Goal: Information Seeking & Learning: Learn about a topic

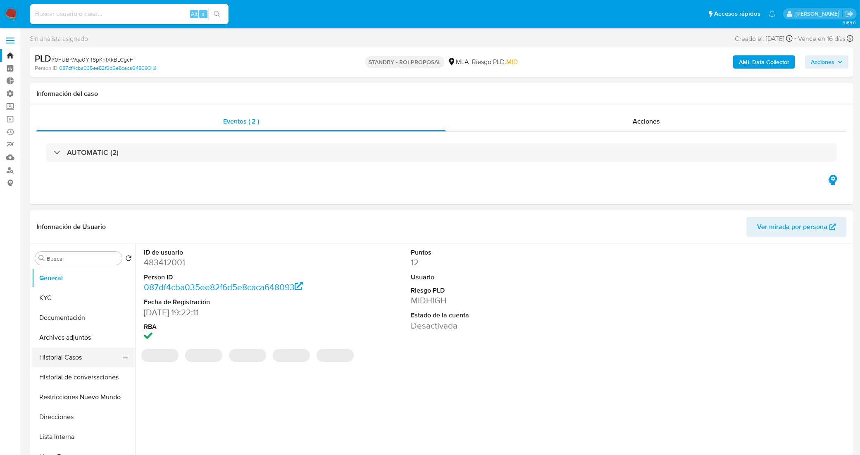
click at [63, 358] on button "Historial Casos" at bounding box center [80, 357] width 97 height 20
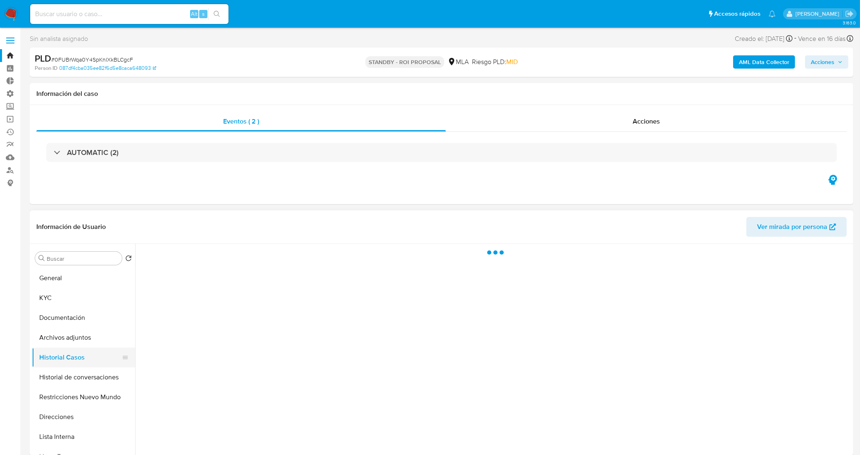
select select "10"
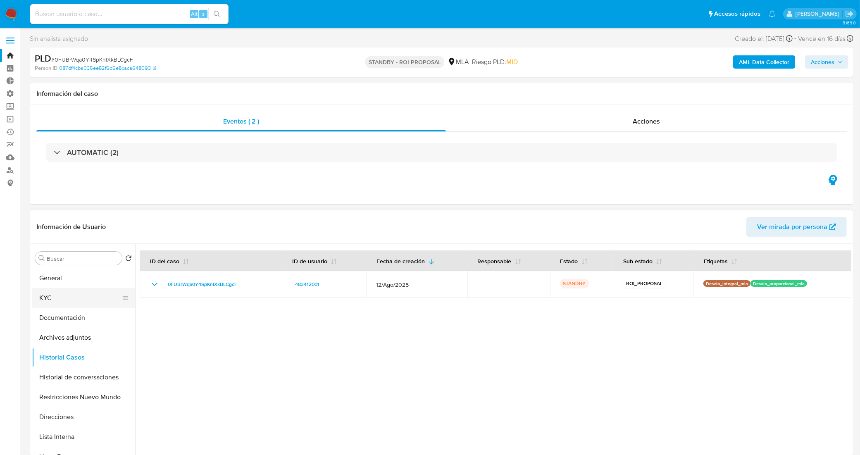
click at [50, 297] on button "KYC" at bounding box center [80, 298] width 97 height 20
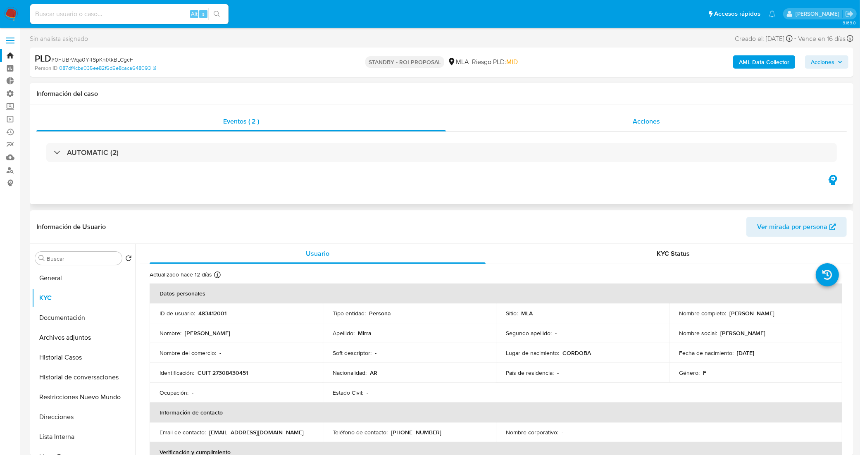
click at [536, 117] on div "Acciones" at bounding box center [646, 122] width 401 height 20
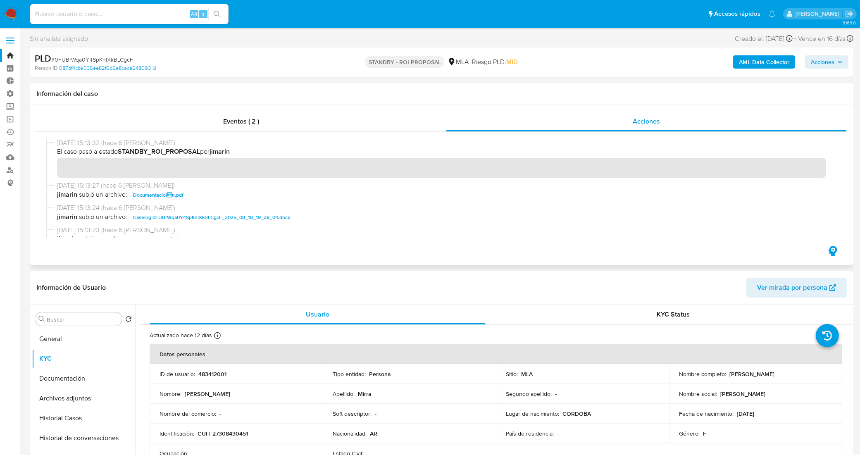
scroll to position [1742, 0]
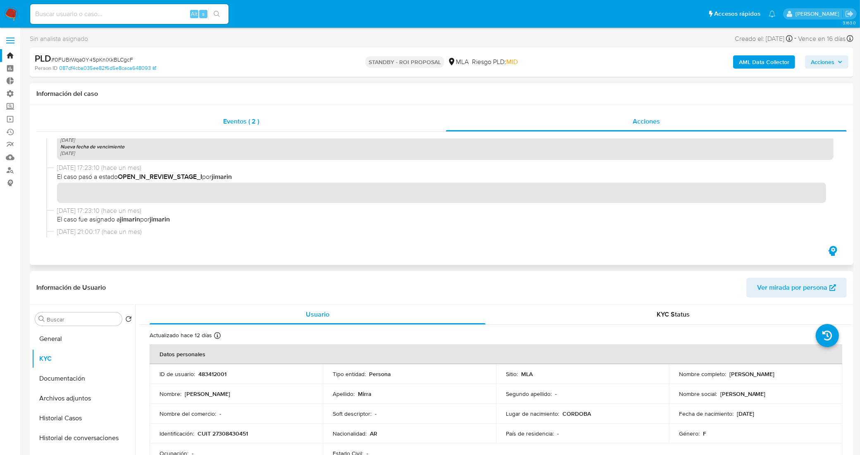
click at [286, 131] on div "Eventos ( 2 )" at bounding box center [240, 122] width 409 height 20
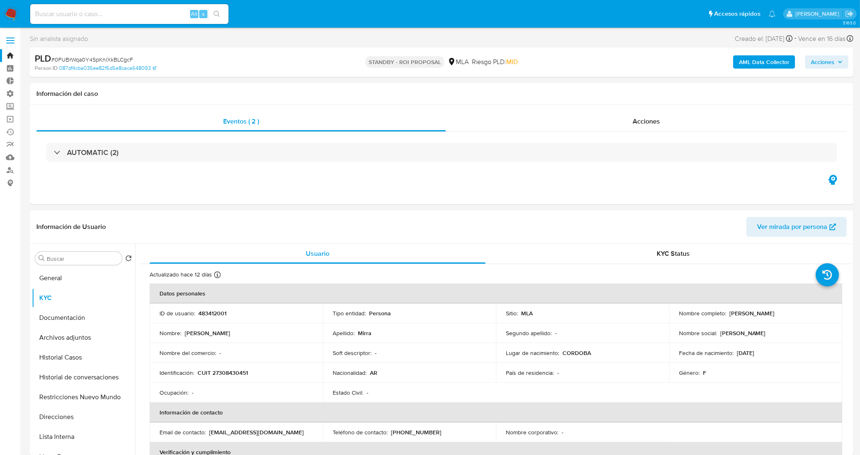
click at [9, 53] on link "Bandeja" at bounding box center [49, 55] width 98 height 13
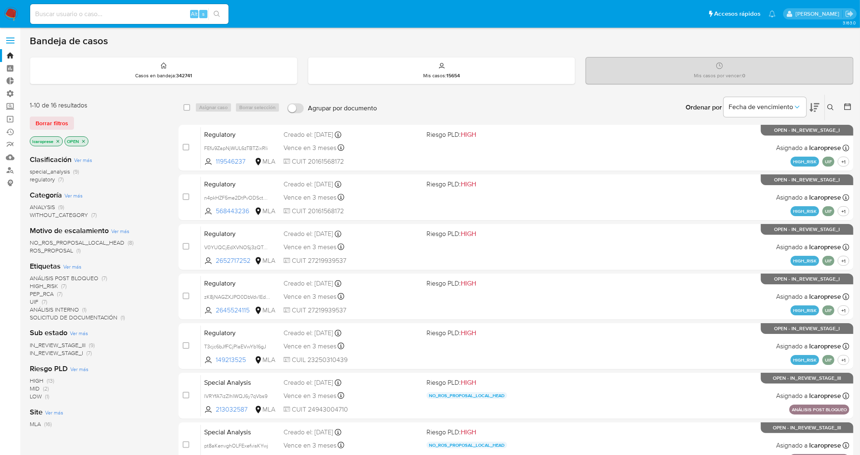
click at [157, 17] on input at bounding box center [129, 14] width 198 height 11
paste input "3ZXNFL5dSsOyFqQQo7VtPq6N"
type input "3ZXNFL5dSsOyFqQQo7VtPq6N"
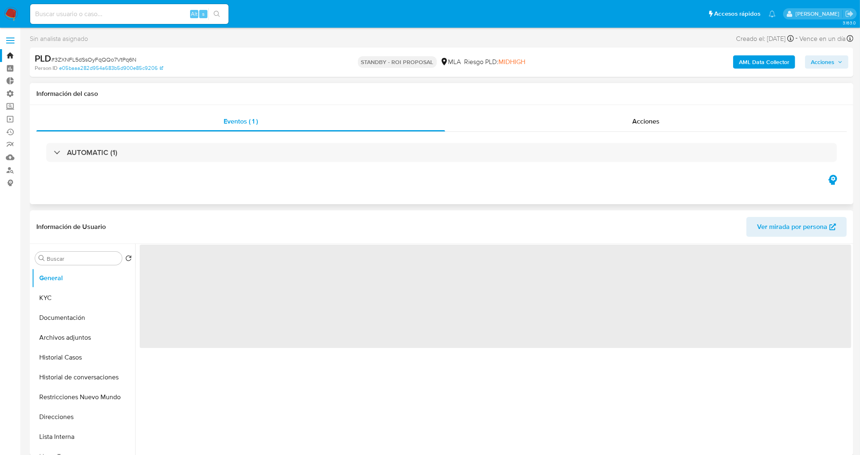
select select "10"
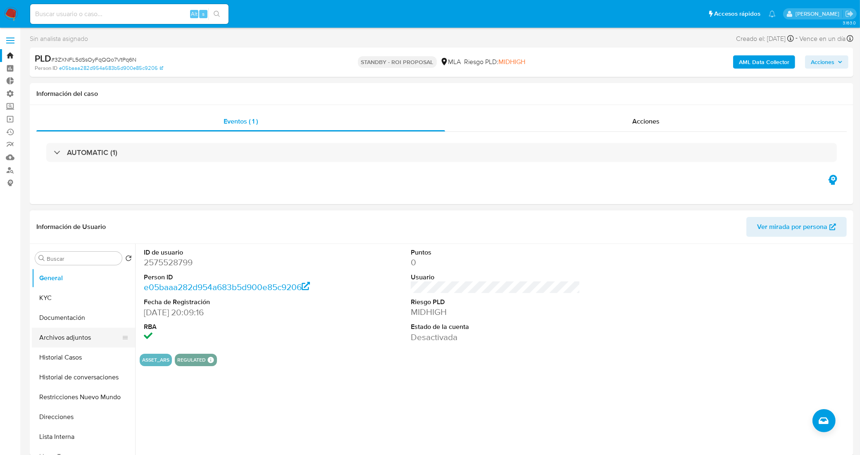
click at [72, 335] on button "Archivos adjuntos" at bounding box center [80, 338] width 97 height 20
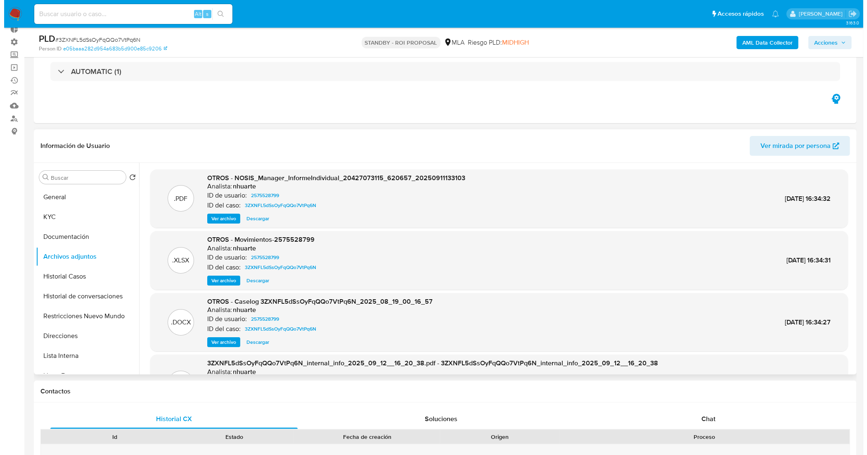
scroll to position [52, 0]
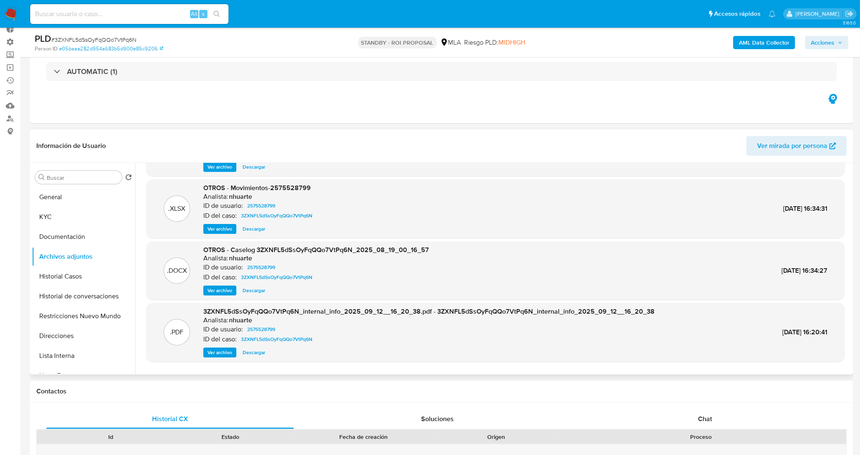
click at [228, 286] on span "Ver archivo" at bounding box center [219, 290] width 25 height 8
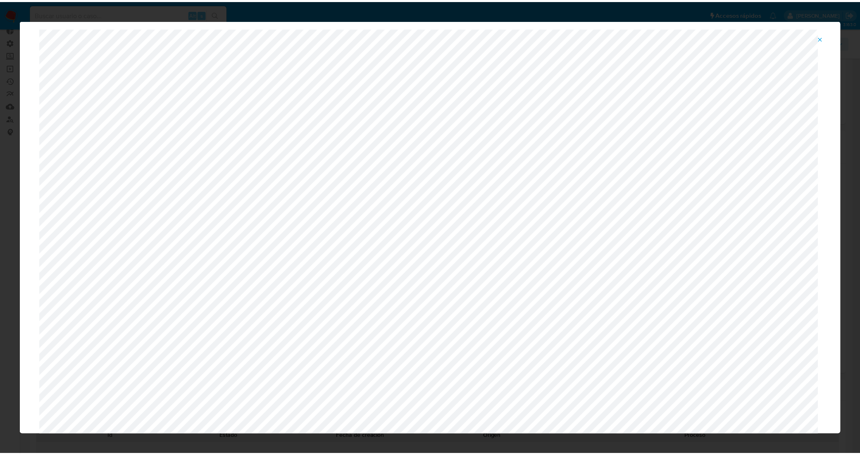
scroll to position [0, 0]
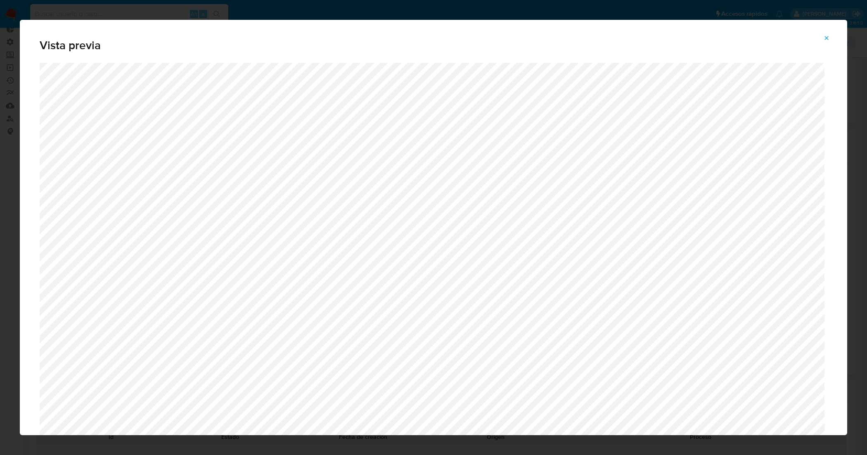
click at [826, 37] on icon "Attachment preview" at bounding box center [827, 38] width 7 height 7
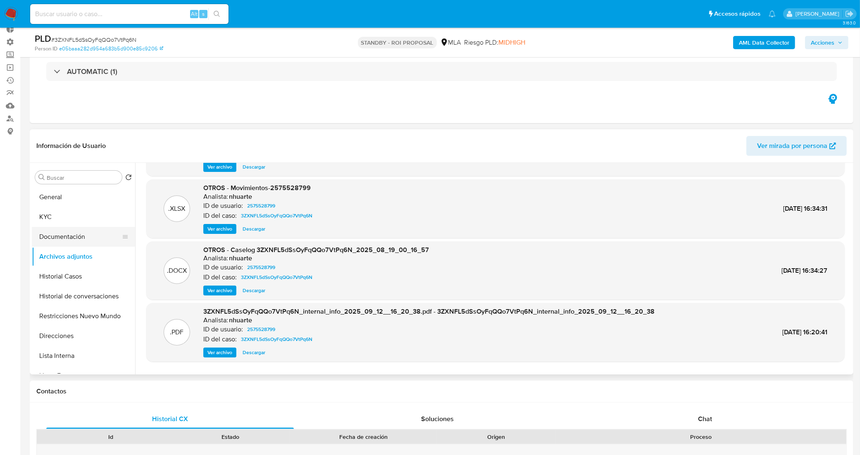
click at [96, 232] on button "Documentación" at bounding box center [80, 237] width 97 height 20
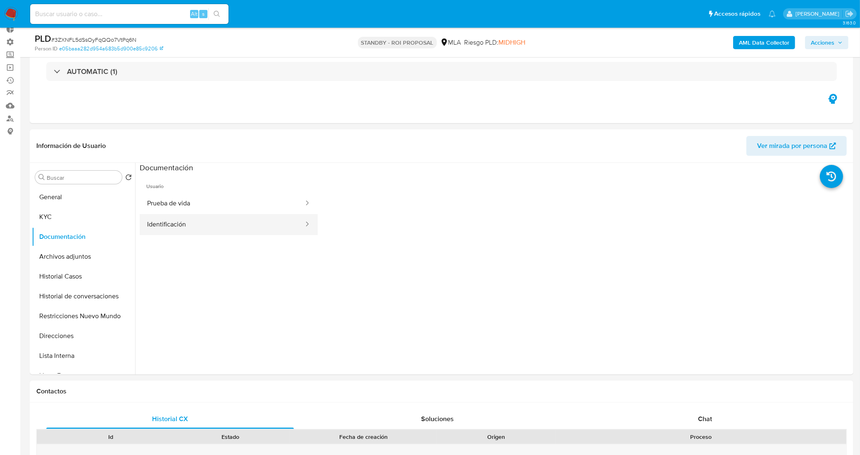
click at [200, 217] on button "Identificación" at bounding box center [222, 224] width 165 height 21
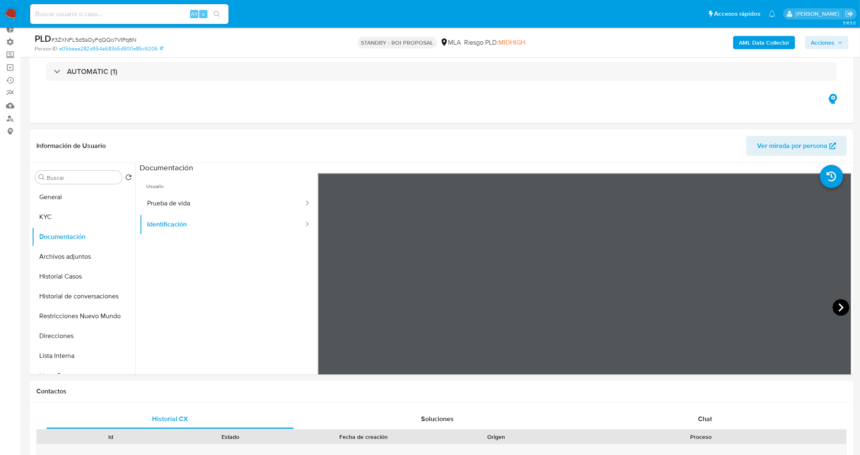
click at [835, 306] on icon at bounding box center [840, 307] width 17 height 17
click at [330, 306] on icon at bounding box center [328, 307] width 17 height 17
click at [176, 195] on button "Prueba de vida" at bounding box center [222, 203] width 165 height 21
click at [89, 195] on button "General" at bounding box center [80, 197] width 97 height 20
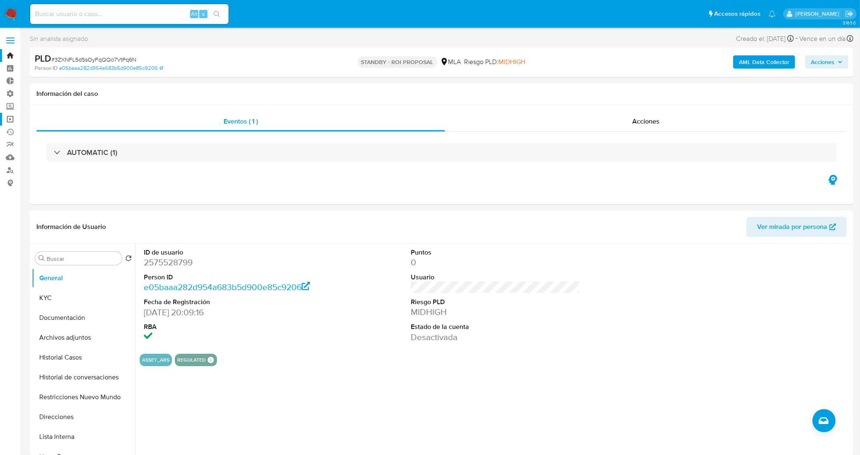
click at [12, 121] on link "Operaciones masivas" at bounding box center [49, 119] width 98 height 13
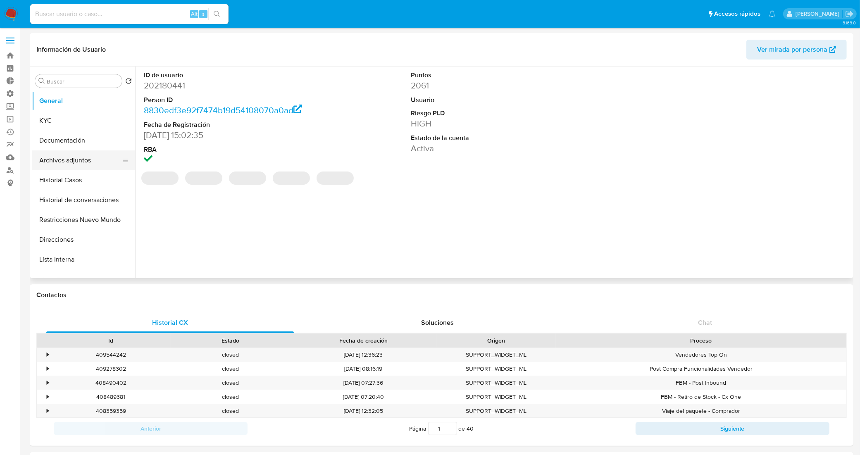
select select "10"
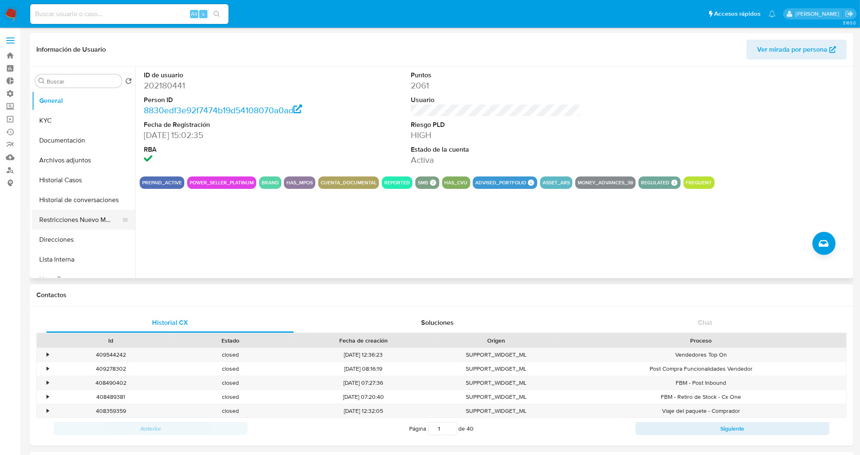
click at [83, 219] on button "Restricciones Nuevo Mundo" at bounding box center [80, 220] width 97 height 20
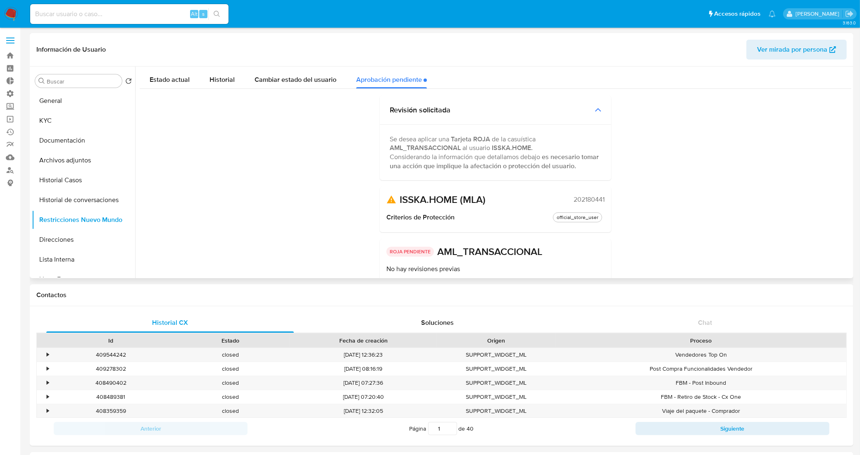
scroll to position [91, 0]
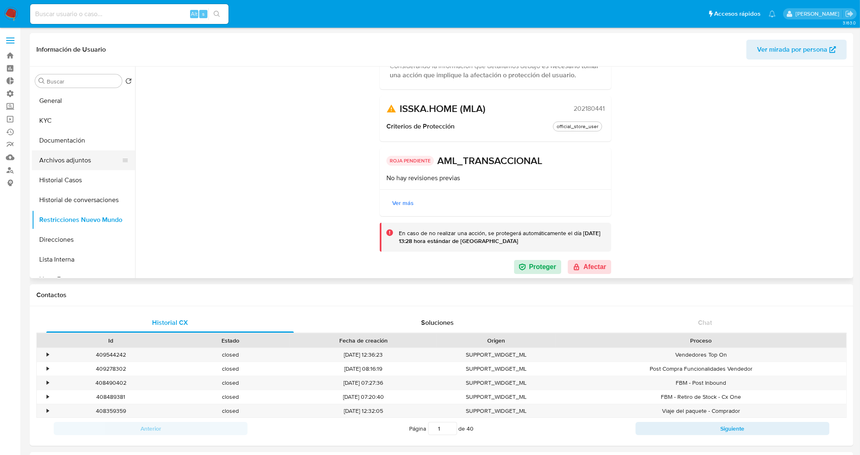
click at [83, 156] on button "Archivos adjuntos" at bounding box center [80, 160] width 97 height 20
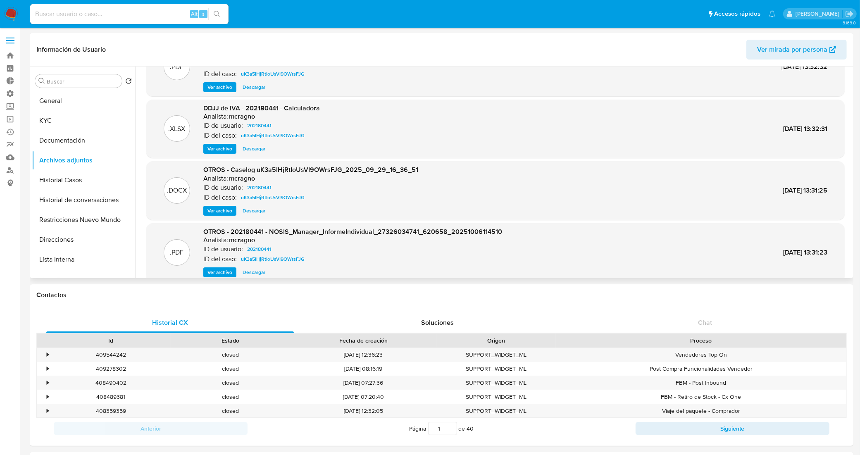
scroll to position [0, 0]
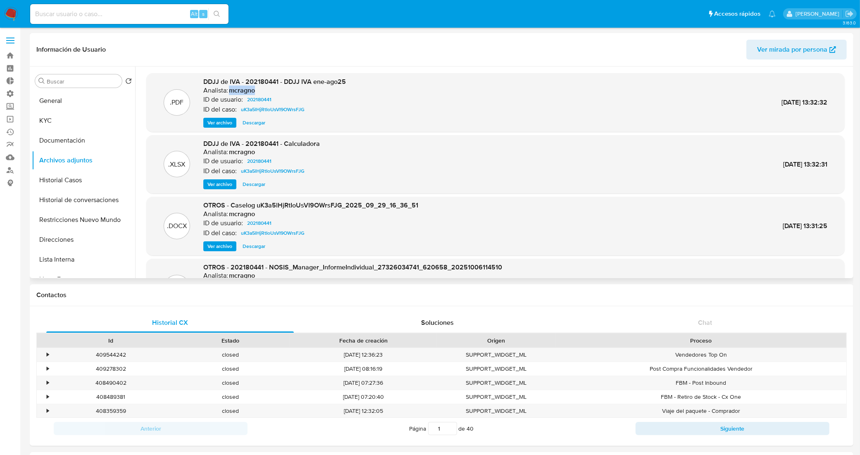
drag, startPoint x: 263, startPoint y: 90, endPoint x: 228, endPoint y: 88, distance: 34.8
click at [228, 88] on div "Analista: mcragno" at bounding box center [274, 90] width 143 height 8
copy h6 "mcragno"
click at [81, 219] on button "Restricciones Nuevo Mundo" at bounding box center [80, 220] width 97 height 20
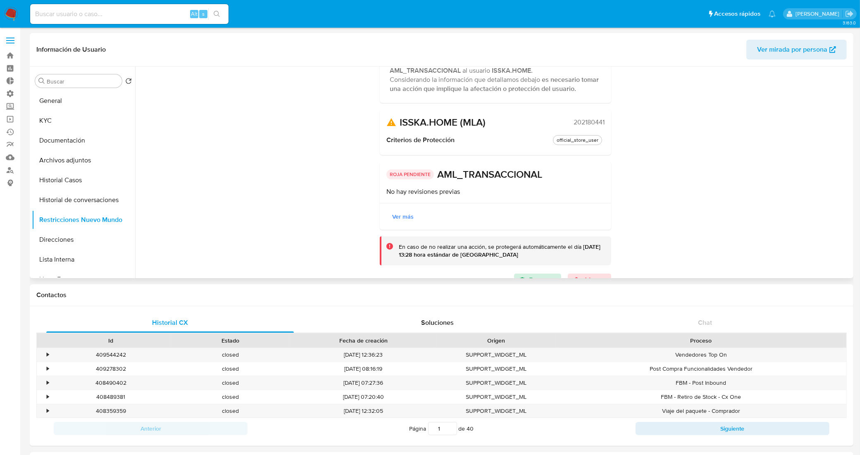
scroll to position [91, 0]
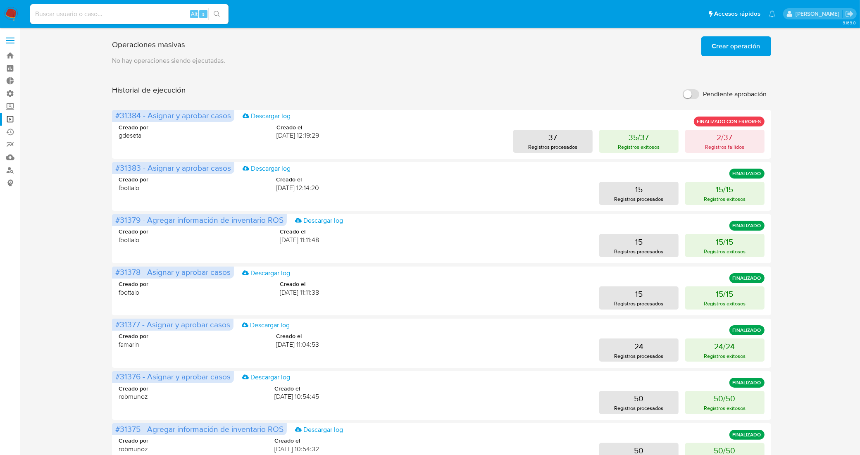
click at [722, 45] on span "Crear operación" at bounding box center [736, 46] width 48 height 18
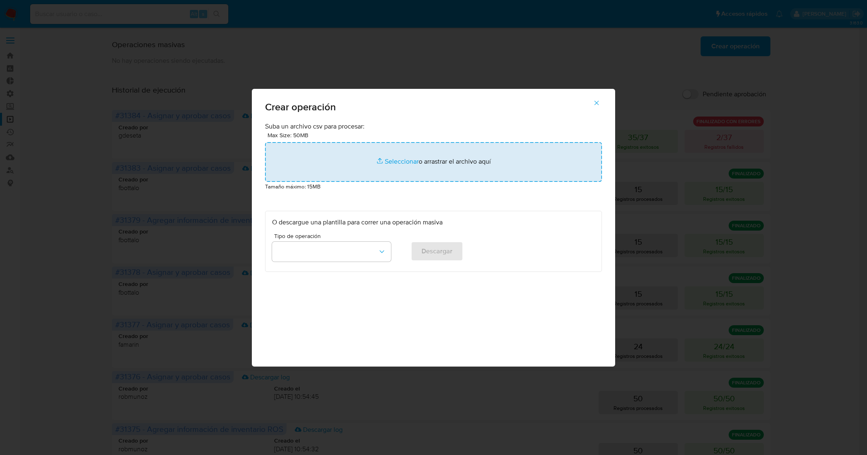
click at [376, 161] on input "file" at bounding box center [433, 162] width 337 height 40
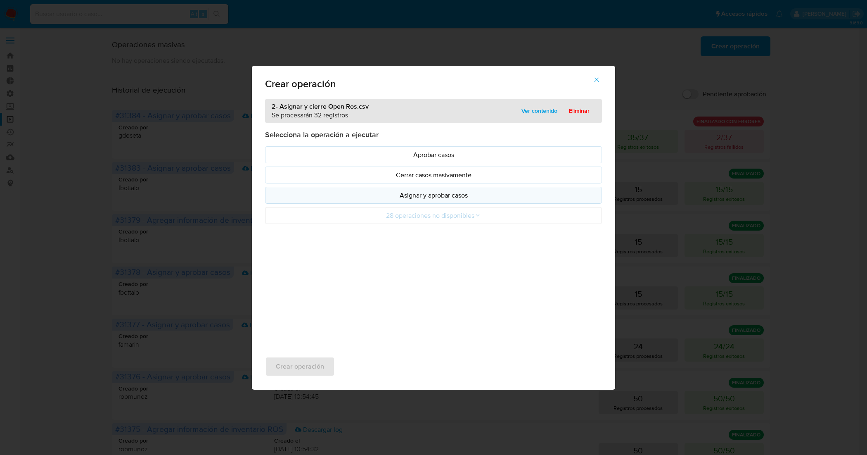
click at [468, 197] on p "Asignar y aprobar casos" at bounding box center [433, 195] width 323 height 10
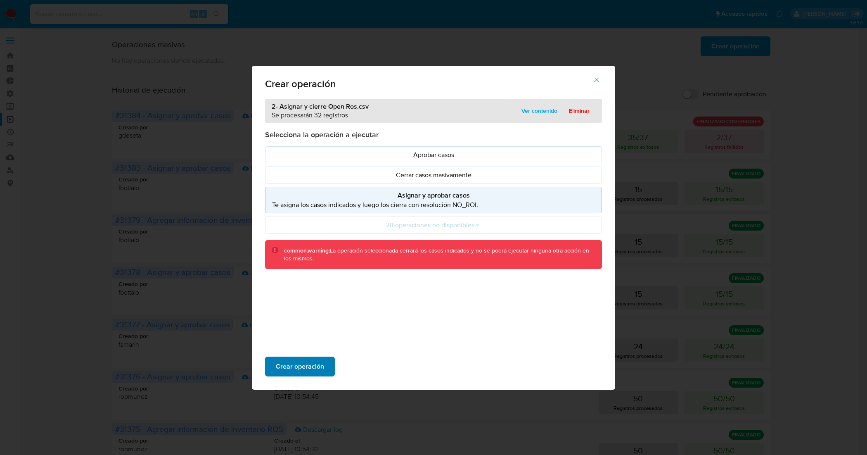
click at [308, 366] on span "Crear operación" at bounding box center [300, 366] width 48 height 18
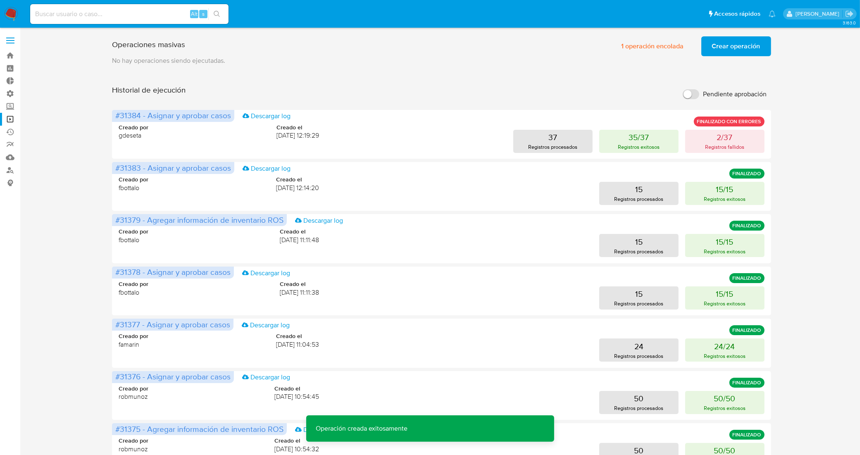
click at [734, 46] on span "Crear operación" at bounding box center [736, 46] width 48 height 18
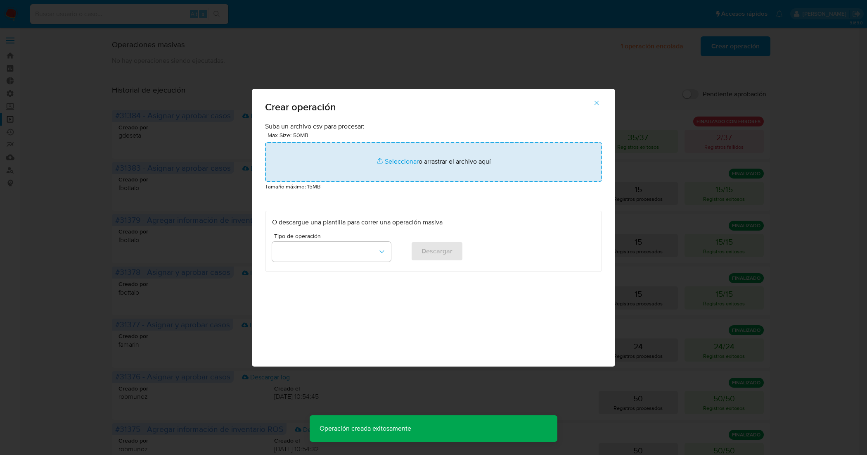
click at [408, 161] on input "file" at bounding box center [433, 162] width 337 height 40
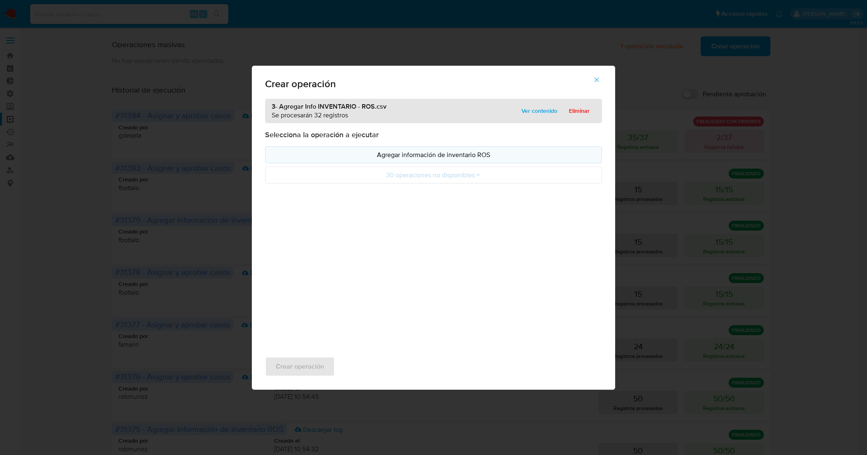
click at [482, 155] on p "Agregar información de inventario ROS" at bounding box center [433, 155] width 323 height 10
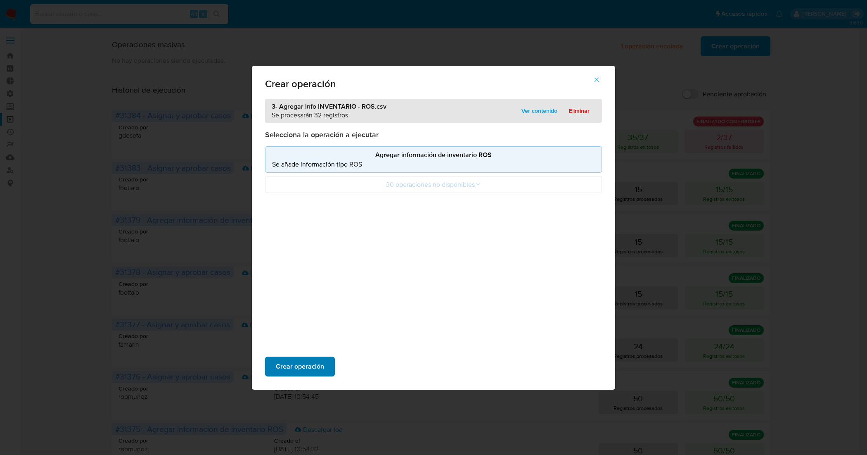
click at [312, 362] on span "Crear operación" at bounding box center [300, 366] width 48 height 18
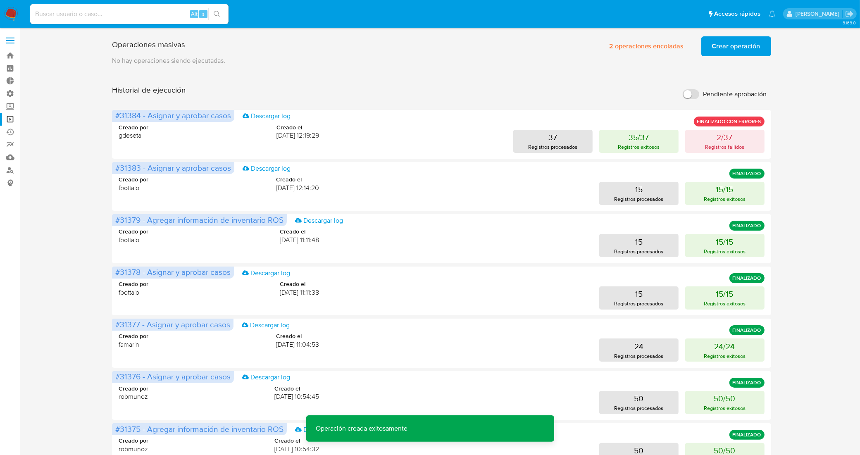
click at [726, 46] on span "Crear operación" at bounding box center [736, 46] width 48 height 18
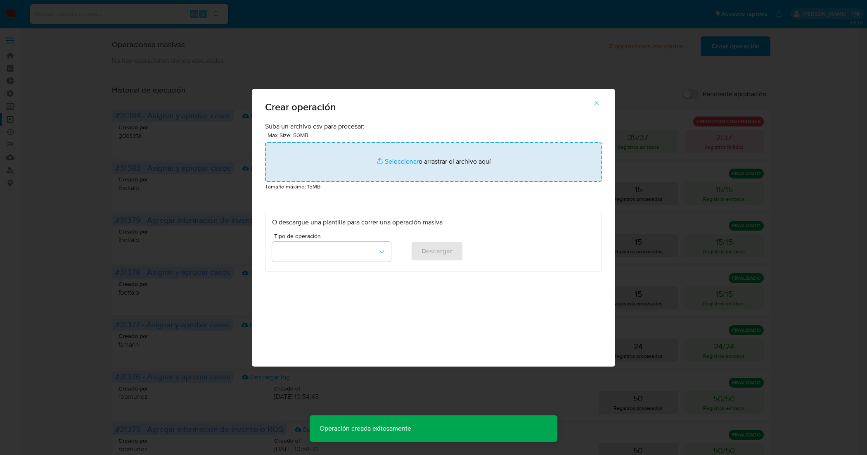
click at [388, 159] on input "file" at bounding box center [433, 162] width 337 height 40
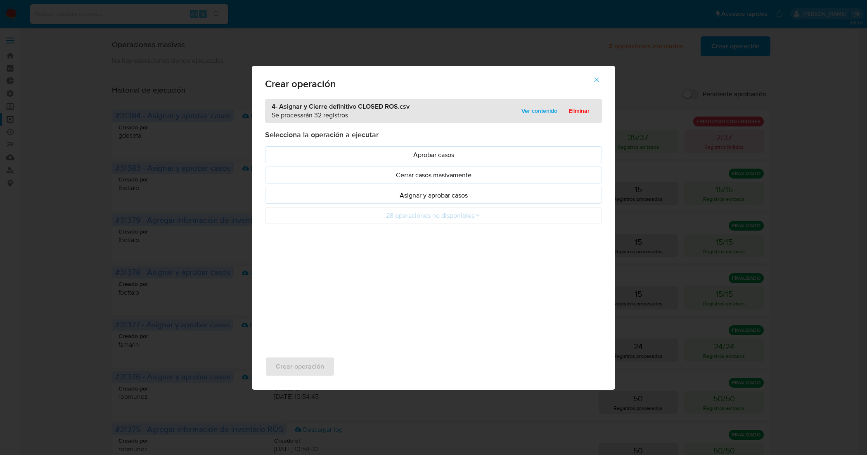
click at [470, 197] on p "Asignar y aprobar casos" at bounding box center [433, 195] width 323 height 10
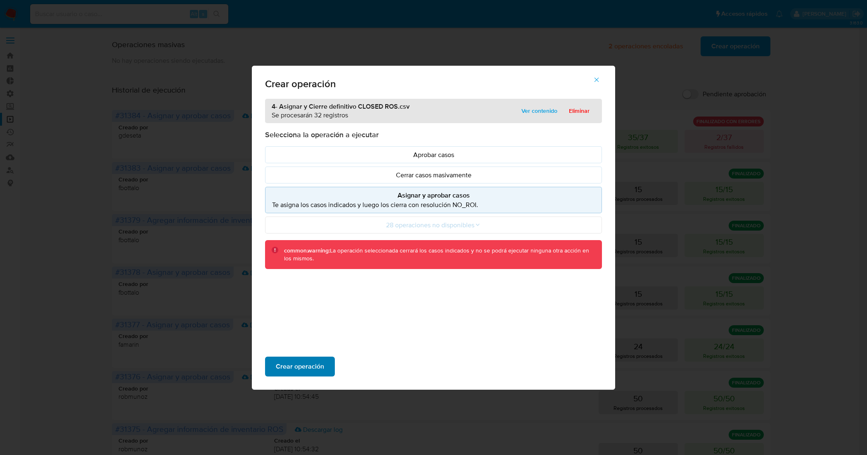
click at [313, 368] on span "Crear operación" at bounding box center [300, 366] width 48 height 18
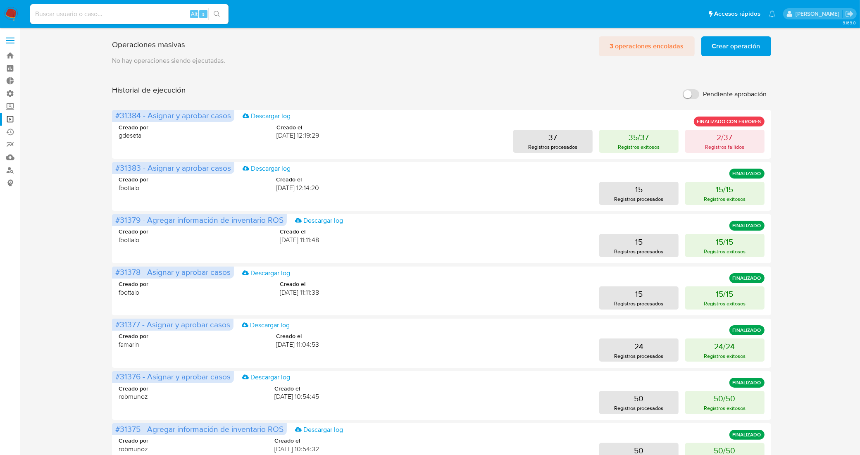
click at [637, 44] on span "3 operaciones encoladas" at bounding box center [646, 46] width 74 height 18
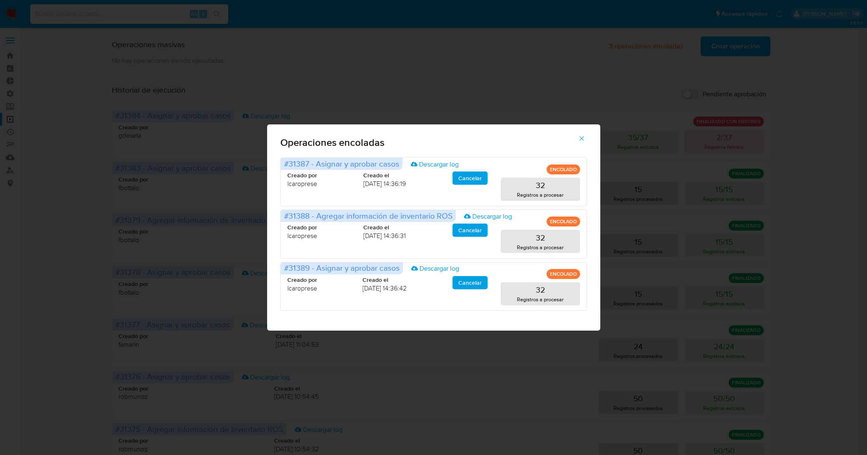
click at [579, 140] on icon "button" at bounding box center [581, 138] width 7 height 7
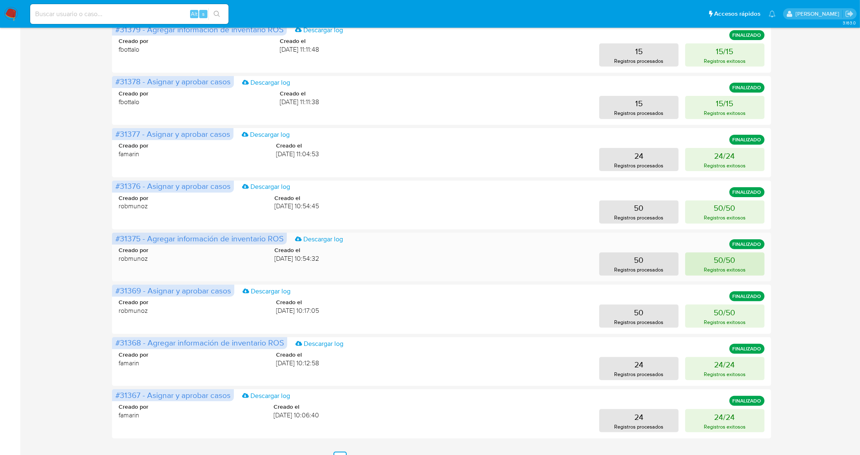
scroll to position [235, 0]
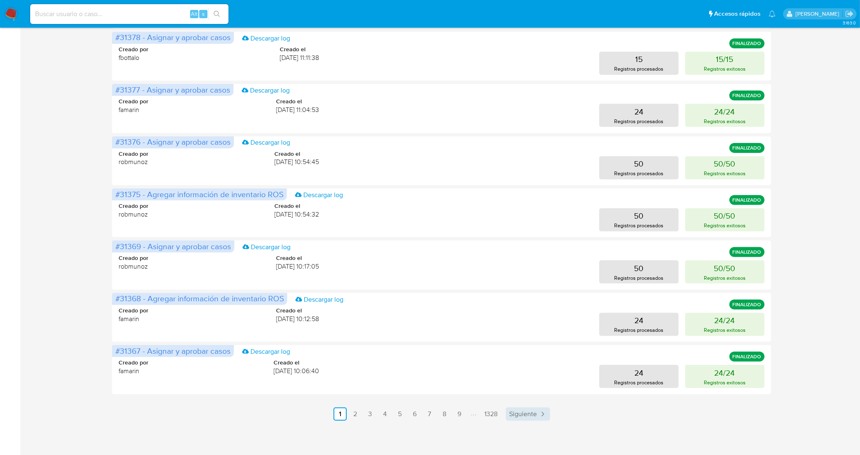
click at [531, 413] on span "Siguiente" at bounding box center [523, 414] width 28 height 7
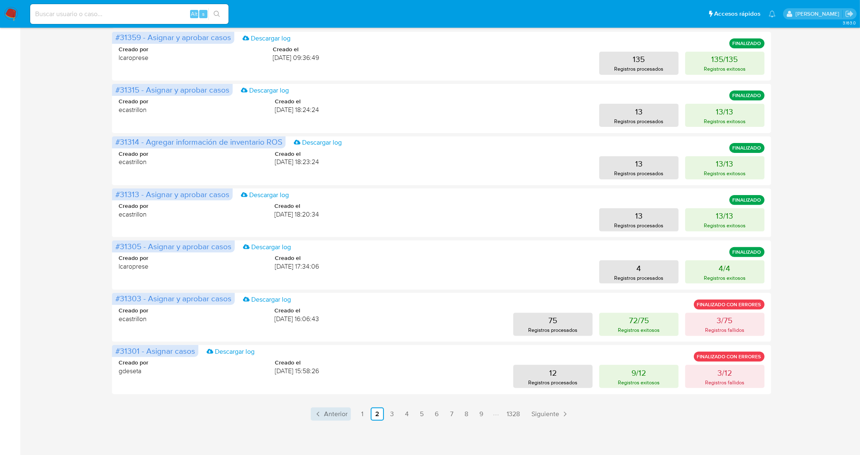
click at [334, 413] on span "Anterior" at bounding box center [336, 414] width 24 height 7
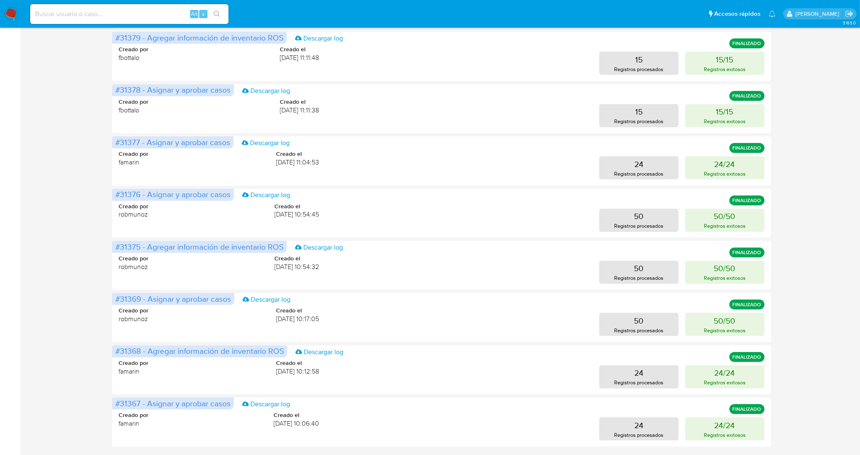
scroll to position [0, 0]
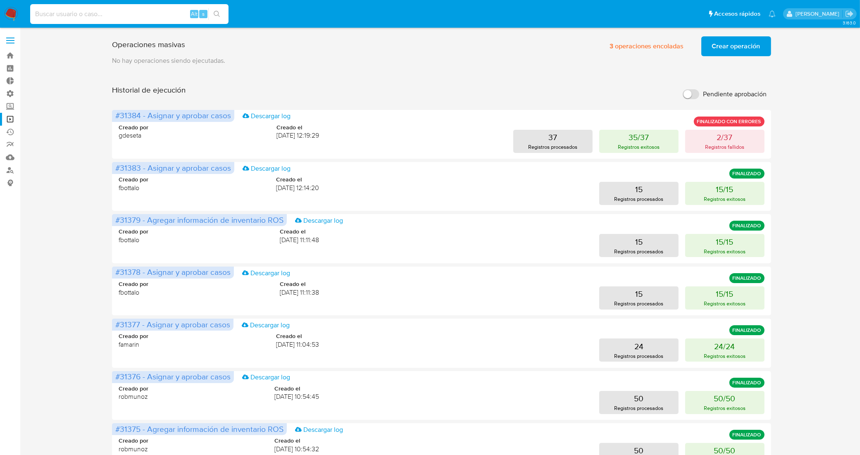
click at [113, 15] on input at bounding box center [129, 14] width 198 height 11
paste input "191254159"
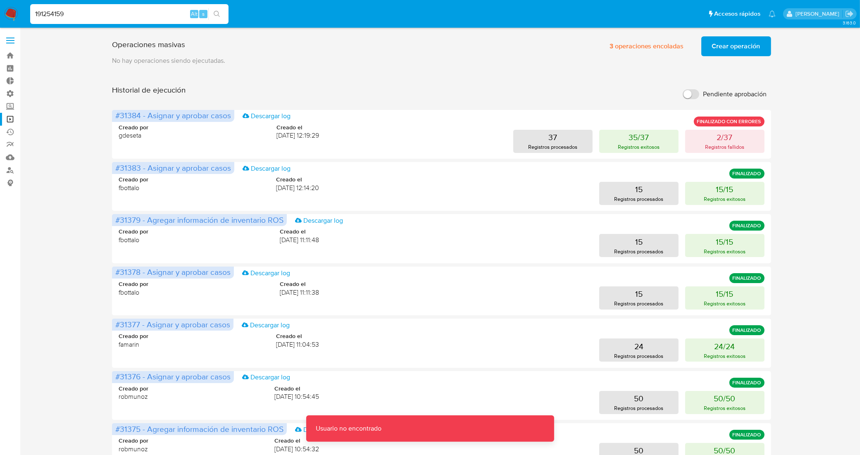
click at [113, 15] on input "191254159" at bounding box center [129, 14] width 198 height 11
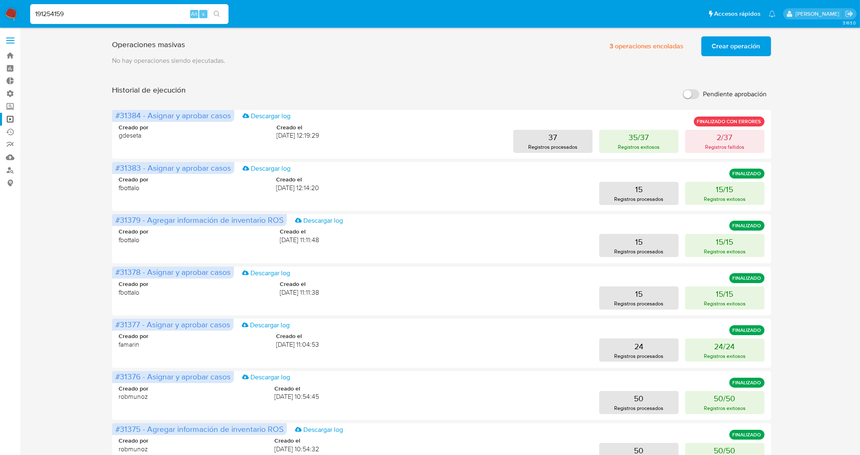
type input "191254159"
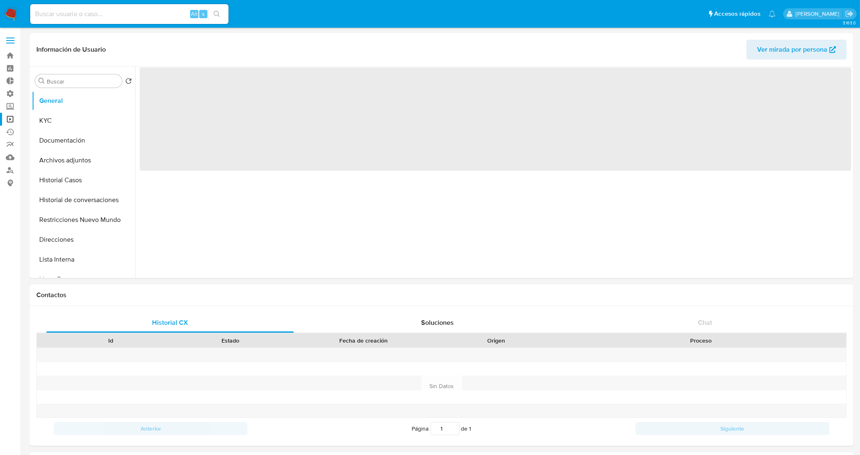
select select "10"
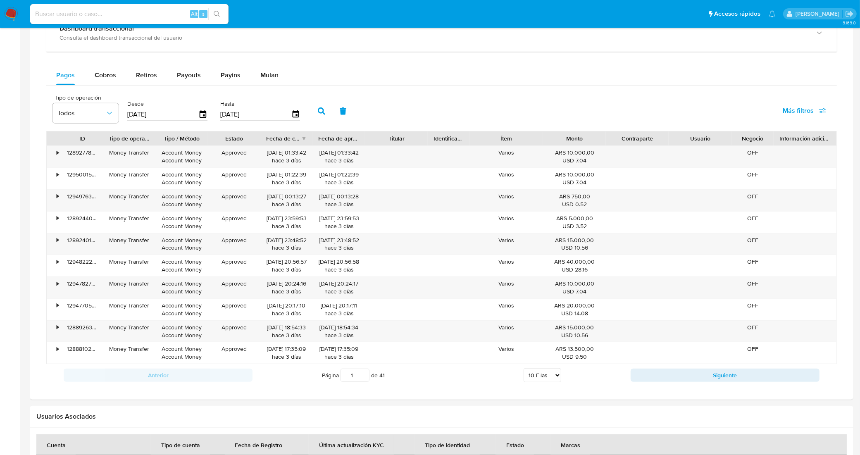
scroll to position [516, 0]
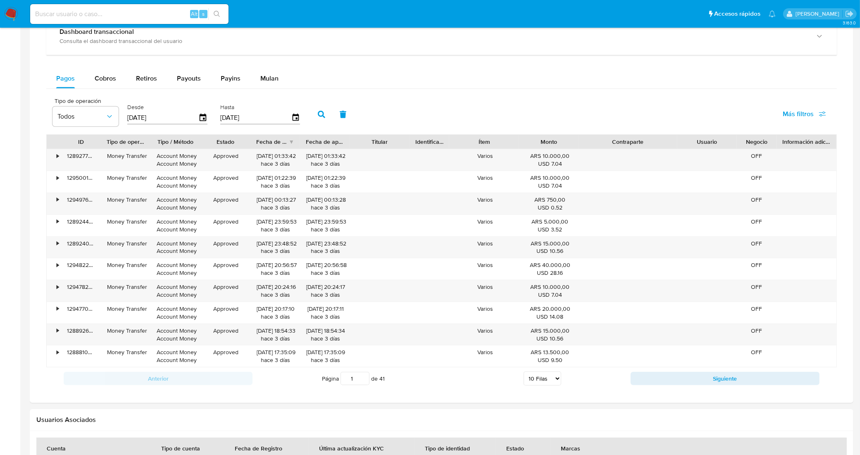
drag, startPoint x: 675, startPoint y: 139, endPoint x: 713, endPoint y: 143, distance: 37.8
click at [713, 143] on div "ID Tipo de operación Tipo / Método Estado Fecha de creación Fecha de aprobación…" at bounding box center [441, 142] width 789 height 14
click at [96, 78] on span "Cobros" at bounding box center [105, 79] width 21 height 10
select select "10"
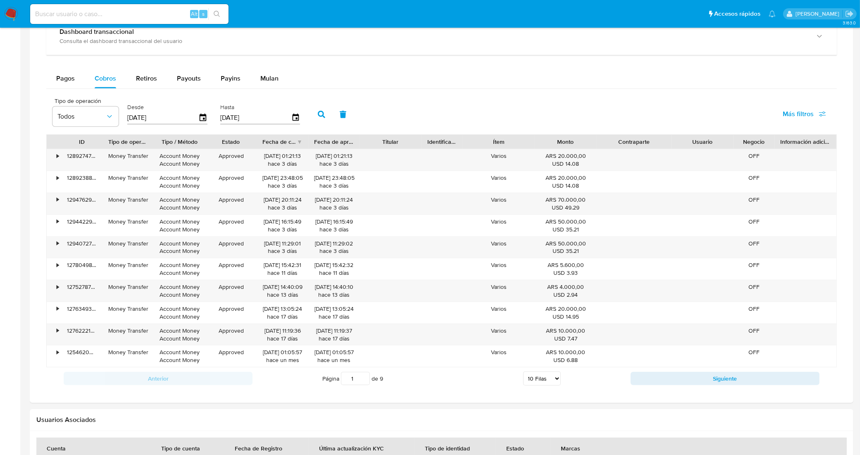
drag, startPoint x: 673, startPoint y: 143, endPoint x: 686, endPoint y: 143, distance: 12.4
click at [686, 143] on div "ID Tipo de operación Tipo / Método Estado Fecha de creación Fecha de aprobación…" at bounding box center [441, 142] width 789 height 14
click at [657, 380] on button "Siguiente" at bounding box center [724, 378] width 189 height 13
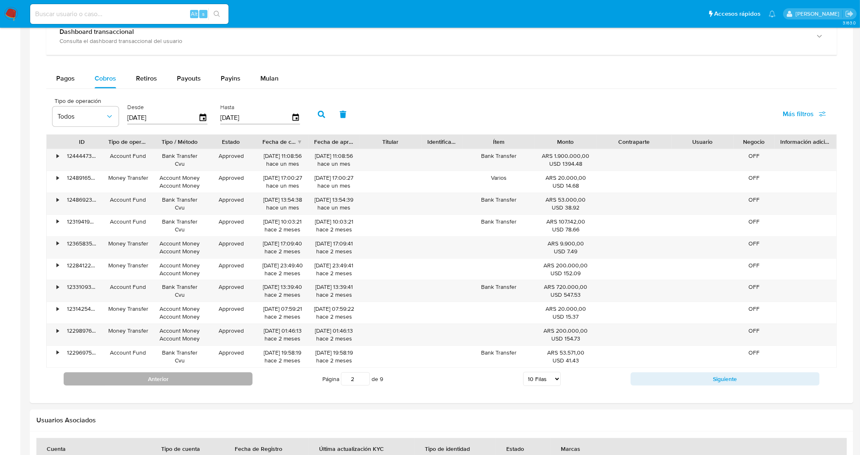
click at [240, 382] on button "Anterior" at bounding box center [158, 378] width 189 height 13
type input "1"
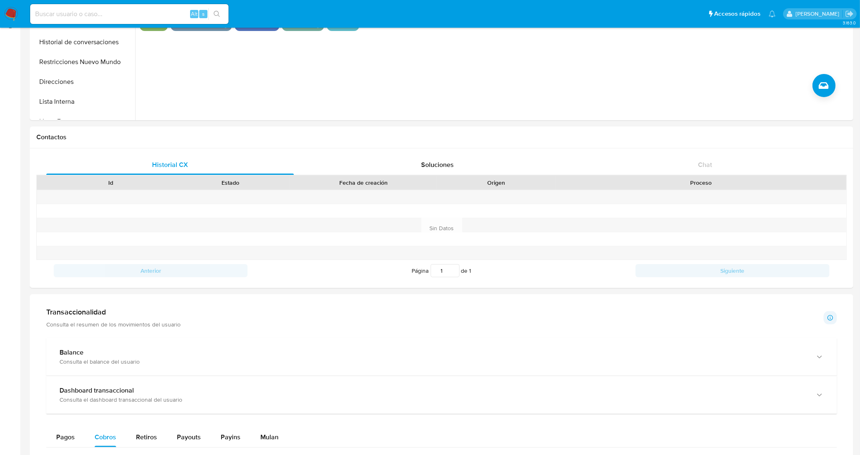
scroll to position [157, 0]
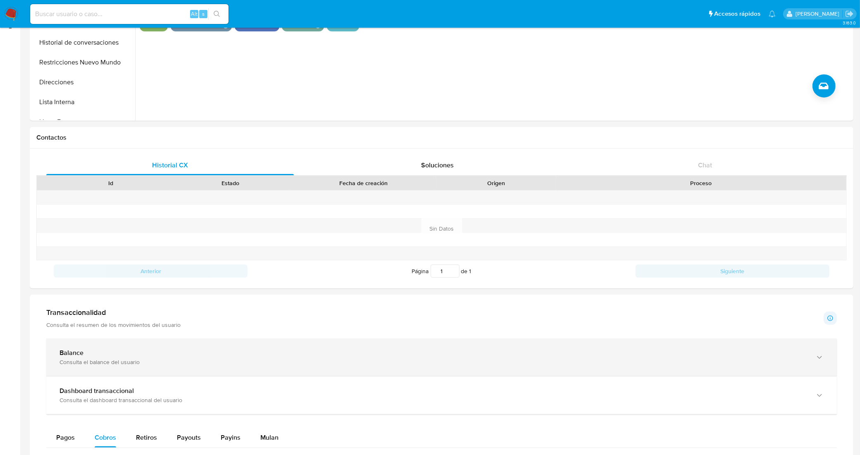
click at [139, 350] on div "Balance" at bounding box center [432, 353] width 747 height 8
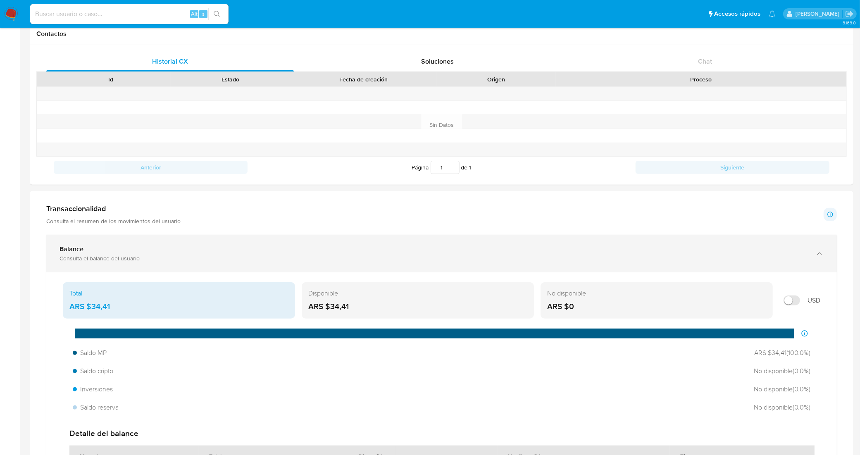
scroll to position [261, 0]
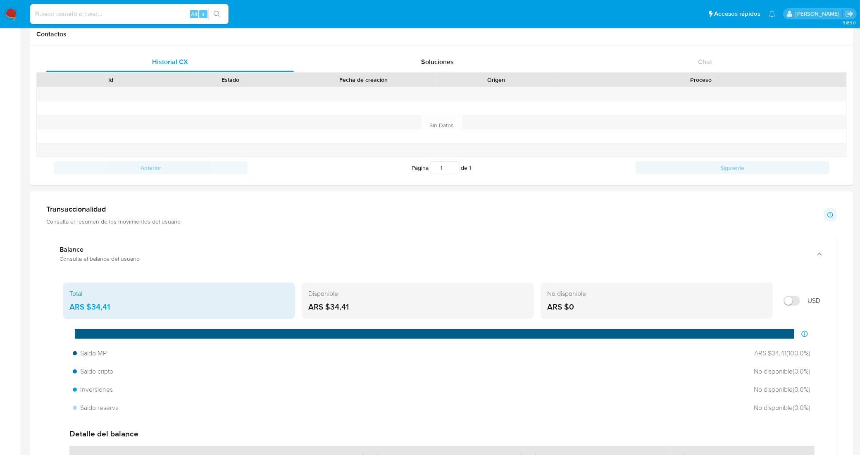
click at [228, 211] on div "Transaccionalidad Consulta el resumen de los movimientos del usuario Informació…" at bounding box center [441, 214] width 790 height 21
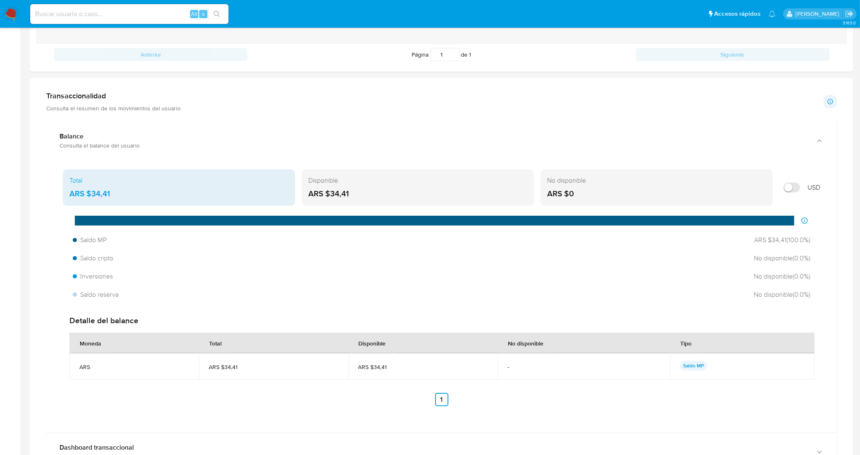
scroll to position [364, 0]
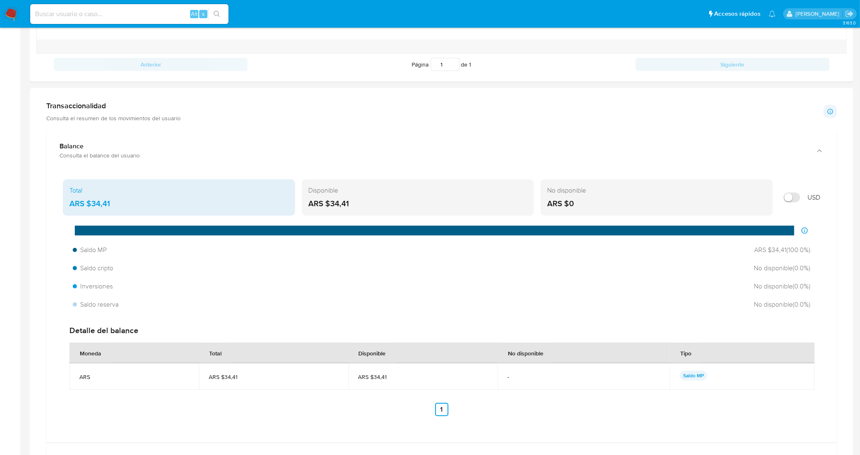
click at [379, 109] on div "Transaccionalidad Consulta el resumen de los movimientos del usuario Informació…" at bounding box center [441, 111] width 790 height 21
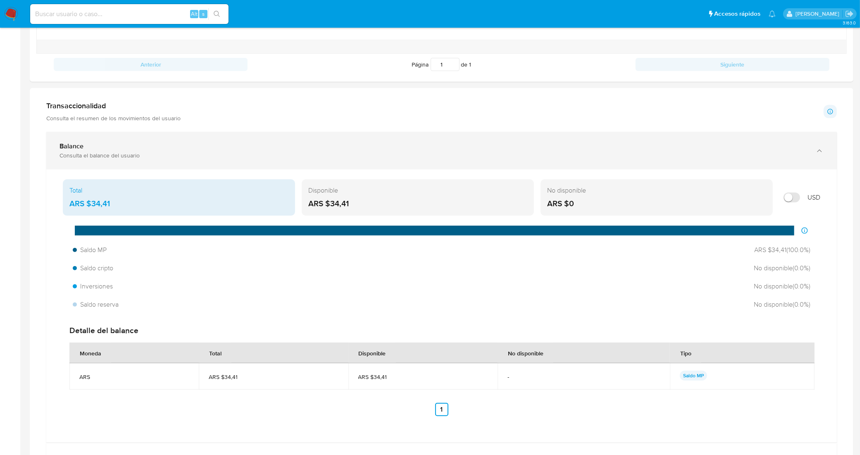
click at [363, 145] on div "Balance" at bounding box center [432, 146] width 747 height 8
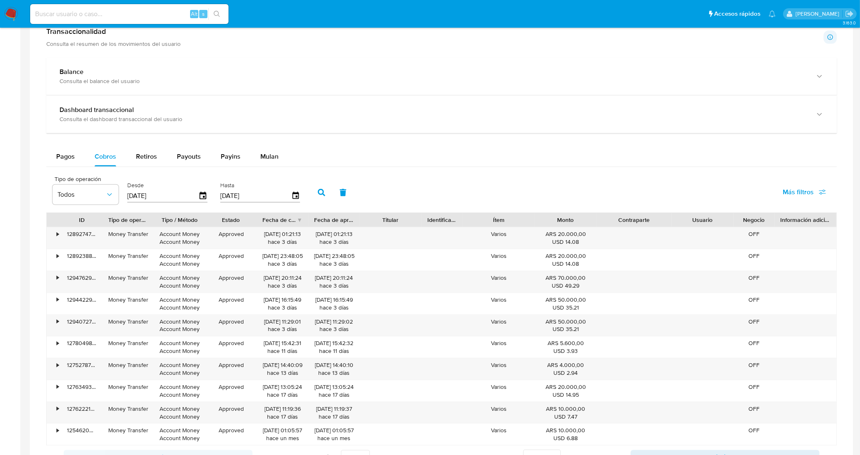
scroll to position [467, 0]
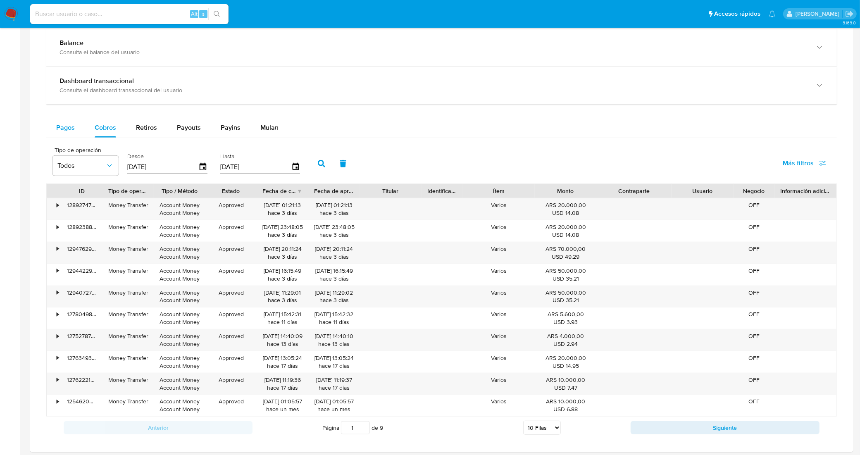
click at [59, 126] on span "Pagos" at bounding box center [65, 128] width 19 height 10
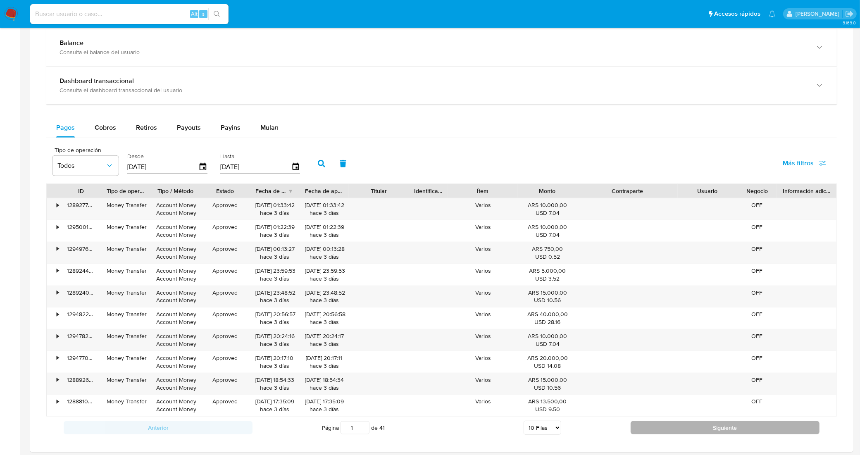
click at [660, 432] on button "Siguiente" at bounding box center [724, 427] width 189 height 13
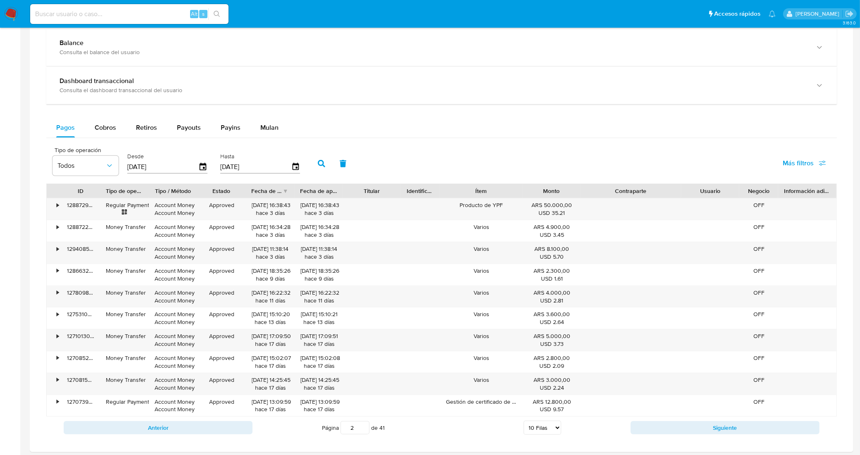
drag, startPoint x: 520, startPoint y: 189, endPoint x: 531, endPoint y: 196, distance: 12.5
click at [531, 196] on div "ID Tipo de operación Tipo / Método Estado Fecha de creación Fecha de aprobación…" at bounding box center [441, 191] width 789 height 14
click at [229, 429] on button "Anterior" at bounding box center [158, 427] width 189 height 13
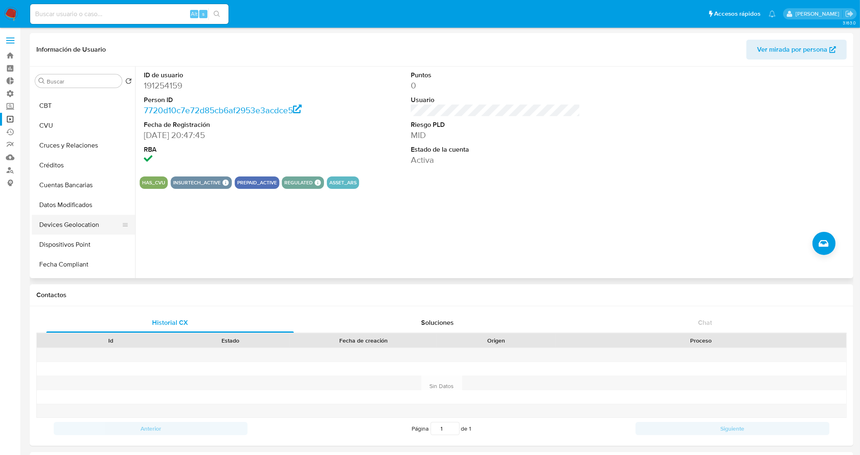
scroll to position [310, 0]
click at [81, 171] on button "Devices Geolocation" at bounding box center [80, 168] width 97 height 20
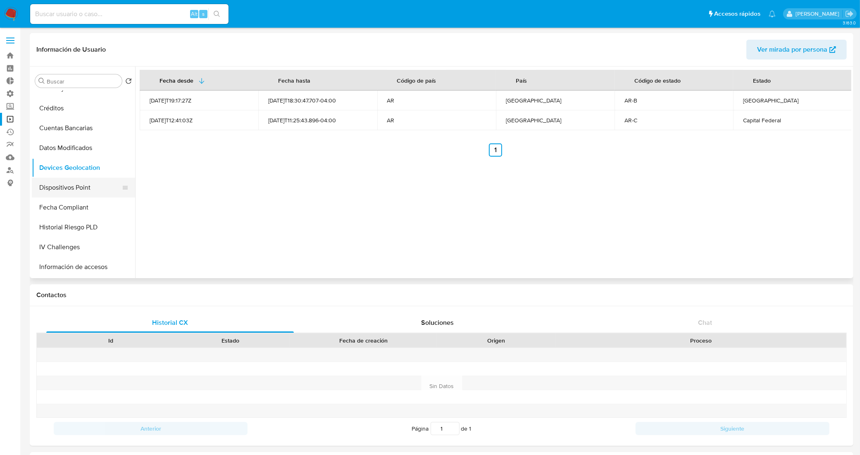
click at [77, 186] on button "Dispositivos Point" at bounding box center [80, 188] width 97 height 20
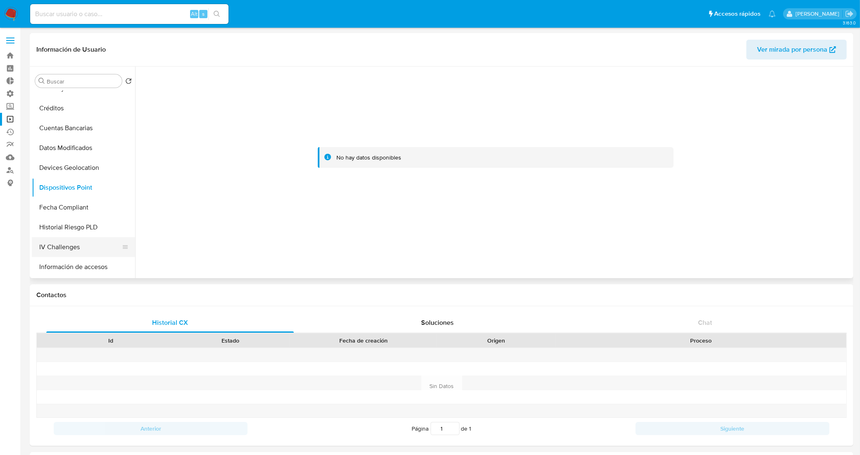
click at [85, 238] on button "IV Challenges" at bounding box center [80, 247] width 97 height 20
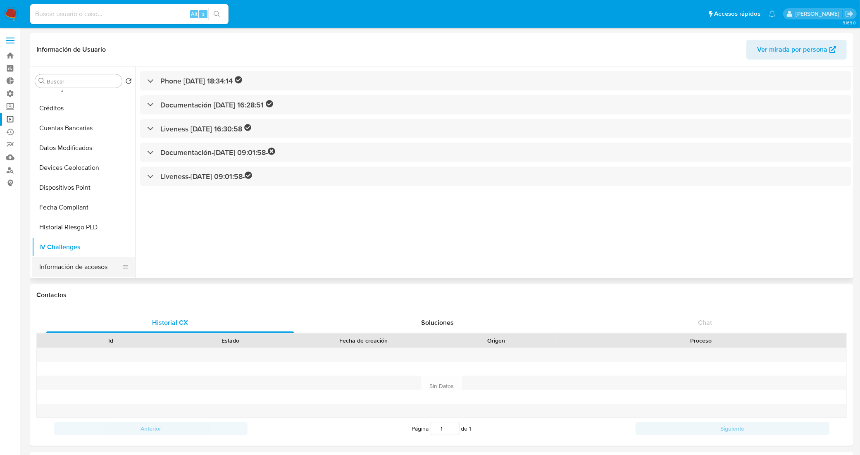
scroll to position [361, 0]
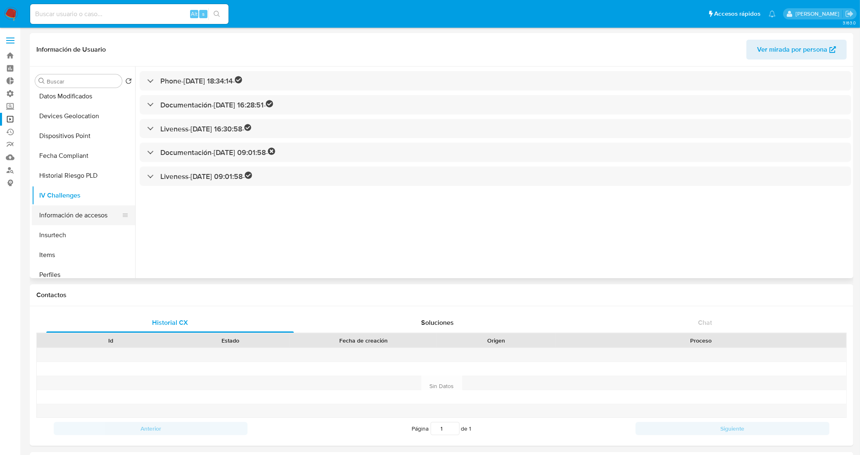
click at [95, 213] on button "Información de accesos" at bounding box center [80, 215] width 97 height 20
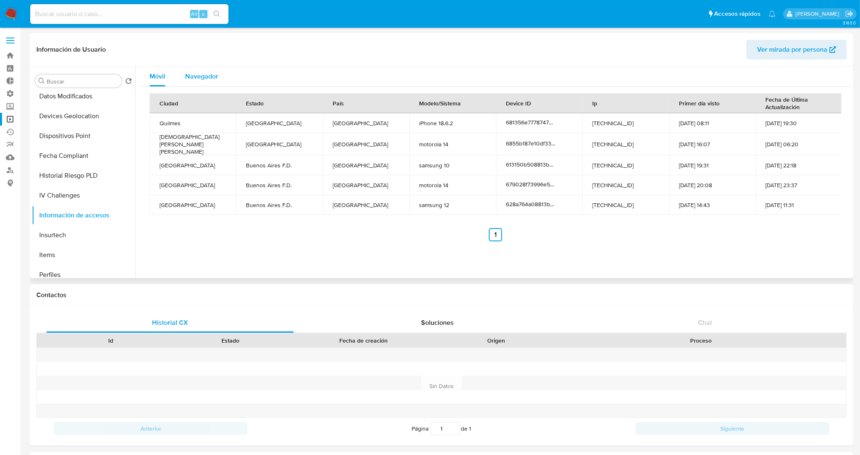
click at [194, 79] on span "Navegador" at bounding box center [201, 76] width 33 height 10
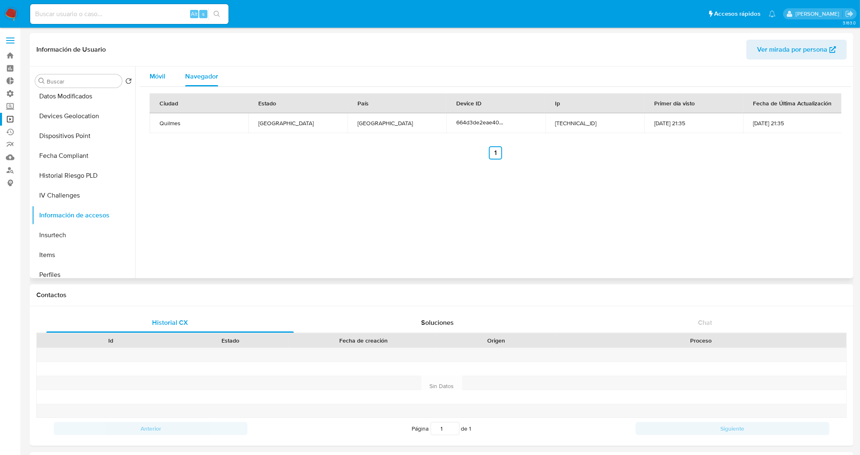
click at [155, 79] on span "Móvil" at bounding box center [158, 76] width 16 height 10
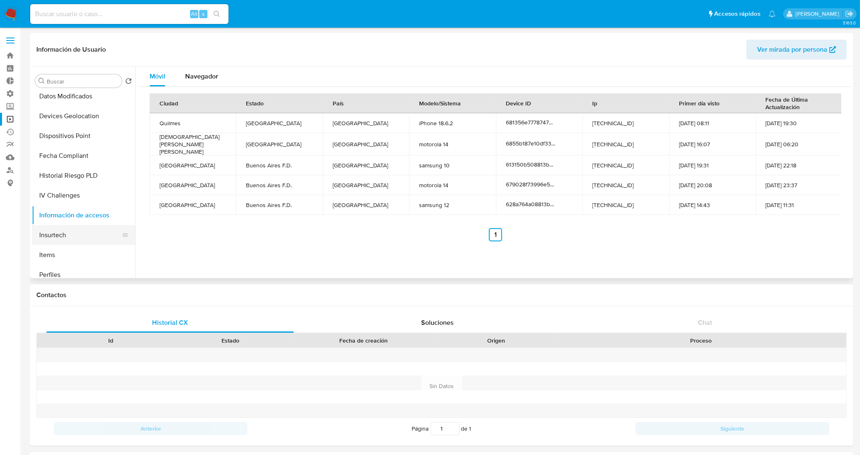
click at [66, 228] on button "Insurtech" at bounding box center [80, 235] width 97 height 20
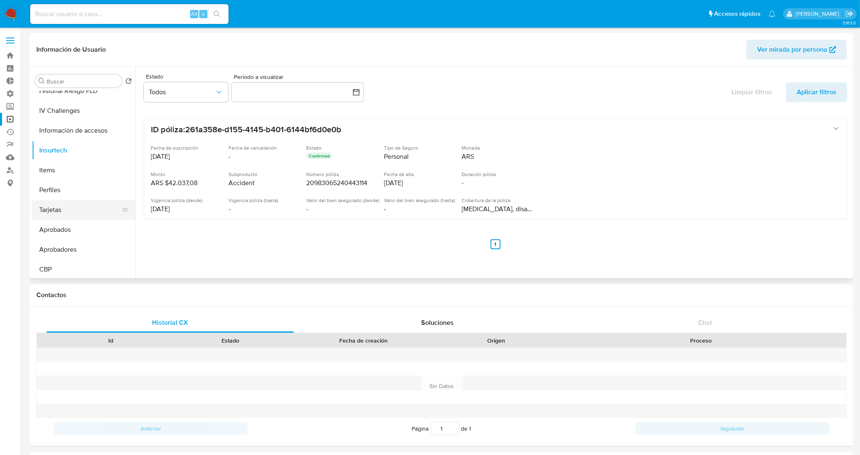
scroll to position [447, 0]
click at [69, 184] on button "Perfiles" at bounding box center [80, 189] width 97 height 20
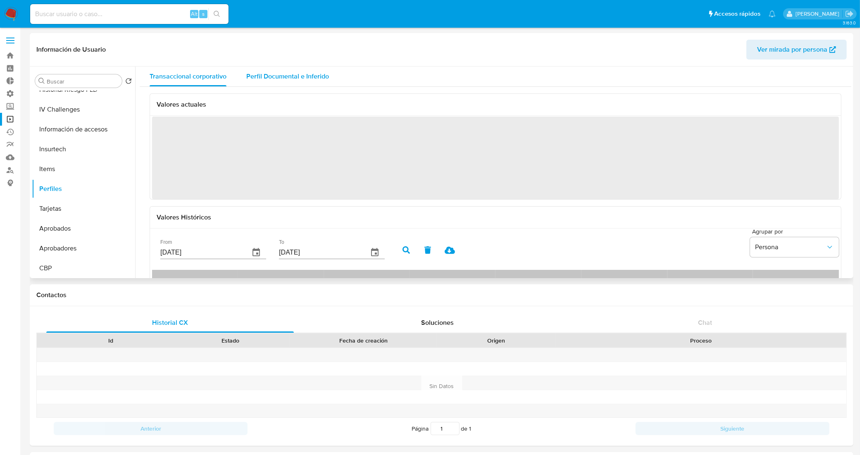
click at [308, 76] on span "Perfil Documental e Inferido" at bounding box center [287, 76] width 83 height 10
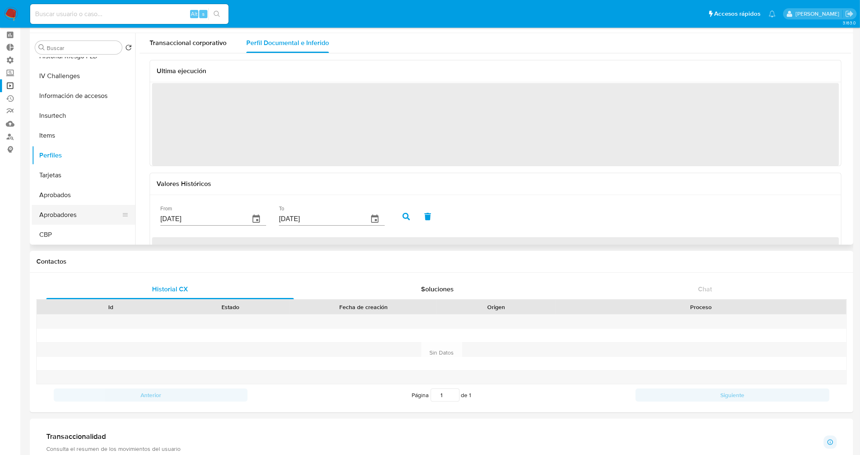
scroll to position [52, 0]
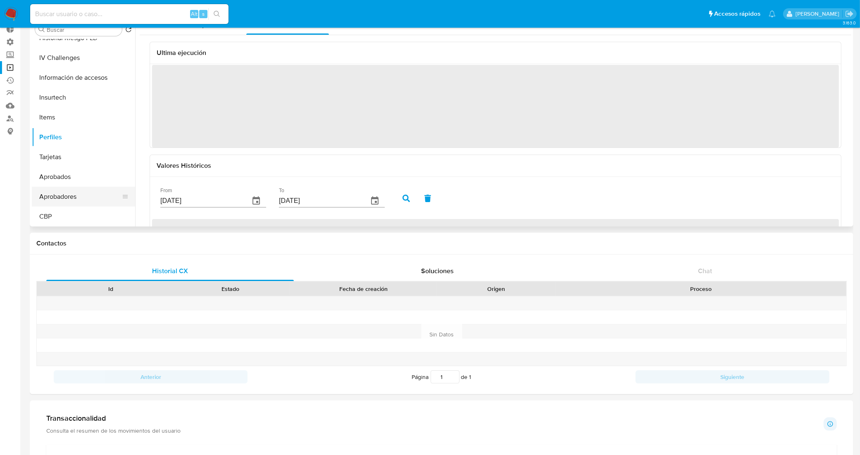
click at [75, 197] on button "Aprobadores" at bounding box center [80, 197] width 97 height 20
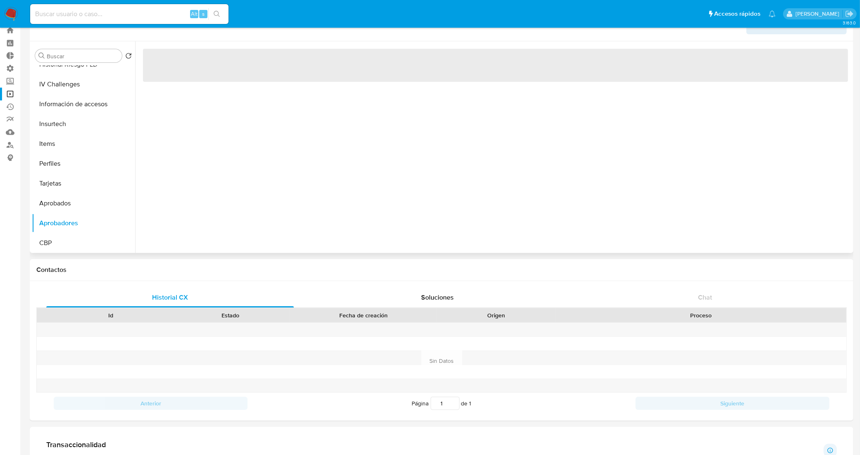
scroll to position [0, 0]
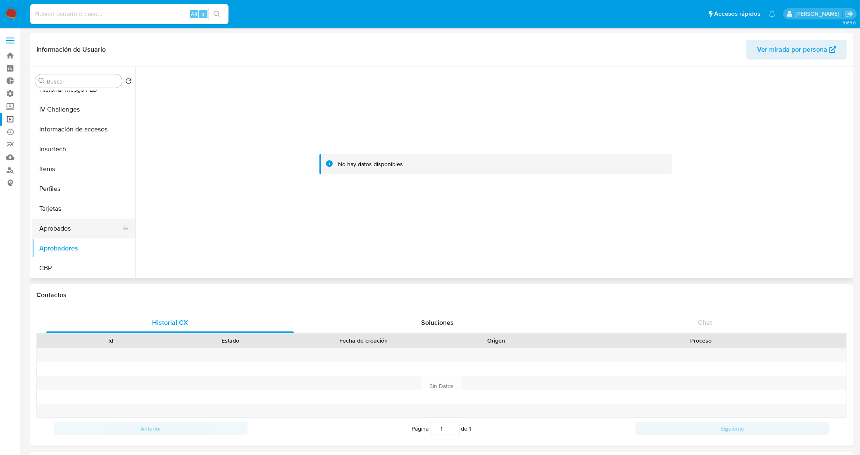
click at [71, 234] on button "Aprobados" at bounding box center [80, 229] width 97 height 20
click at [75, 208] on button "Tarjetas" at bounding box center [80, 209] width 97 height 20
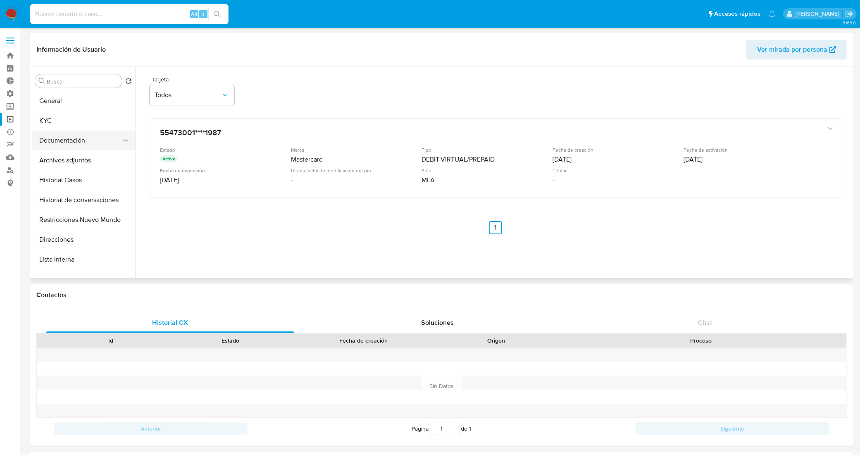
click at [78, 139] on button "Documentación" at bounding box center [80, 141] width 97 height 20
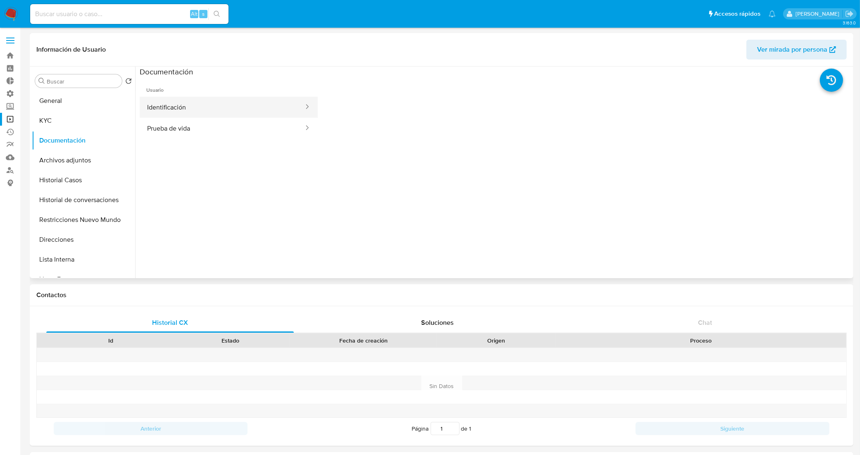
click at [241, 102] on button "Identificación" at bounding box center [222, 107] width 165 height 21
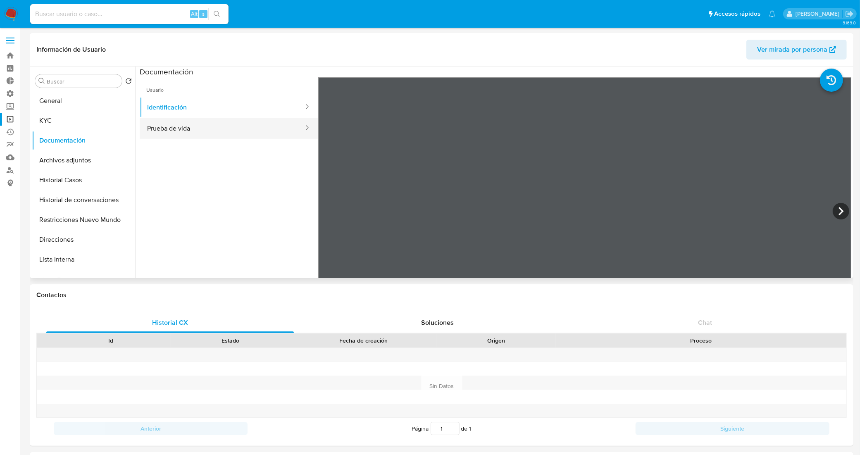
click at [207, 128] on button "Prueba de vida" at bounding box center [222, 128] width 165 height 21
click at [67, 161] on button "Archivos adjuntos" at bounding box center [80, 160] width 97 height 20
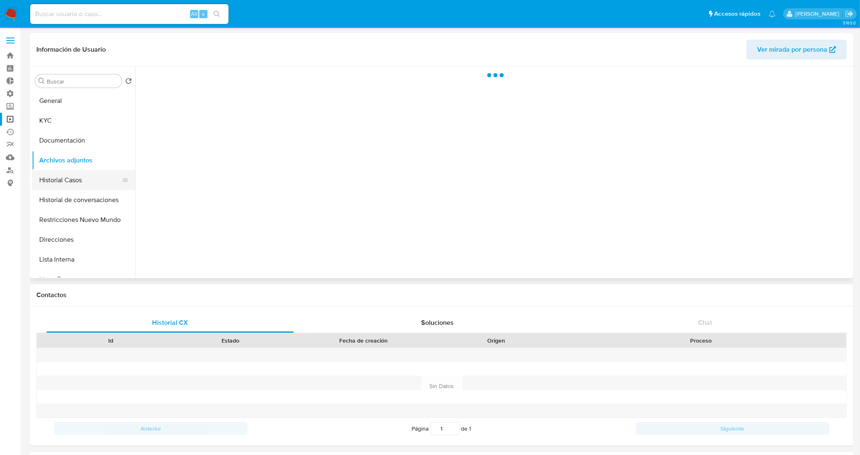
click at [88, 184] on button "Historial Casos" at bounding box center [80, 180] width 97 height 20
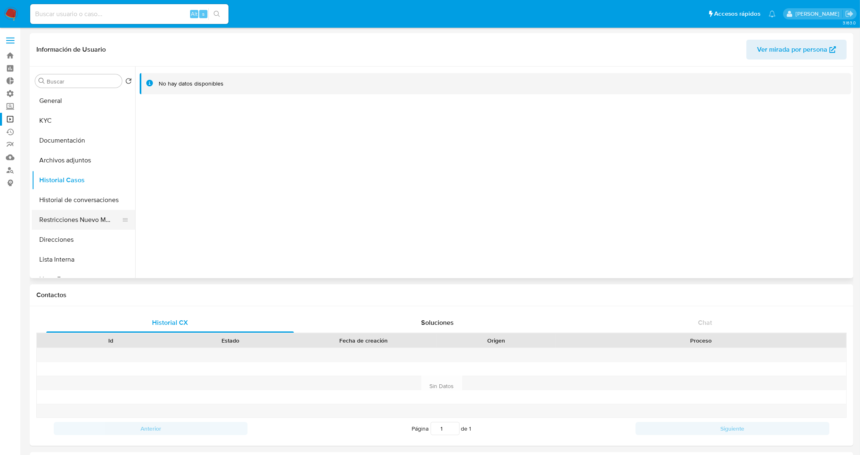
click at [83, 222] on button "Restricciones Nuevo Mundo" at bounding box center [80, 220] width 97 height 20
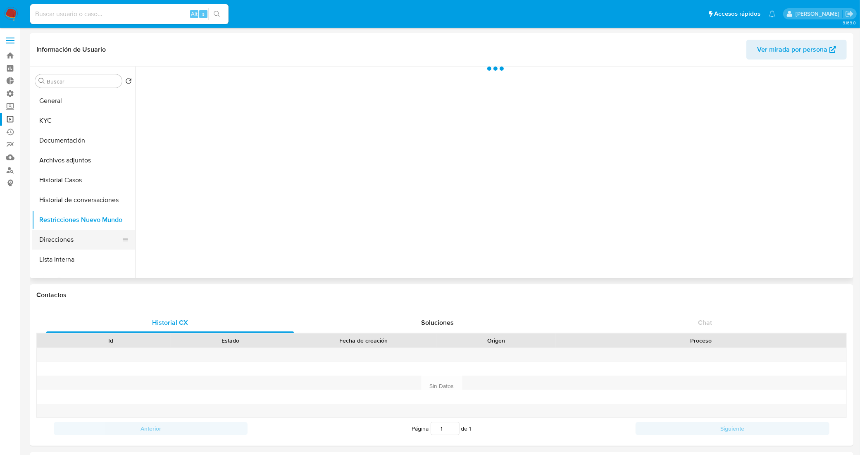
click at [76, 242] on button "Direcciones" at bounding box center [80, 240] width 97 height 20
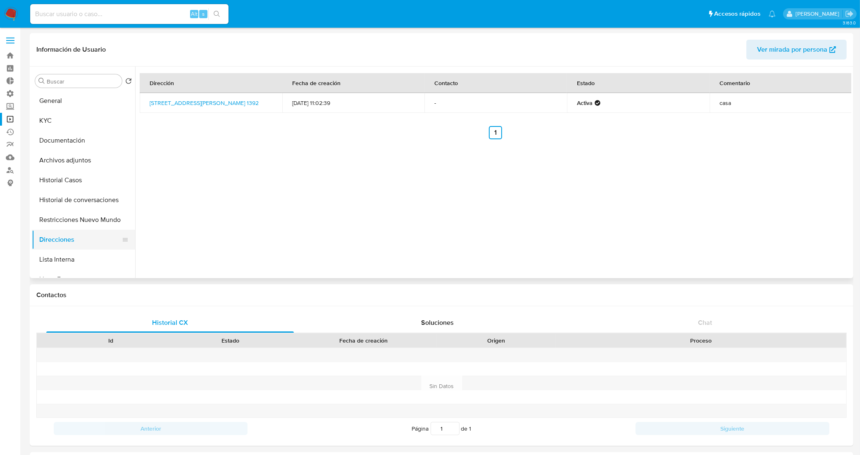
scroll to position [52, 0]
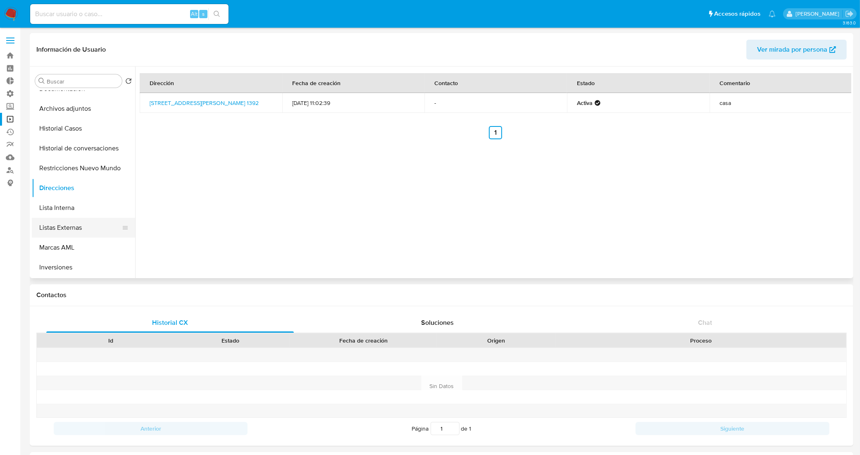
click at [88, 228] on button "Listas Externas" at bounding box center [80, 228] width 97 height 20
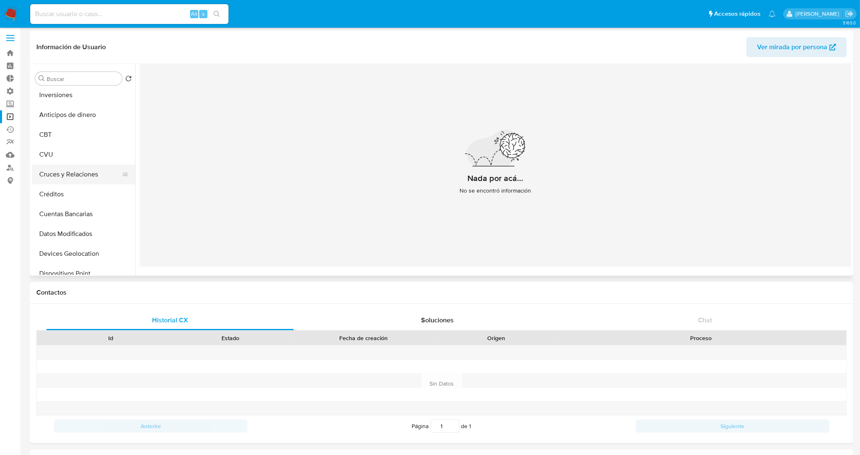
scroll to position [258, 0]
click at [79, 161] on button "Créditos" at bounding box center [80, 157] width 97 height 20
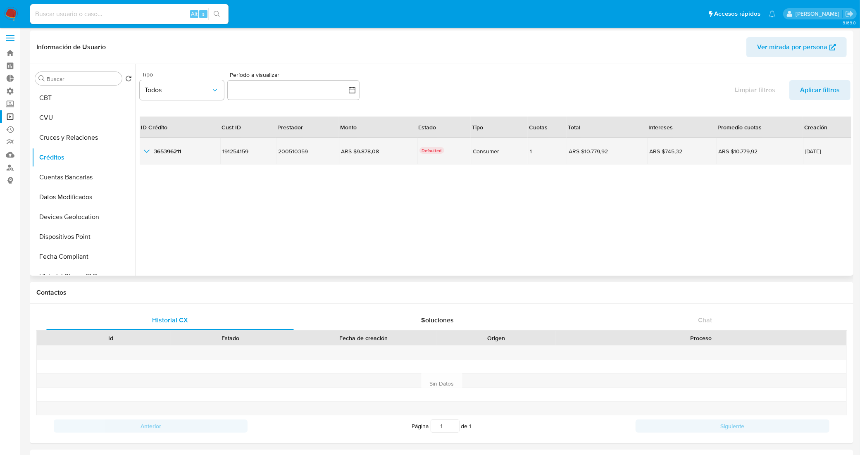
click at [147, 147] on icon "button_show_hidden_detail_by_id_0" at bounding box center [147, 151] width 10 height 10
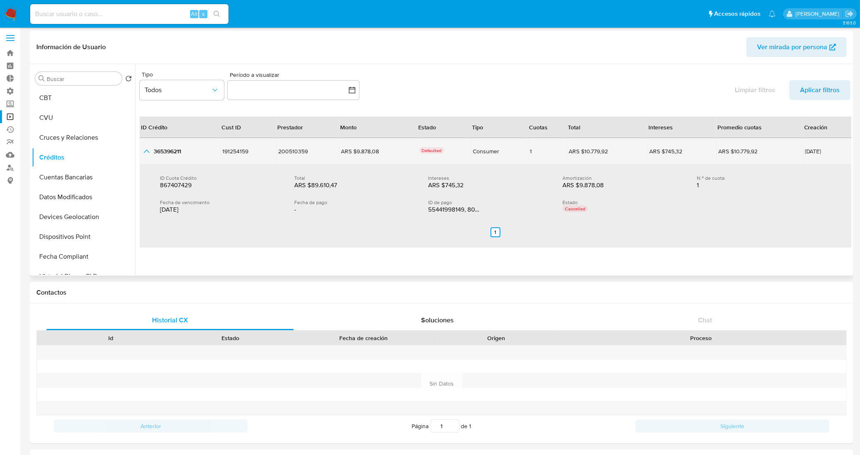
click at [147, 152] on icon "button_show_hidden_detail_by_id_0" at bounding box center [147, 151] width 10 height 10
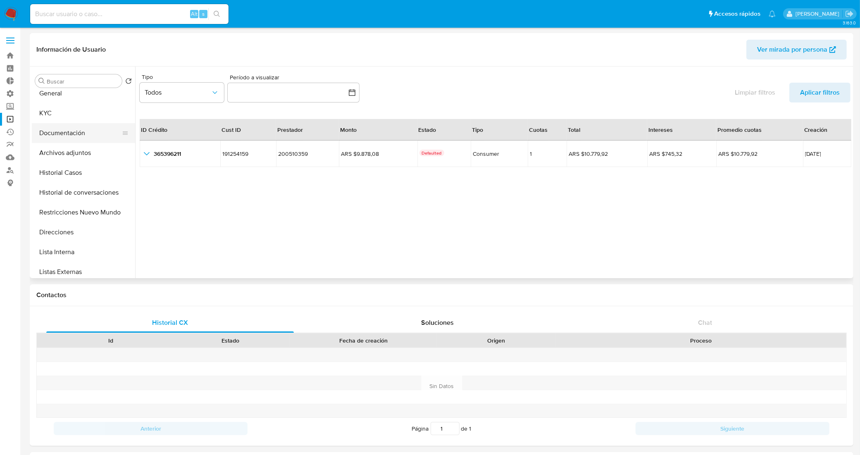
scroll to position [0, 0]
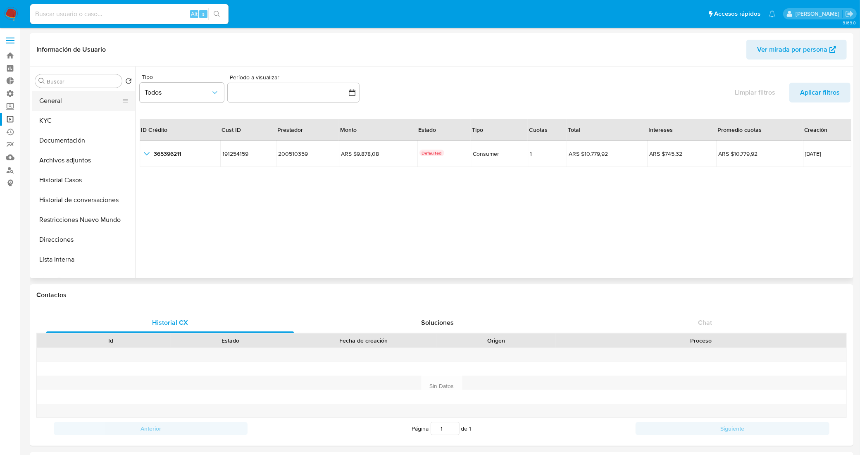
click at [71, 106] on button "General" at bounding box center [80, 101] width 97 height 20
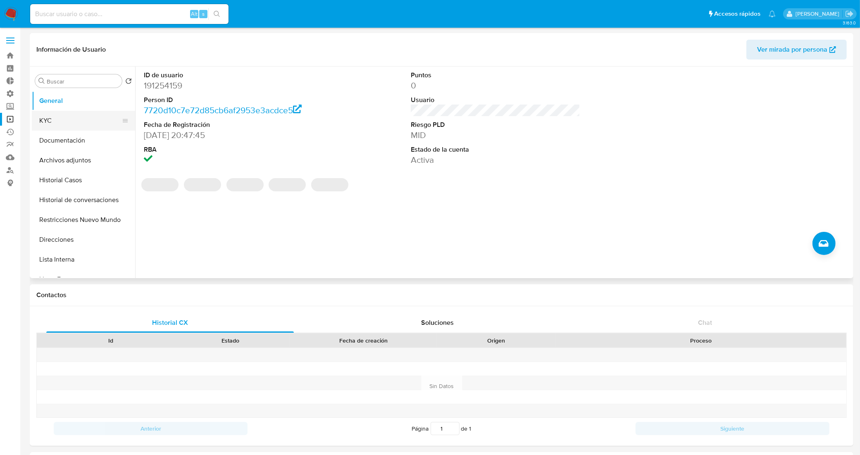
click at [86, 118] on button "KYC" at bounding box center [80, 121] width 97 height 20
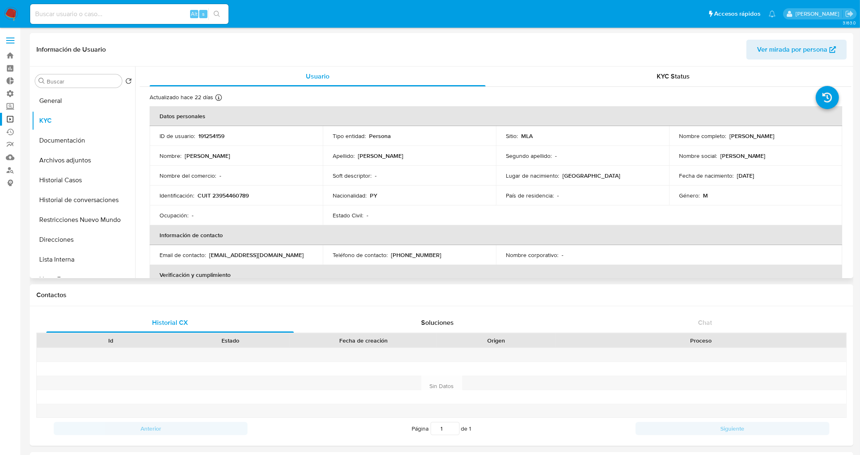
drag, startPoint x: 788, startPoint y: 137, endPoint x: 727, endPoint y: 136, distance: 60.7
click at [727, 136] on div "Nombre completo : Francisco Grabiel Pavon" at bounding box center [755, 135] width 153 height 7
copy p "Francisco Grabiel Pavon"
click at [71, 135] on button "Documentación" at bounding box center [80, 141] width 97 height 20
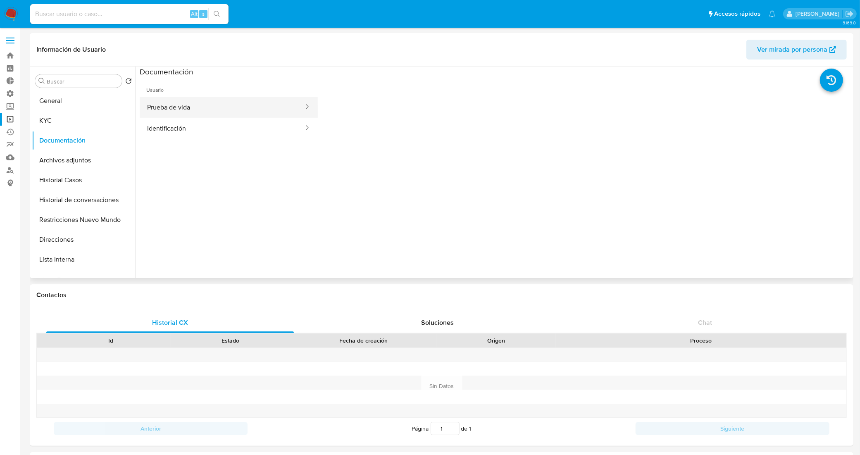
click at [226, 106] on button "Prueba de vida" at bounding box center [222, 107] width 165 height 21
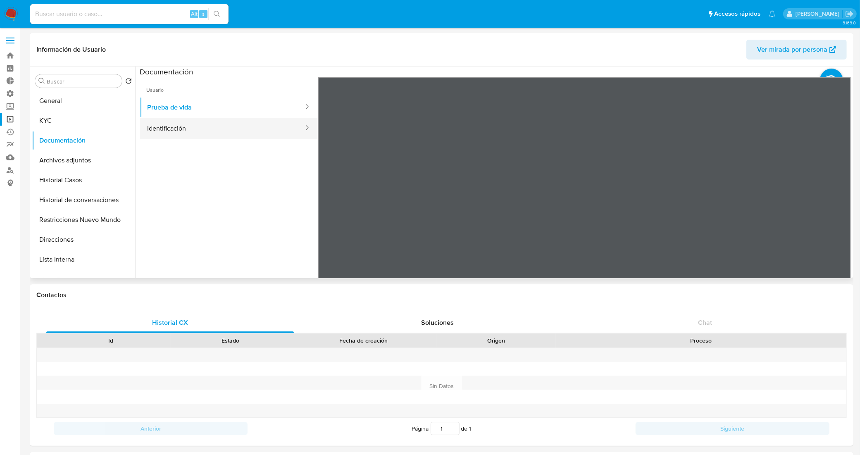
click at [271, 123] on button "Identificación" at bounding box center [222, 128] width 165 height 21
click at [836, 205] on icon at bounding box center [840, 211] width 17 height 17
click at [93, 100] on button "General" at bounding box center [80, 101] width 97 height 20
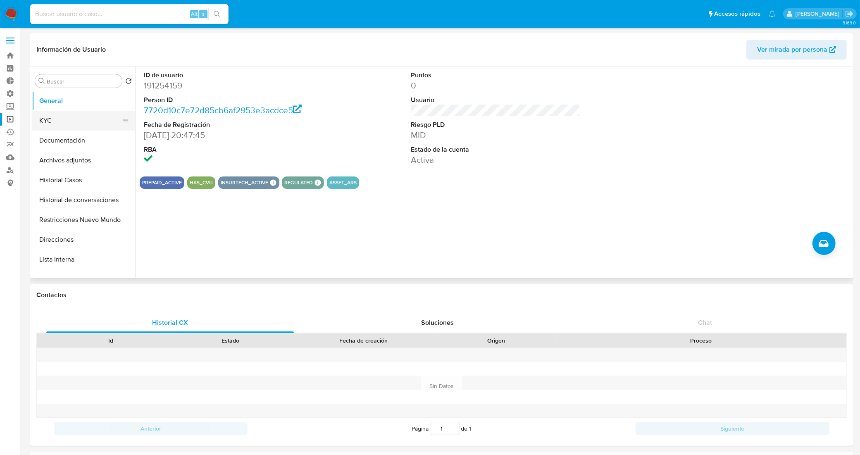
click at [59, 126] on button "KYC" at bounding box center [80, 121] width 97 height 20
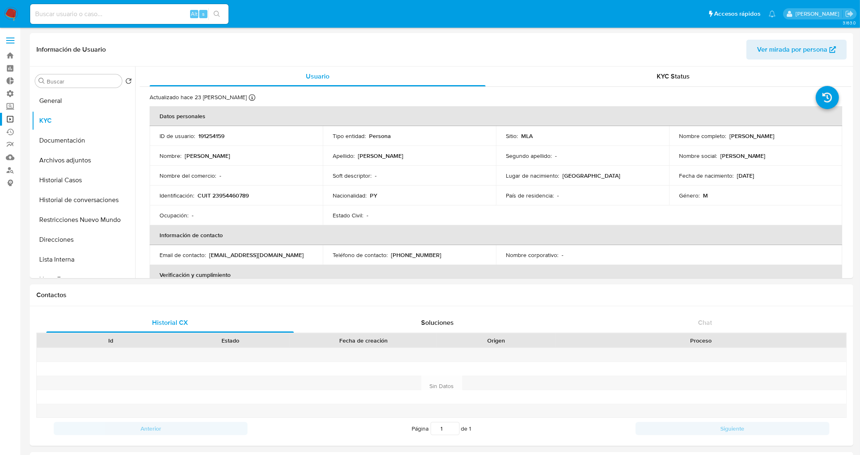
click at [239, 195] on p "CUIT 23954460789" at bounding box center [222, 195] width 51 height 7
copy p "23954460789"
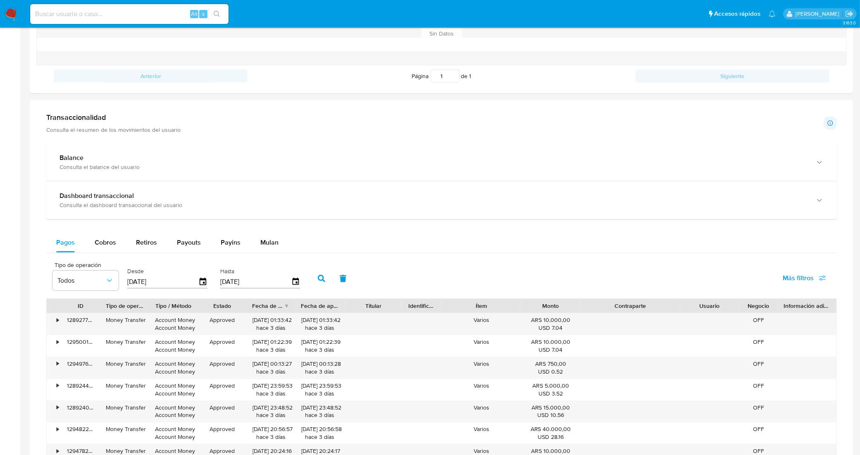
scroll to position [465, 0]
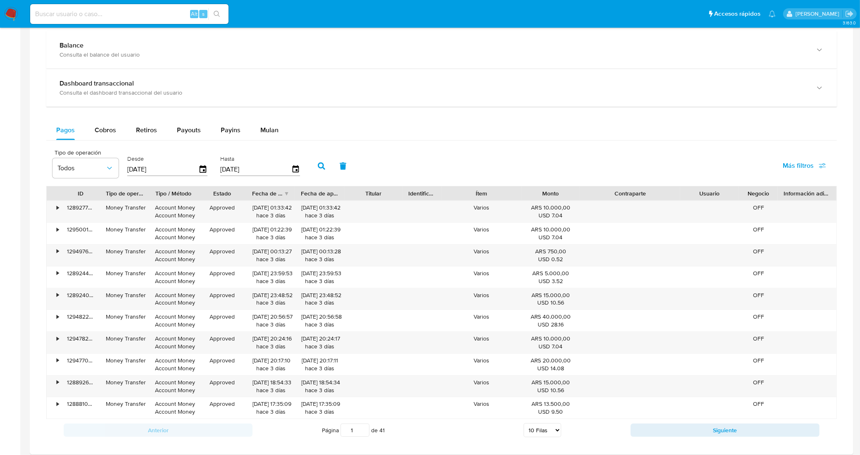
drag, startPoint x: 587, startPoint y: 197, endPoint x: 599, endPoint y: 193, distance: 12.4
click at [600, 193] on div "Contraparte" at bounding box center [629, 193] width 89 height 8
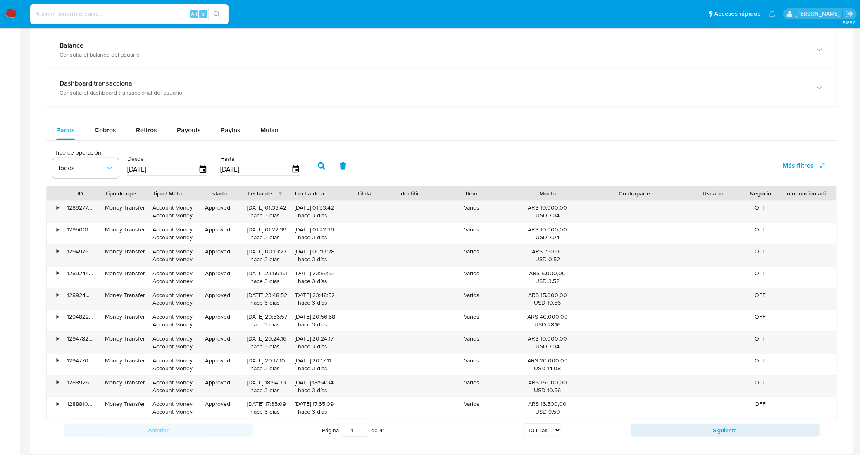
drag, startPoint x: 583, startPoint y: 194, endPoint x: 599, endPoint y: 191, distance: 16.4
click at [599, 191] on div "ID Tipo de operación Tipo / Método Estado Fecha de creación Fecha de aprobación…" at bounding box center [441, 193] width 789 height 14
click at [58, 207] on div "•" at bounding box center [58, 208] width 2 height 8
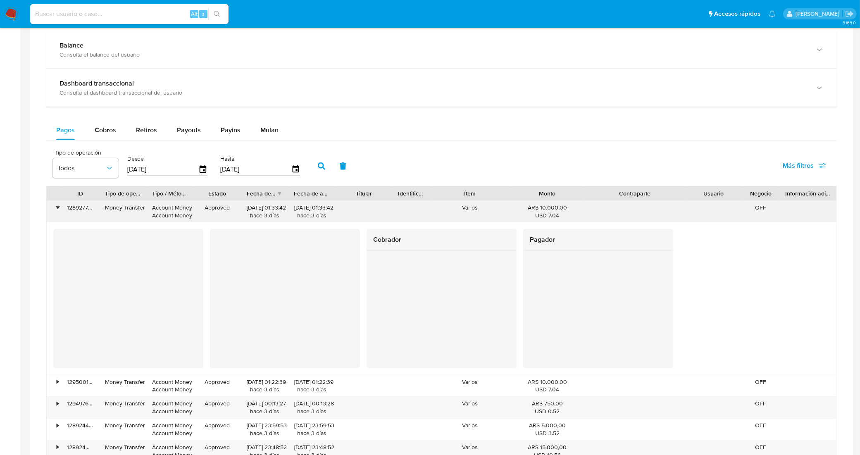
click at [59, 209] on div "•" at bounding box center [58, 208] width 2 height 8
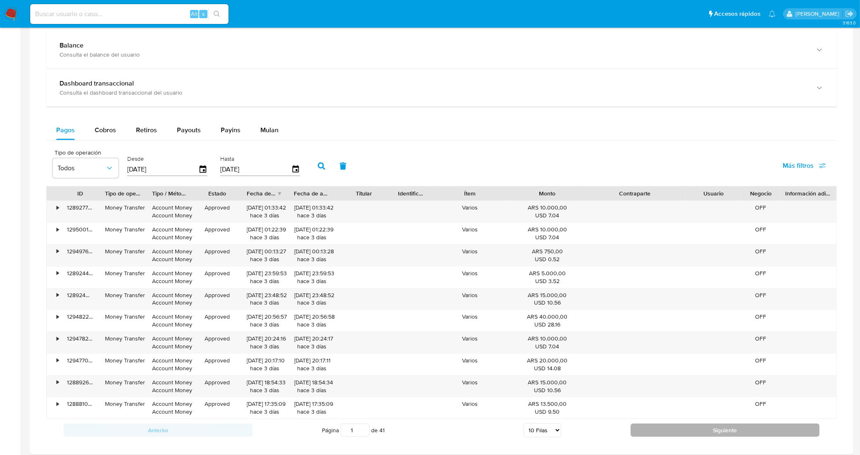
click at [692, 434] on button "Siguiente" at bounding box center [724, 429] width 189 height 13
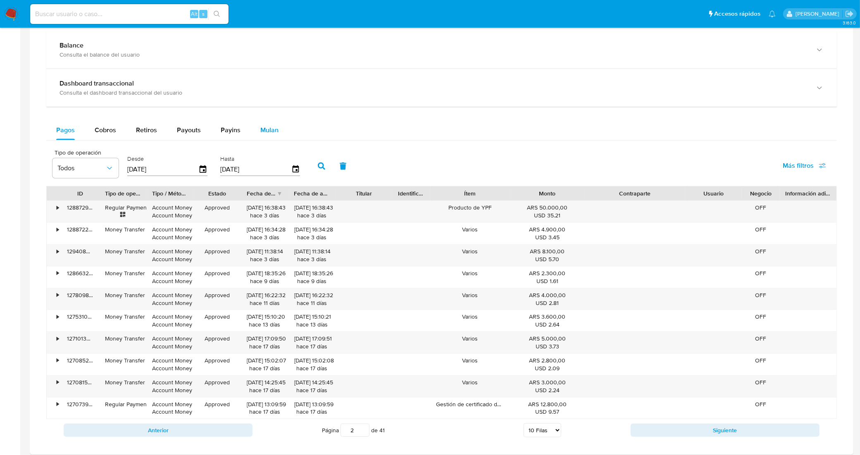
click at [263, 131] on span "Mulan" at bounding box center [269, 130] width 18 height 10
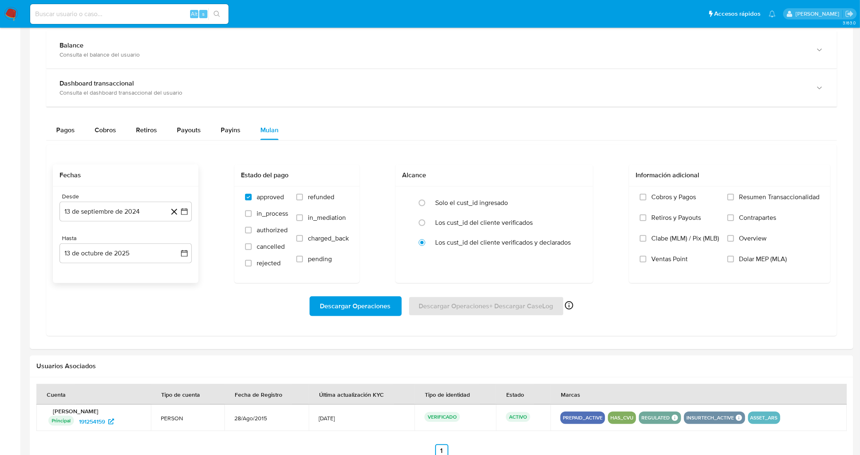
click at [178, 213] on icon at bounding box center [174, 212] width 10 height 10
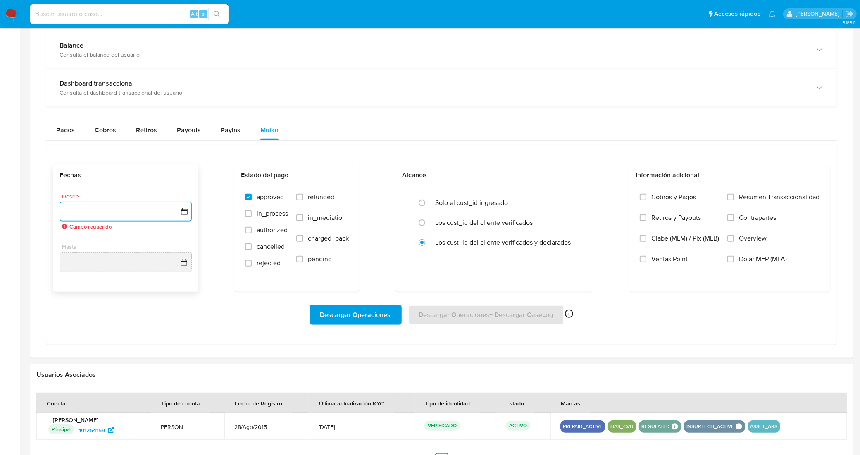
click at [181, 209] on icon "button" at bounding box center [184, 211] width 8 height 8
click at [177, 242] on icon "Mes siguiente" at bounding box center [177, 241] width 3 height 6
click at [141, 271] on button "1" at bounding box center [141, 271] width 13 height 13
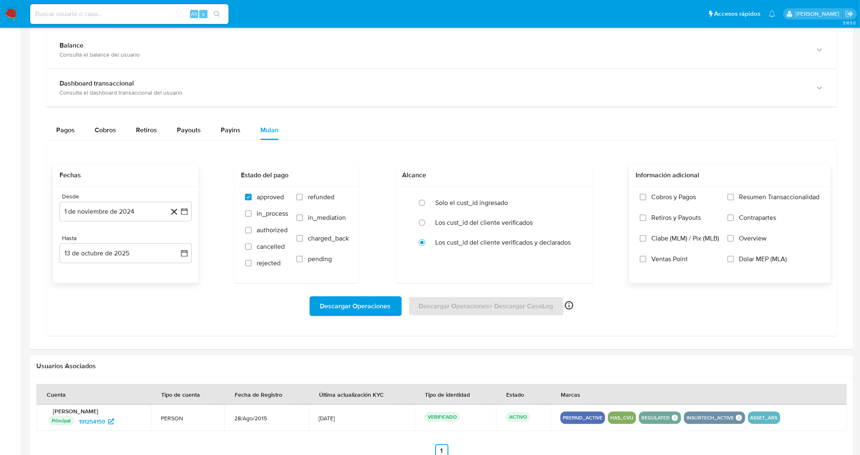
click at [734, 257] on label "Dolar MEP (MLA)" at bounding box center [773, 265] width 92 height 21
click at [734, 257] on input "Dolar MEP (MLA)" at bounding box center [730, 259] width 7 height 7
click at [355, 308] on span "Descargar Operaciones" at bounding box center [355, 306] width 71 height 18
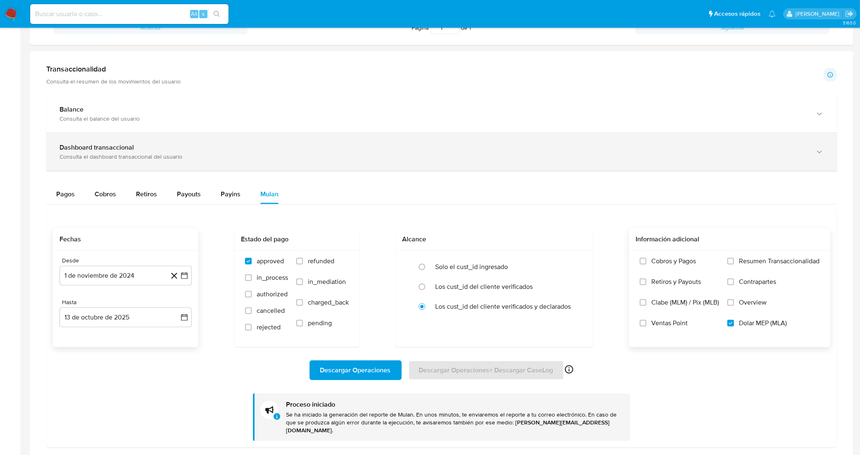
scroll to position [297, 0]
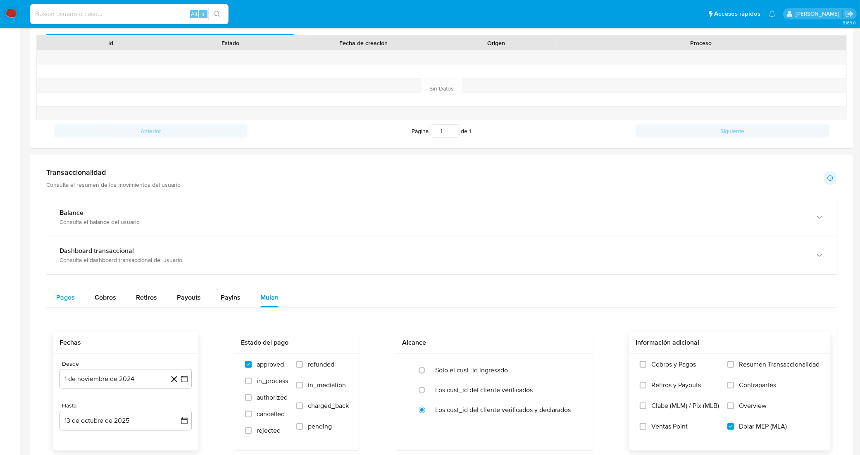
drag, startPoint x: 43, startPoint y: 297, endPoint x: 57, endPoint y: 294, distance: 14.4
click at [50, 297] on div "Transaccionalidad Consulta el resumen de los movimientos del usuario Informació…" at bounding box center [441, 359] width 810 height 396
click at [57, 293] on span "Pagos" at bounding box center [65, 297] width 19 height 10
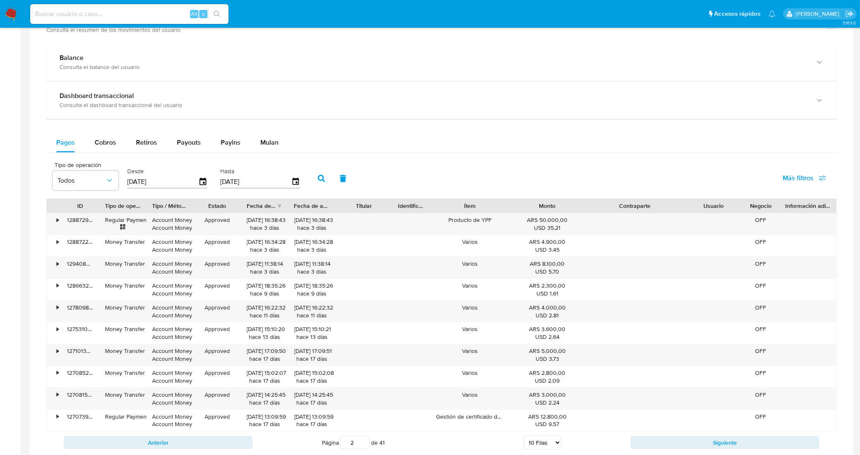
scroll to position [504, 0]
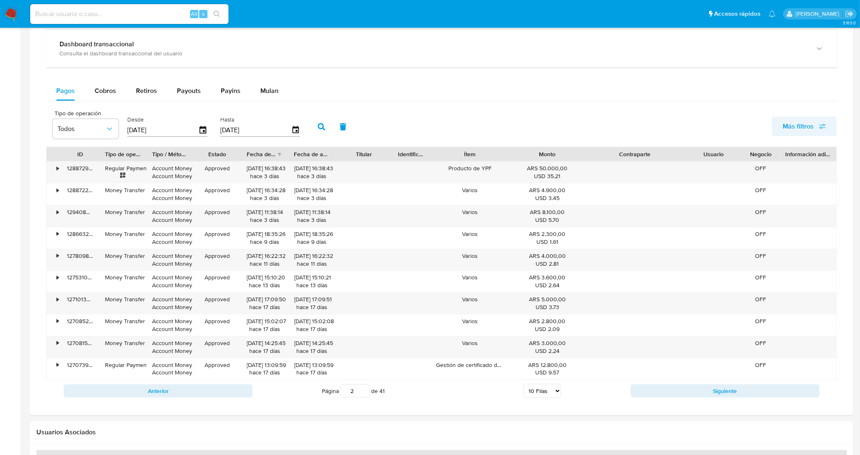
click at [815, 129] on span "Más filtros" at bounding box center [803, 126] width 43 height 18
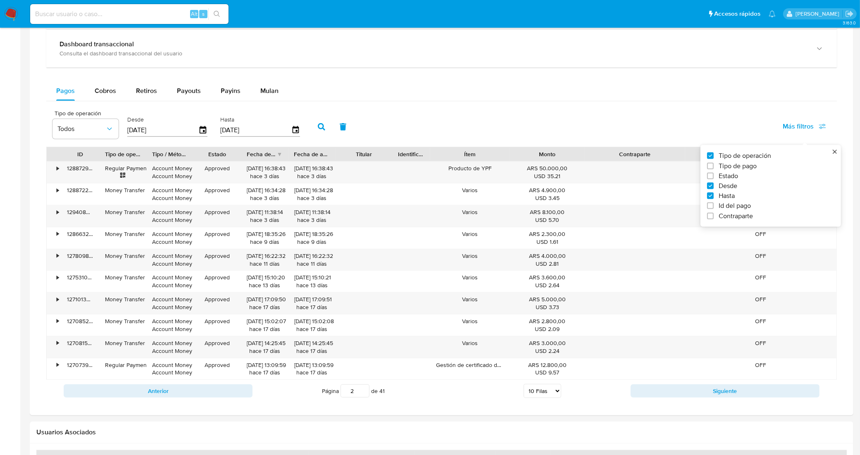
click at [645, 126] on div "Tipo de operación Todos Desde 16/07/2025 Hasta 13/10/2025 Más filtros Tipo de o…" at bounding box center [441, 125] width 790 height 41
click at [324, 127] on button "button" at bounding box center [321, 127] width 21 height 20
click at [318, 124] on icon "button" at bounding box center [321, 126] width 7 height 7
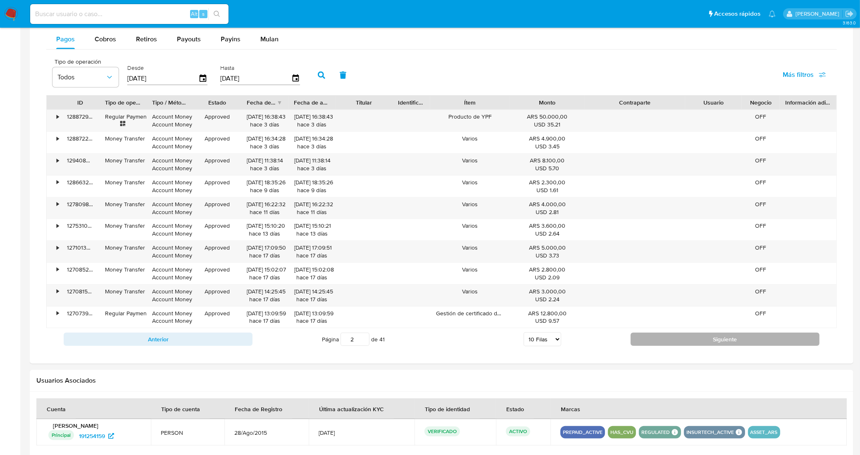
click at [706, 342] on button "Siguiente" at bounding box center [724, 339] width 189 height 13
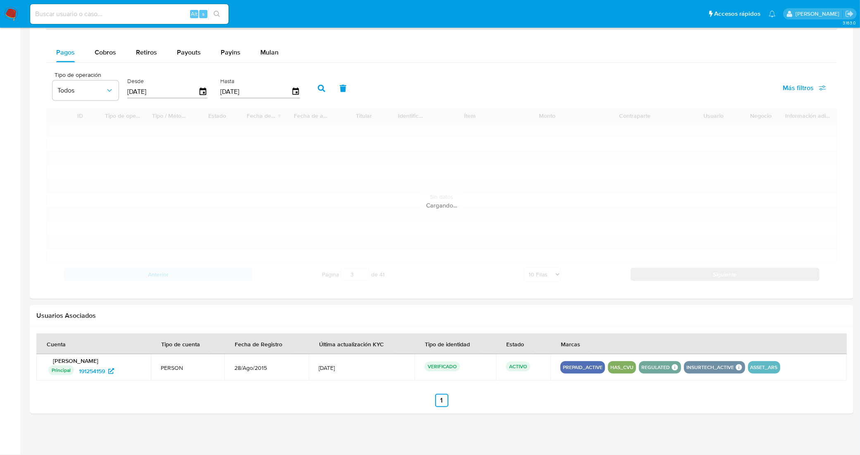
scroll to position [556, 0]
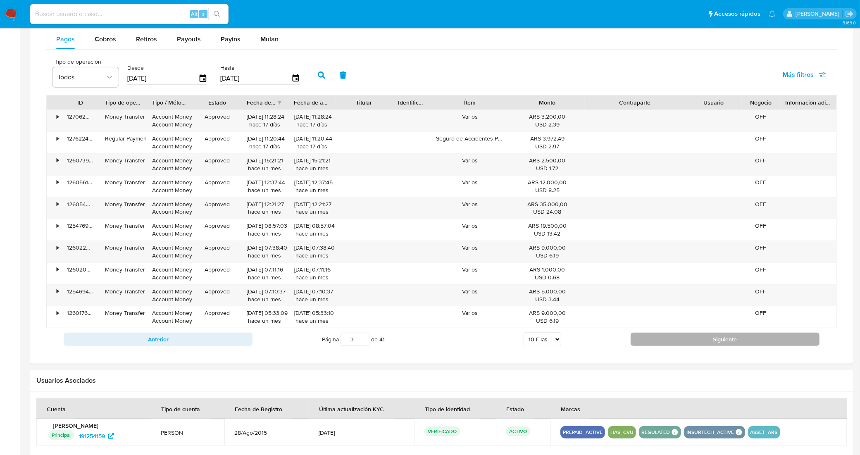
click at [706, 342] on button "Siguiente" at bounding box center [724, 339] width 189 height 13
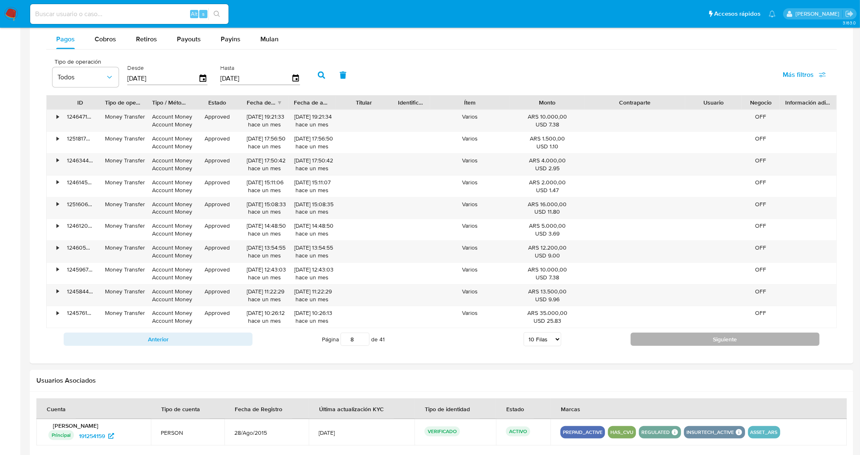
click at [706, 342] on button "Siguiente" at bounding box center [724, 339] width 189 height 13
click at [701, 344] on button "Siguiente" at bounding box center [724, 339] width 189 height 13
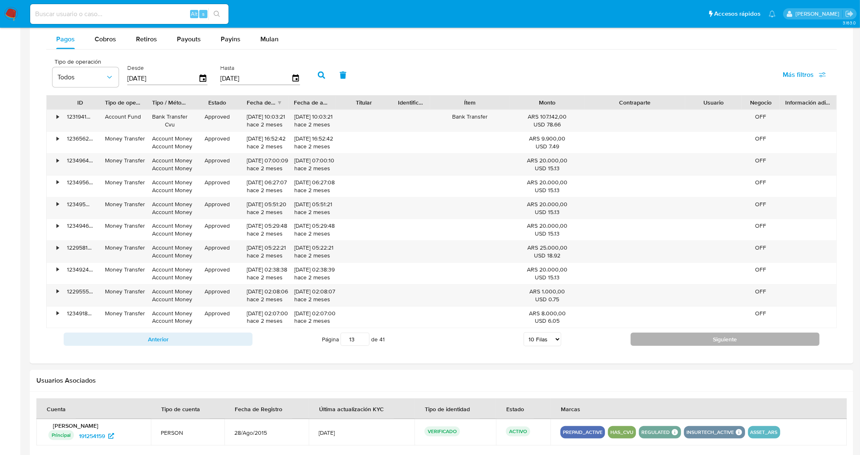
click at [701, 344] on button "Siguiente" at bounding box center [724, 339] width 189 height 13
type input "16"
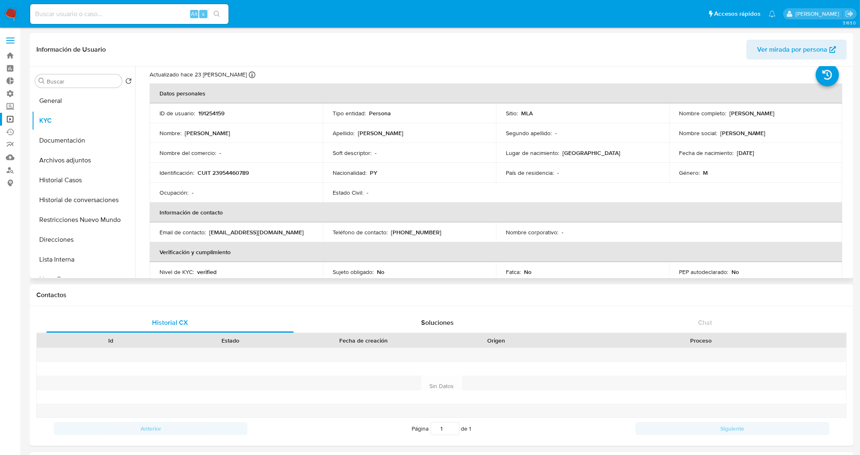
scroll to position [0, 0]
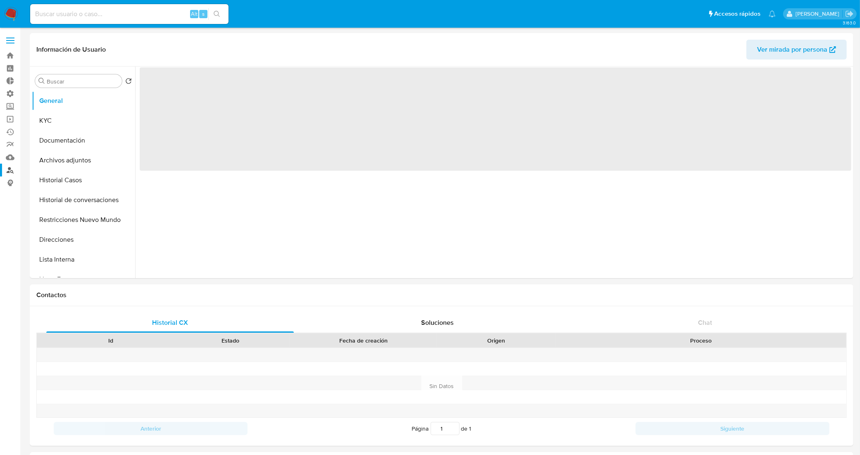
select select "10"
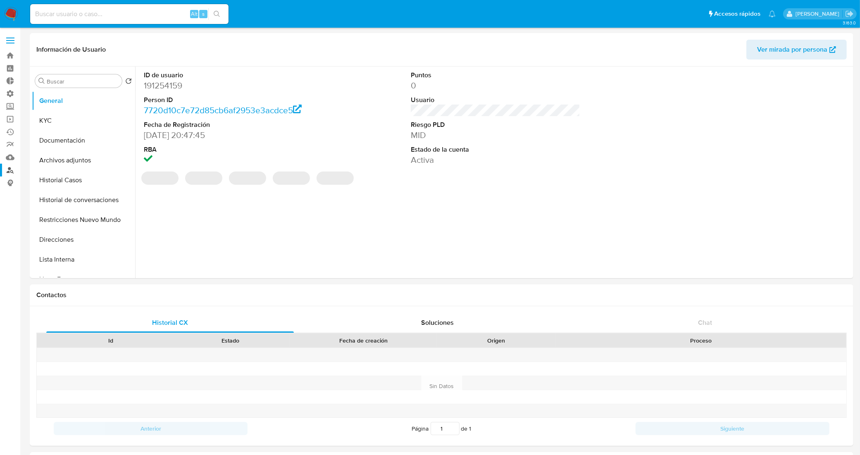
click at [7, 169] on link "Buscador de personas" at bounding box center [49, 170] width 98 height 13
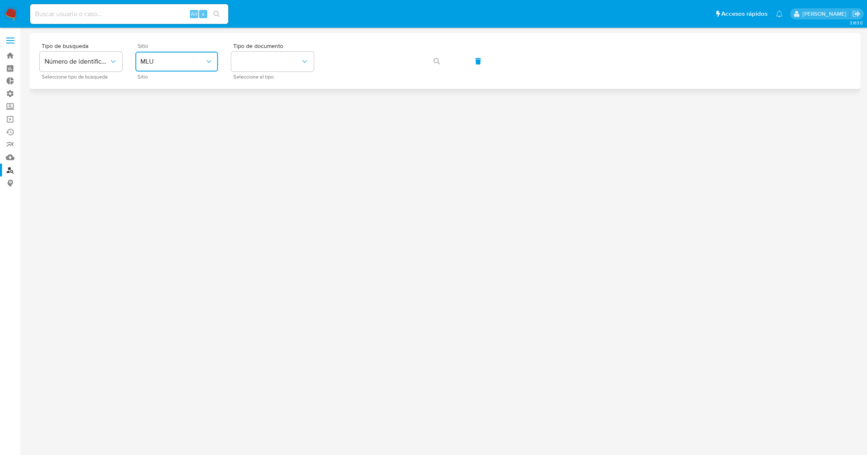
click at [199, 59] on span "MLU" at bounding box center [172, 61] width 64 height 8
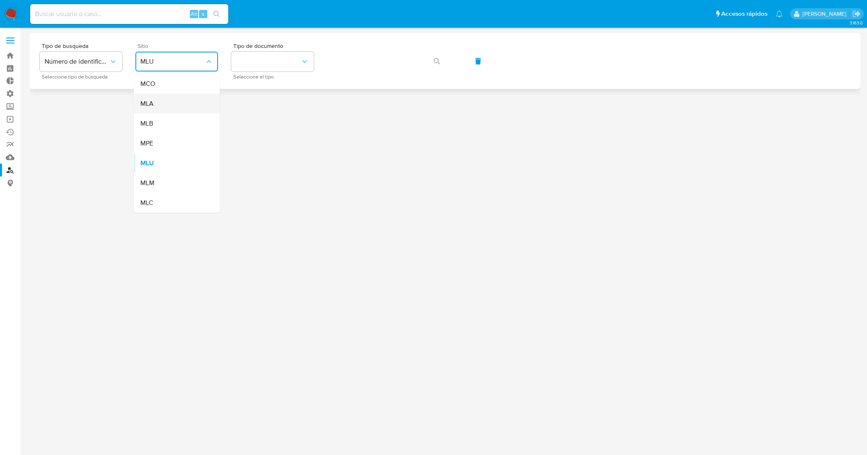
click at [180, 107] on div "MLA" at bounding box center [174, 104] width 68 height 20
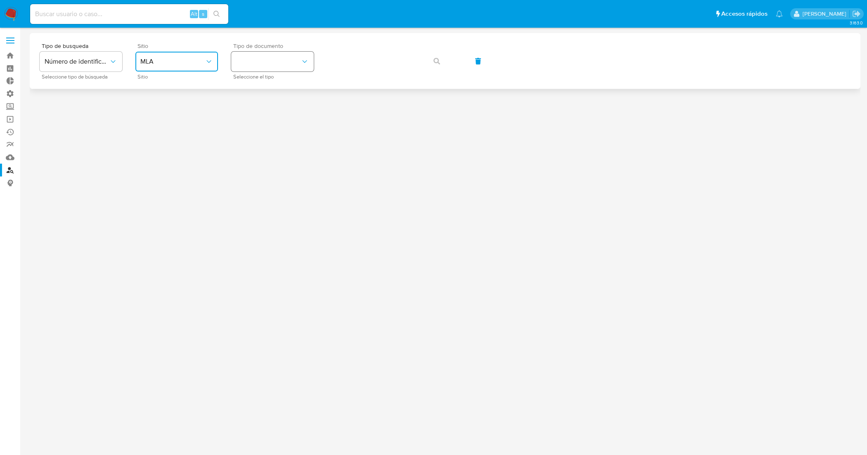
click at [288, 57] on button "identificationType" at bounding box center [272, 62] width 83 height 20
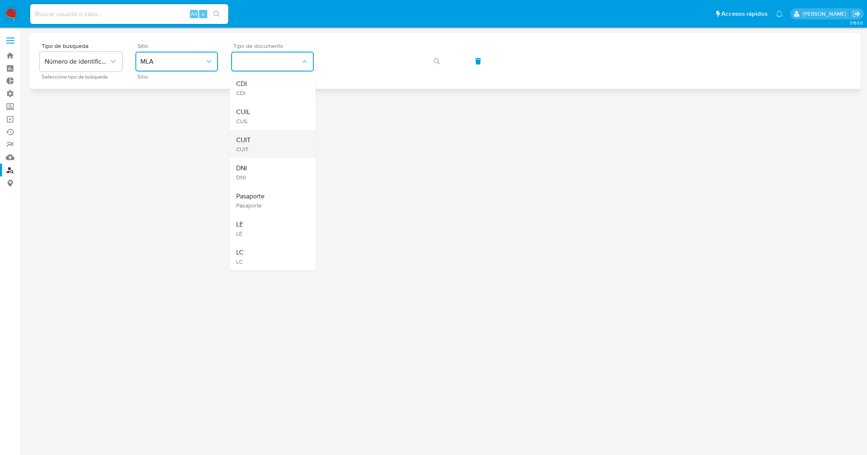
click at [283, 137] on div "CUIT CUIT" at bounding box center [270, 144] width 68 height 28
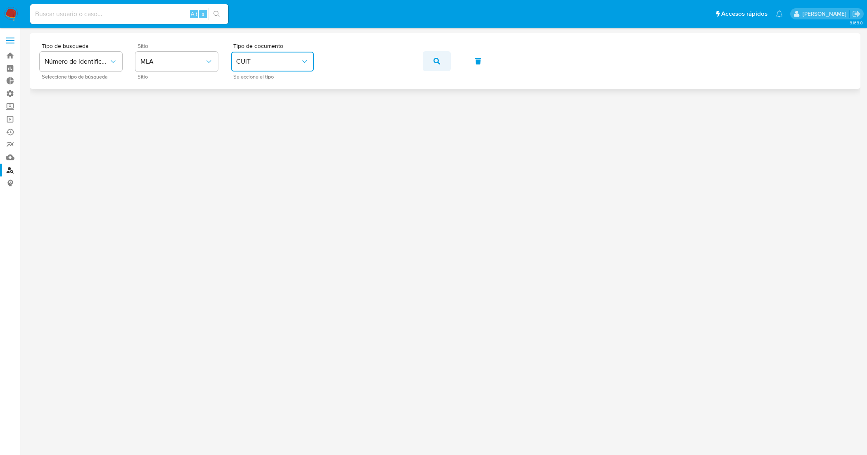
click at [447, 56] on button "button" at bounding box center [437, 61] width 28 height 20
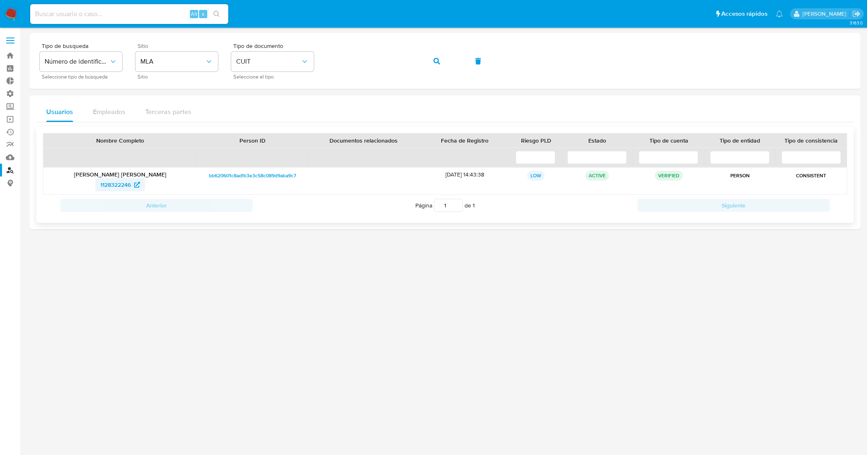
click at [122, 183] on span "1128322246" at bounding box center [115, 184] width 31 height 13
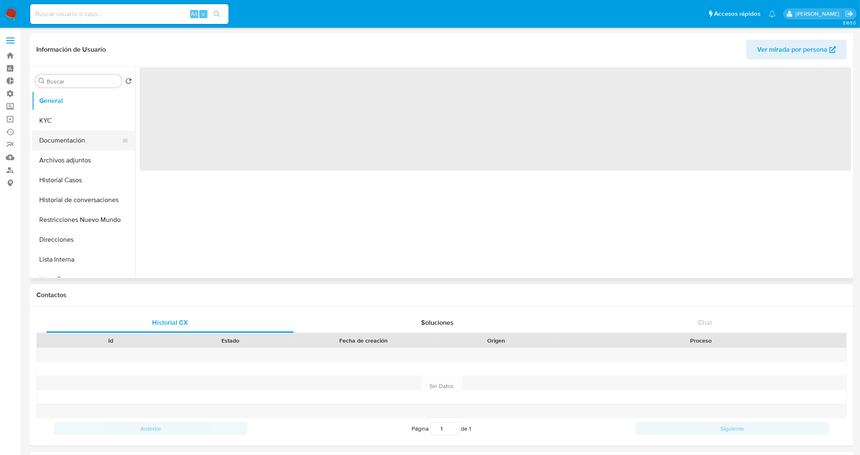
click at [77, 138] on button "Documentación" at bounding box center [80, 141] width 97 height 20
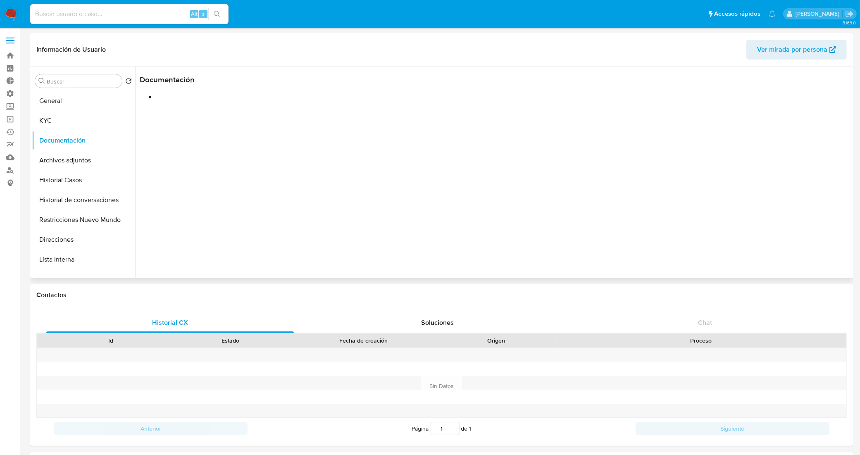
select select "10"
click at [195, 116] on button "Prueba de vida" at bounding box center [222, 107] width 165 height 21
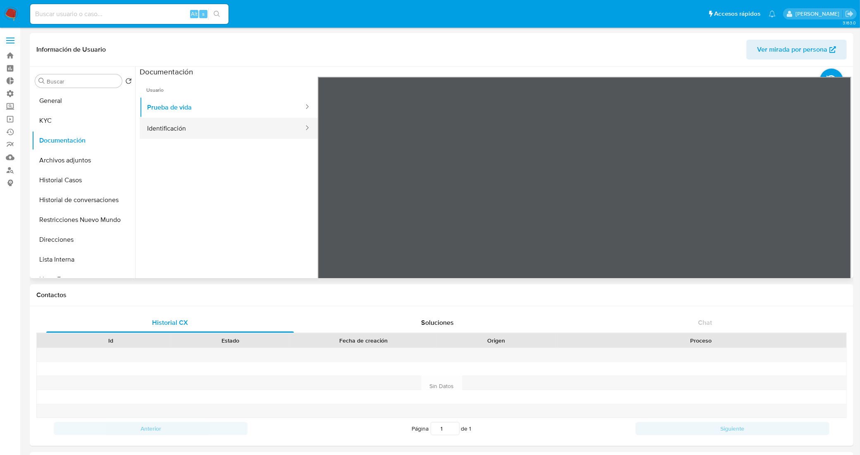
click at [207, 127] on button "Identificación" at bounding box center [222, 128] width 165 height 21
click at [833, 208] on icon at bounding box center [840, 211] width 17 height 17
click at [61, 193] on button "Historial de conversaciones" at bounding box center [80, 200] width 97 height 20
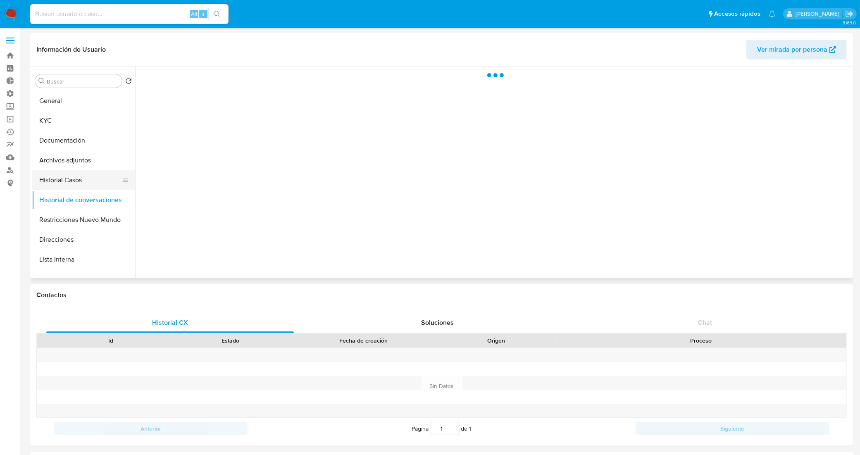
click at [64, 183] on button "Historial Casos" at bounding box center [80, 180] width 97 height 20
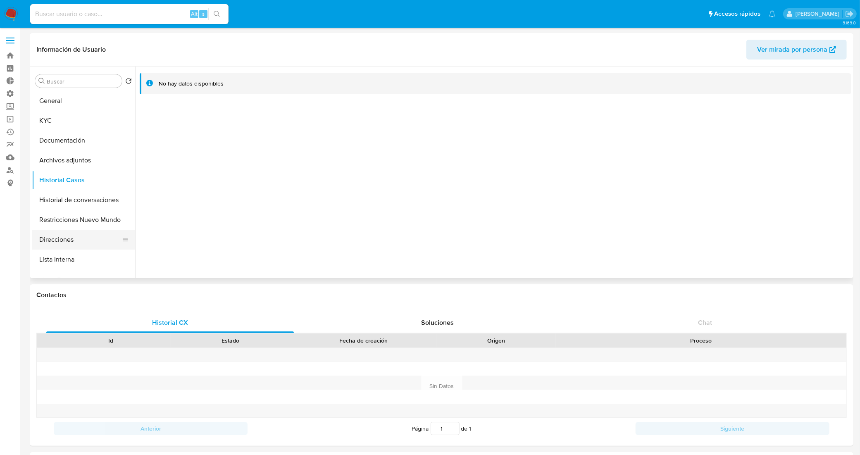
click at [70, 239] on button "Direcciones" at bounding box center [80, 240] width 97 height 20
click at [96, 121] on button "KYC" at bounding box center [80, 121] width 97 height 20
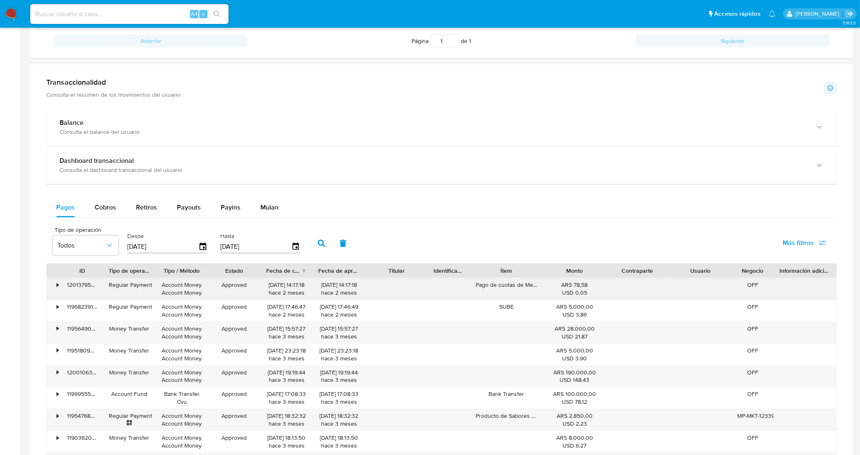
scroll to position [413, 0]
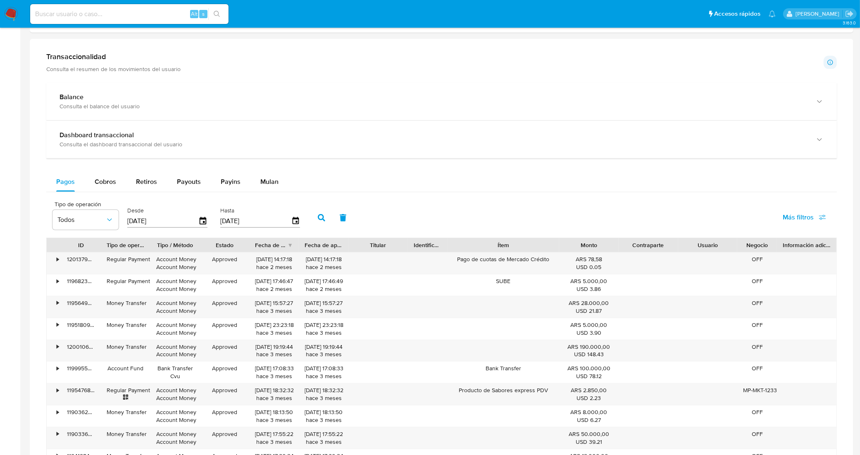
drag, startPoint x: 548, startPoint y: 250, endPoint x: 584, endPoint y: 247, distance: 36.1
click at [584, 247] on div "ID Tipo de operación Tipo / Método Estado Fecha de creación Fecha de aprobación…" at bounding box center [441, 245] width 789 height 14
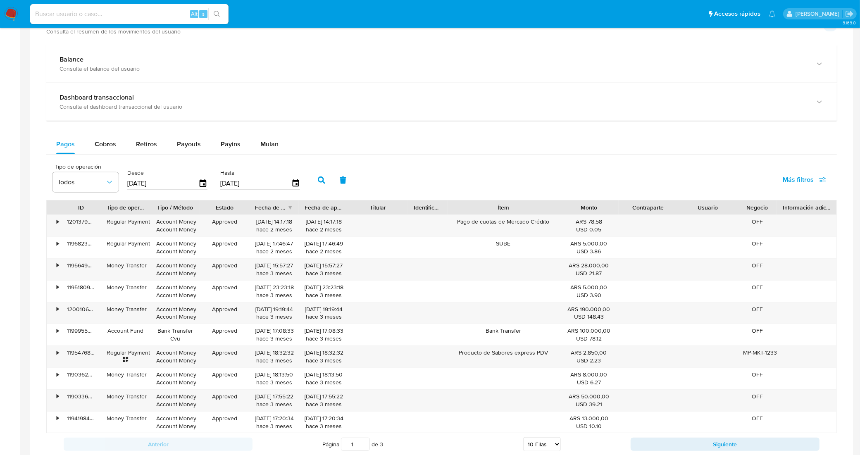
scroll to position [516, 0]
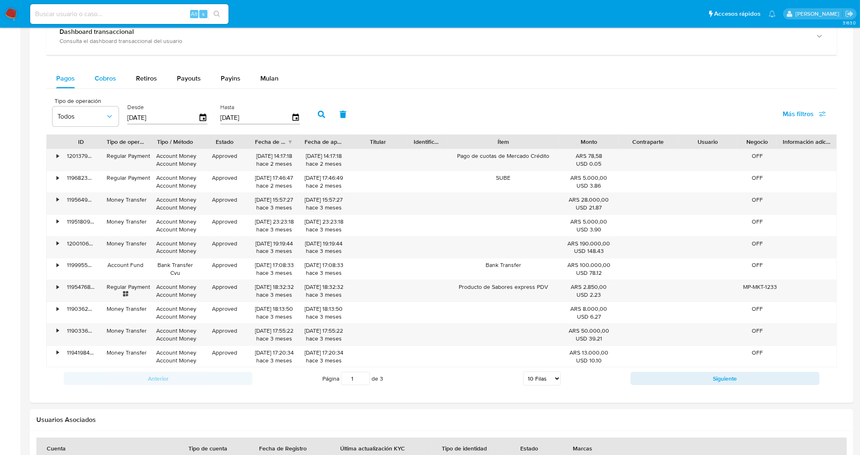
click at [109, 80] on span "Cobros" at bounding box center [105, 79] width 21 height 10
select select "10"
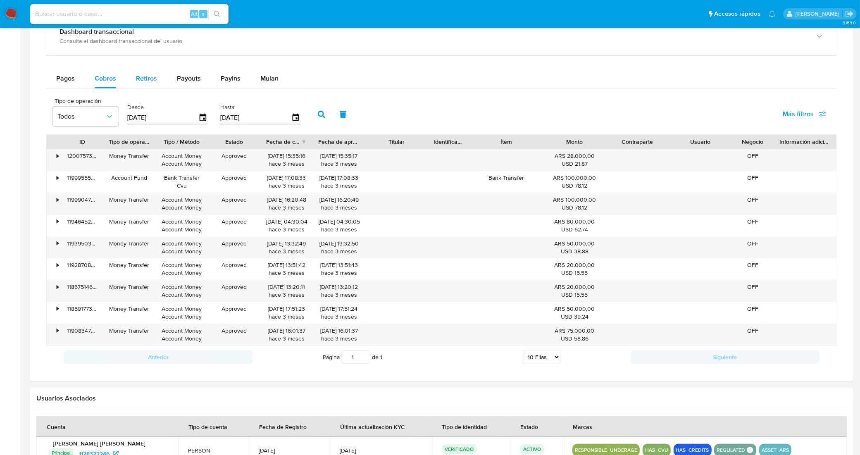
click at [135, 76] on button "Retiros" at bounding box center [146, 79] width 41 height 20
select select "10"
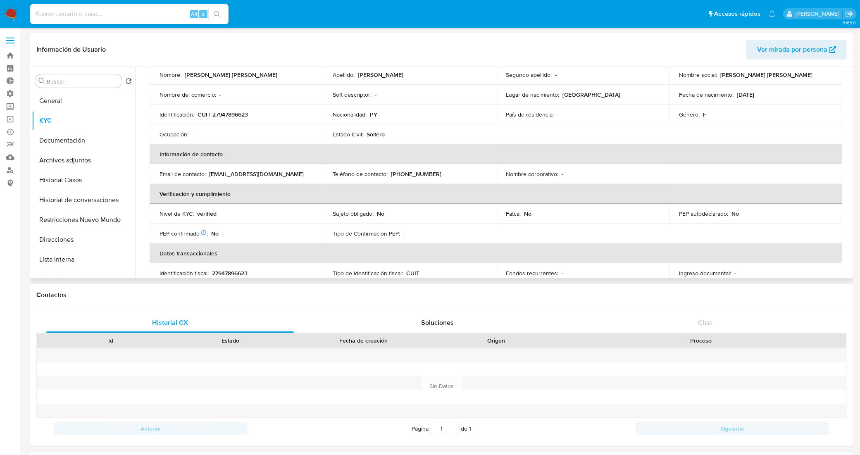
scroll to position [0, 0]
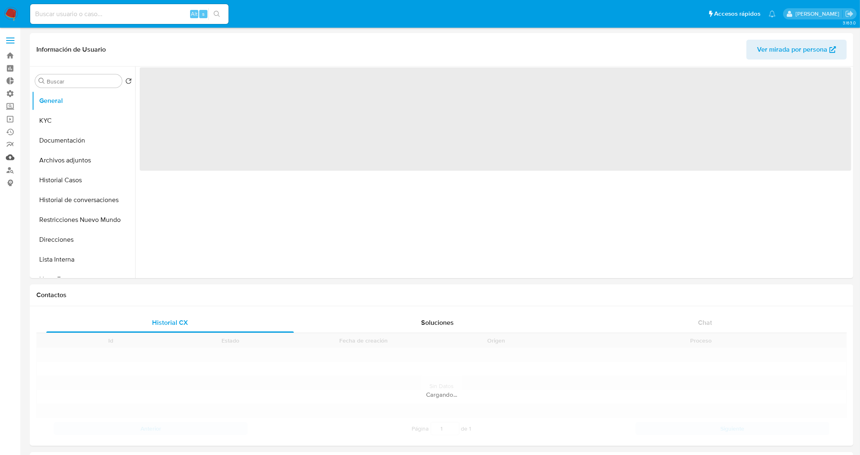
click at [9, 155] on link "Mulan" at bounding box center [49, 157] width 98 height 13
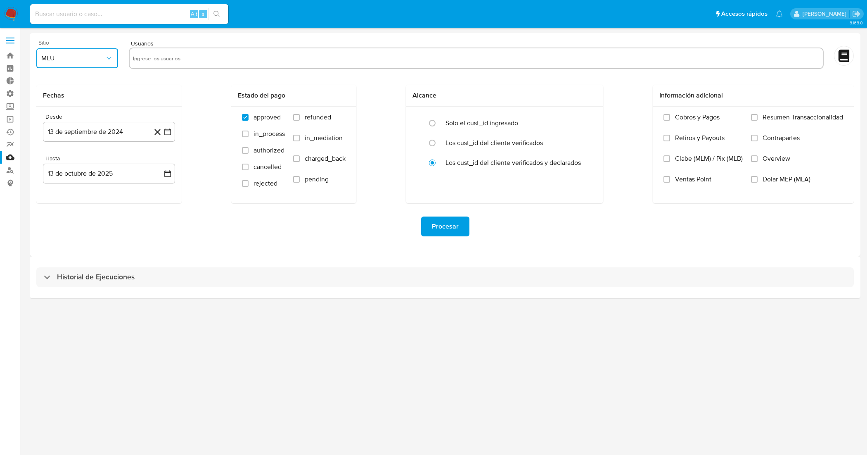
click at [109, 56] on icon "button" at bounding box center [109, 58] width 8 height 8
click at [211, 247] on div "Procesar" at bounding box center [445, 226] width 818 height 46
click at [14, 168] on link "Buscador de personas" at bounding box center [49, 170] width 98 height 13
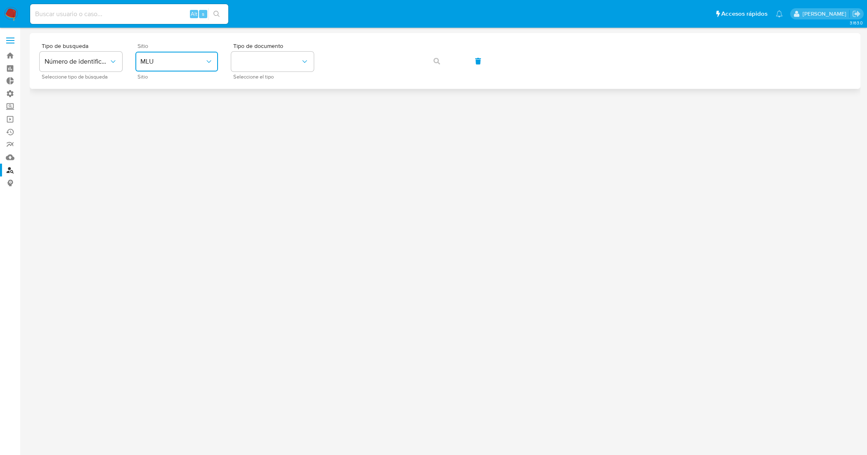
click at [176, 67] on button "MLU" at bounding box center [176, 62] width 83 height 20
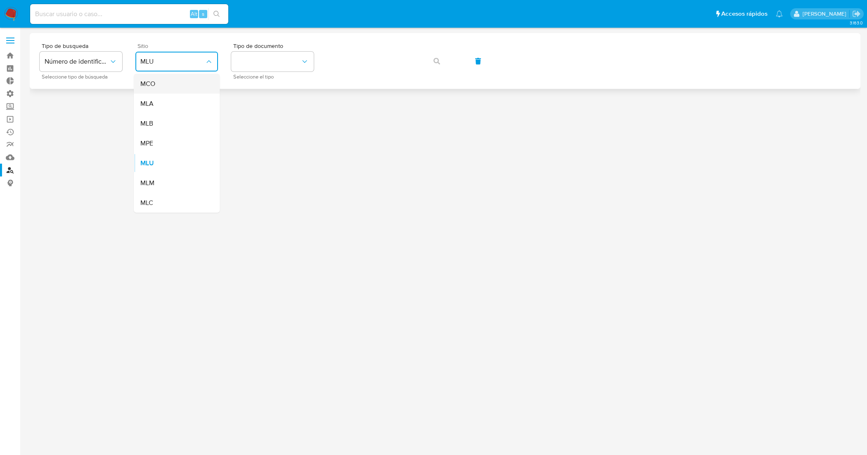
click at [173, 76] on div "MCO" at bounding box center [174, 84] width 68 height 20
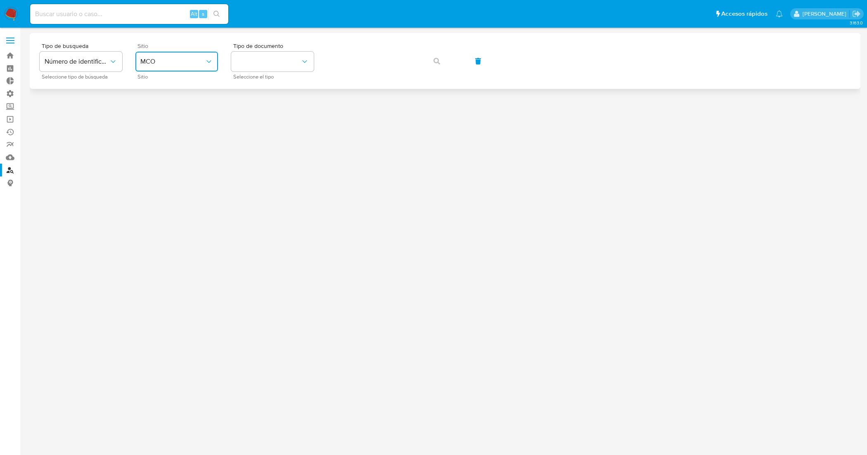
click at [188, 58] on span "MCO" at bounding box center [172, 61] width 64 height 8
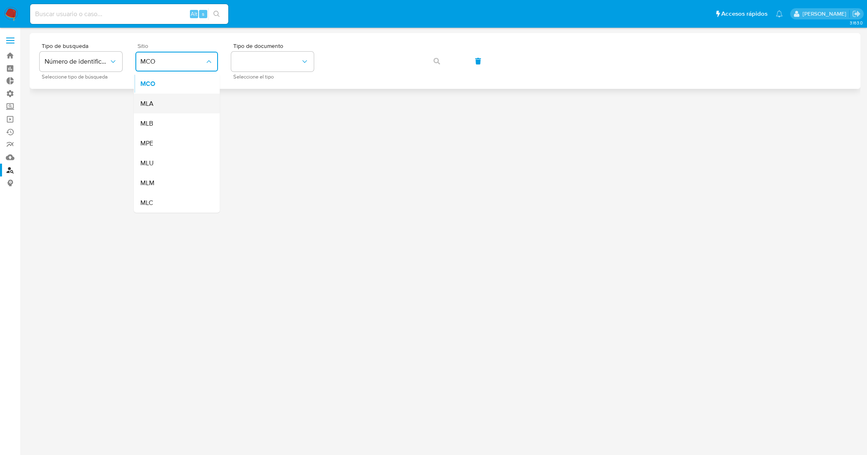
click at [176, 99] on div "MLA" at bounding box center [174, 104] width 68 height 20
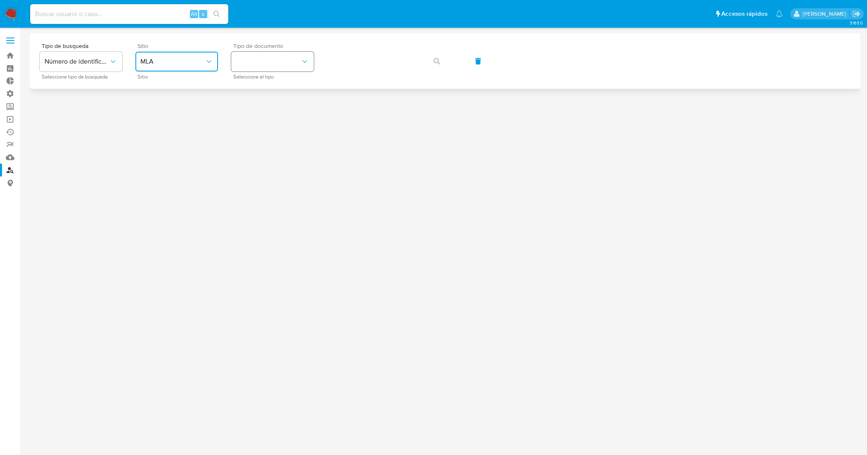
click at [279, 63] on button "identificationType" at bounding box center [272, 62] width 83 height 20
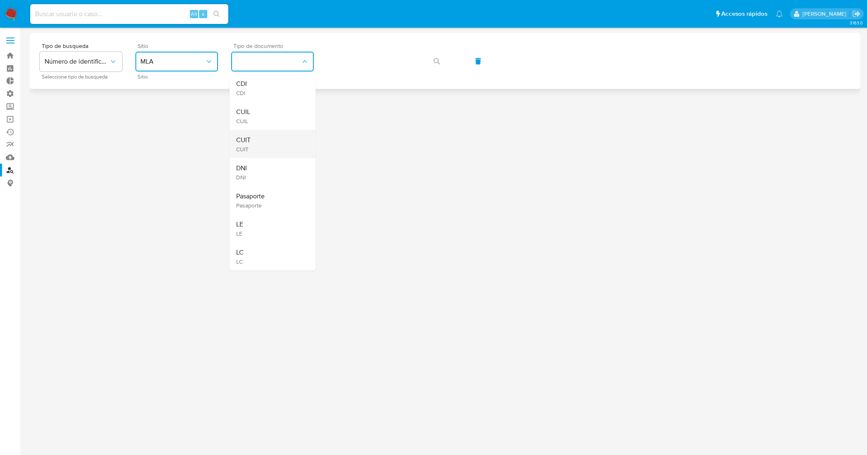
click at [279, 135] on div "CUIT CUIT" at bounding box center [270, 144] width 68 height 28
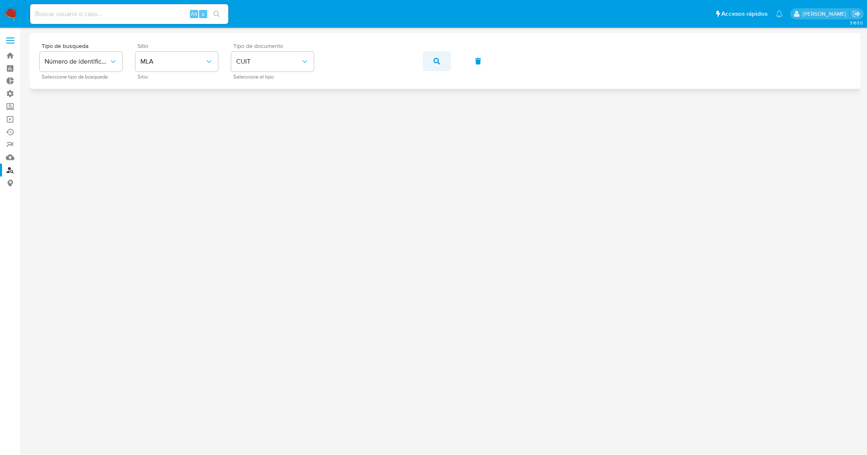
click at [439, 57] on span "button" at bounding box center [437, 61] width 7 height 18
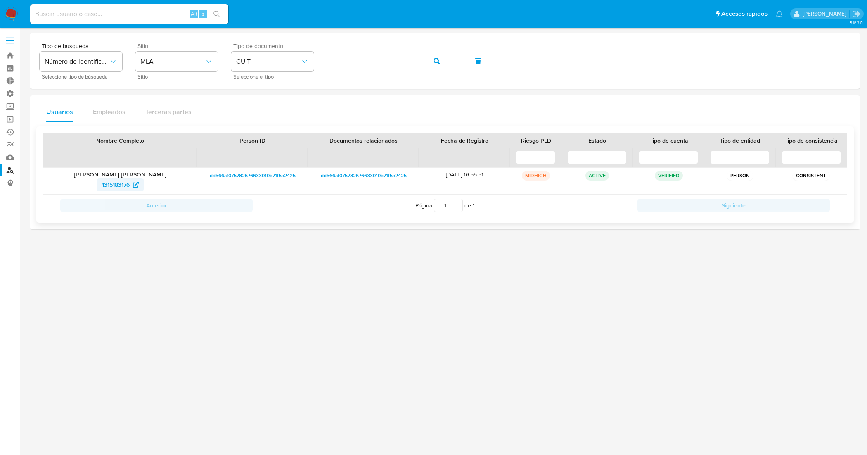
click at [106, 188] on span "1315183176" at bounding box center [116, 184] width 28 height 13
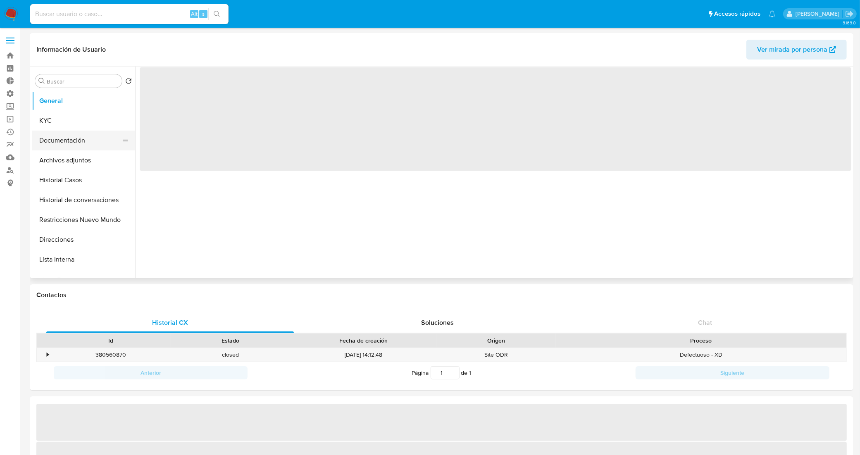
click at [61, 144] on button "Documentación" at bounding box center [80, 141] width 97 height 20
select select "10"
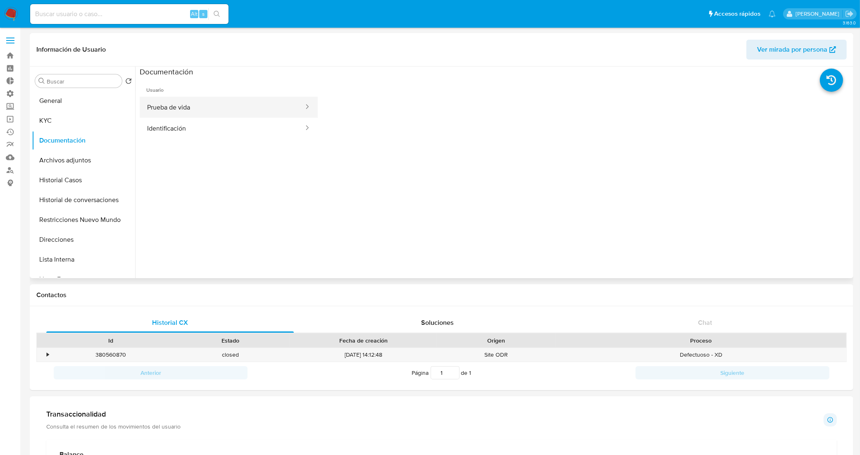
click at [303, 110] on icon at bounding box center [307, 106] width 8 height 8
click at [224, 112] on button "Prueba de vida" at bounding box center [222, 107] width 165 height 21
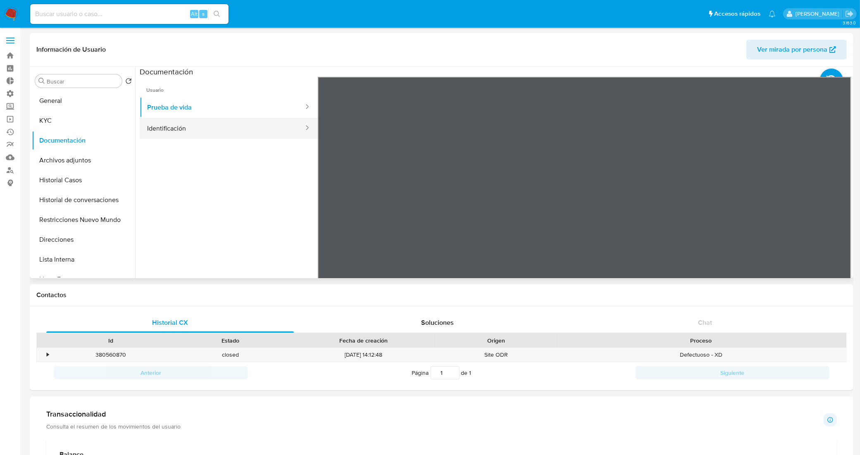
click at [197, 127] on button "Identificación" at bounding box center [222, 128] width 165 height 21
click at [835, 207] on icon at bounding box center [840, 211] width 17 height 17
click at [67, 126] on button "KYC" at bounding box center [80, 121] width 97 height 20
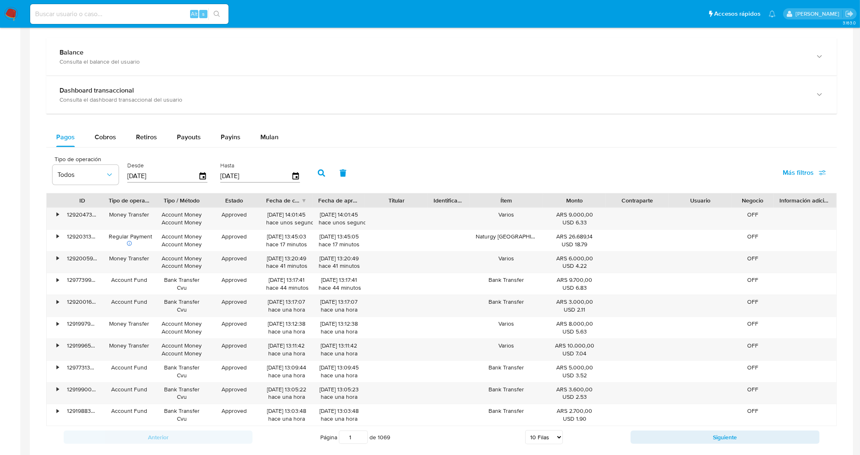
scroll to position [413, 0]
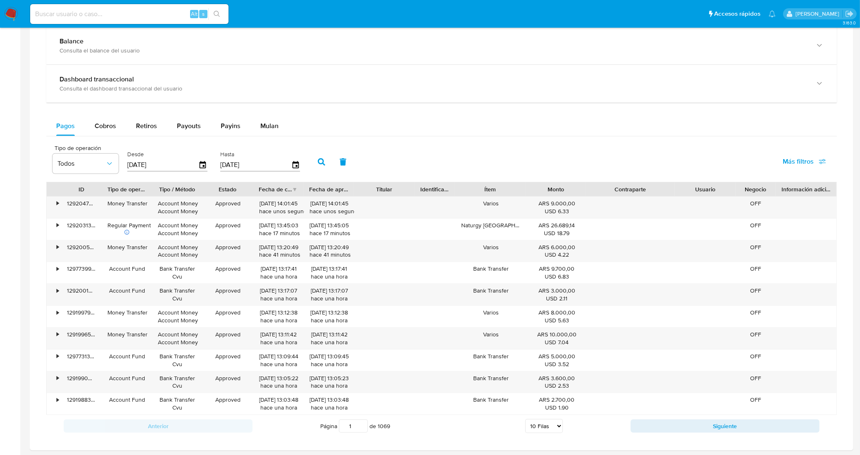
drag, startPoint x: 673, startPoint y: 188, endPoint x: 702, endPoint y: 185, distance: 29.1
click at [702, 185] on div "ID Tipo de operación Tipo / Método Estado Fecha de creación Fecha de aprobación…" at bounding box center [441, 189] width 789 height 14
click at [108, 125] on span "Cobros" at bounding box center [105, 126] width 21 height 10
select select "10"
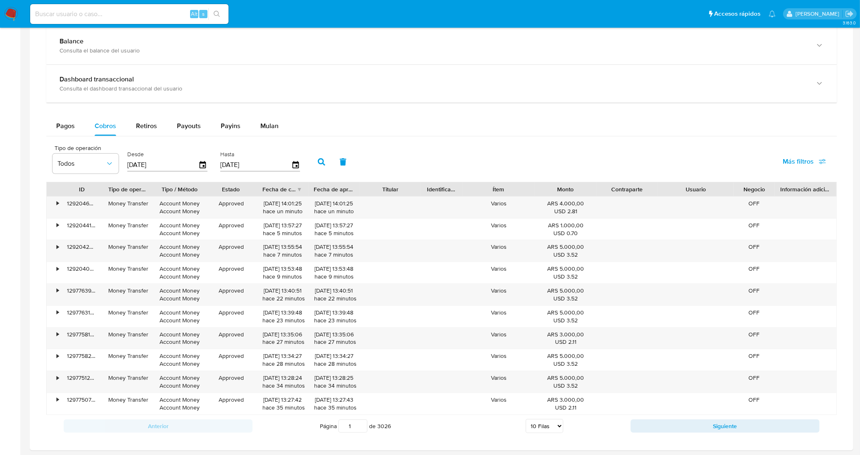
drag, startPoint x: 740, startPoint y: 193, endPoint x: 748, endPoint y: 191, distance: 8.9
click at [748, 191] on div "ID Tipo de operación Tipo / Método Estado Fecha de creación Fecha de aprobación…" at bounding box center [441, 189] width 789 height 14
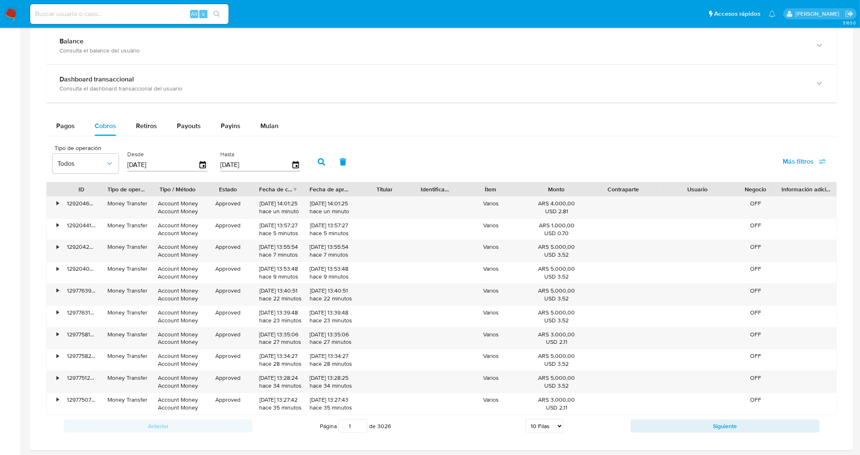
drag, startPoint x: 656, startPoint y: 188, endPoint x: 667, endPoint y: 188, distance: 11.2
click at [667, 188] on div "ID Tipo de operación Tipo / Método Estado Fecha de creación Fecha de aprobación…" at bounding box center [441, 189] width 789 height 14
click at [652, 430] on button "Siguiente" at bounding box center [724, 425] width 189 height 13
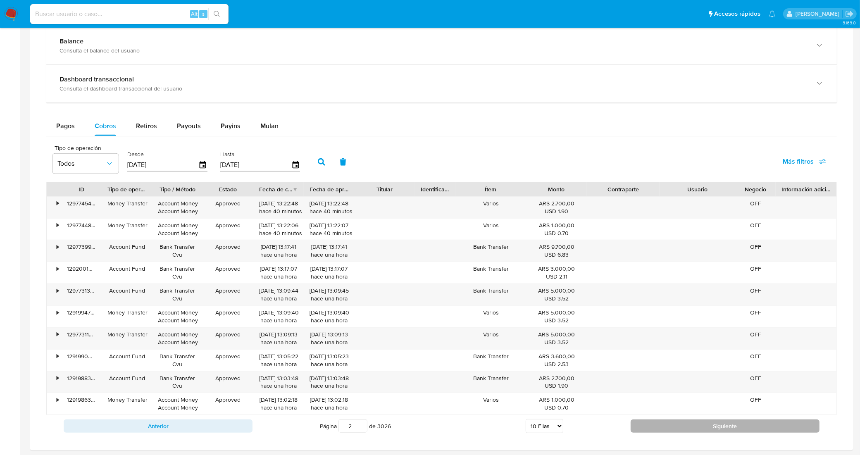
click at [708, 428] on button "Siguiente" at bounding box center [724, 425] width 189 height 13
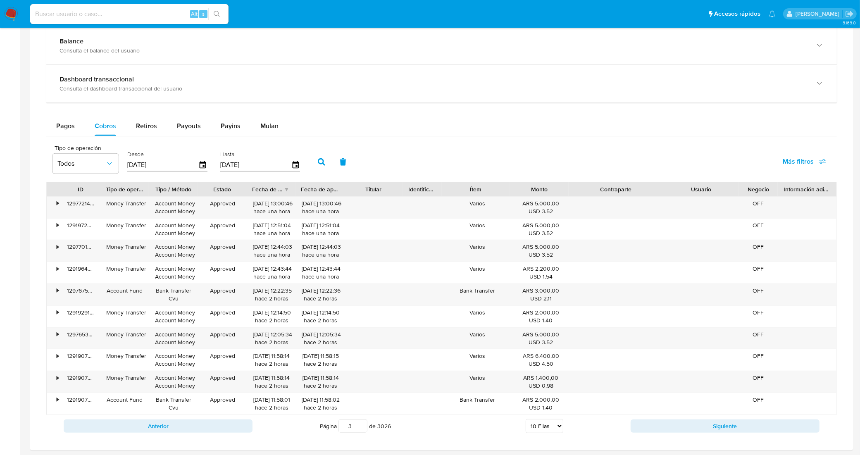
drag, startPoint x: 662, startPoint y: 191, endPoint x: 684, endPoint y: 188, distance: 22.5
click at [684, 188] on div "ID Tipo de operación Tipo / Método Estado Fecha de creación Fecha de aprobación…" at bounding box center [441, 189] width 789 height 14
click at [691, 430] on button "Siguiente" at bounding box center [724, 425] width 189 height 13
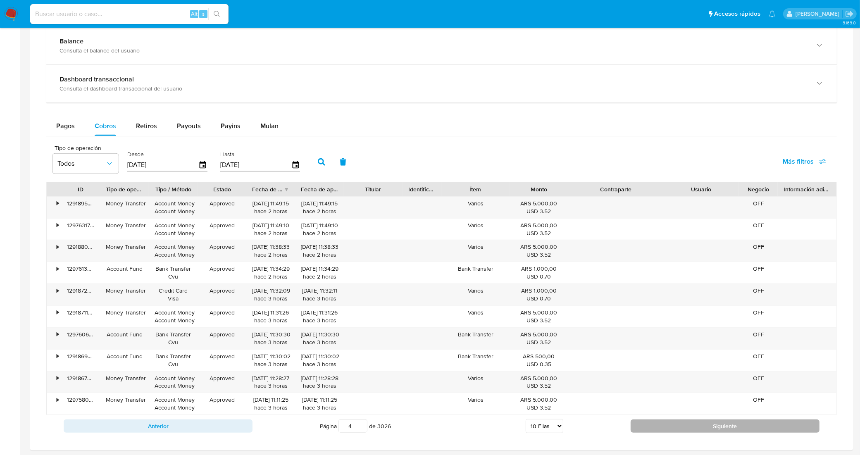
click at [686, 429] on button "Siguiente" at bounding box center [724, 425] width 189 height 13
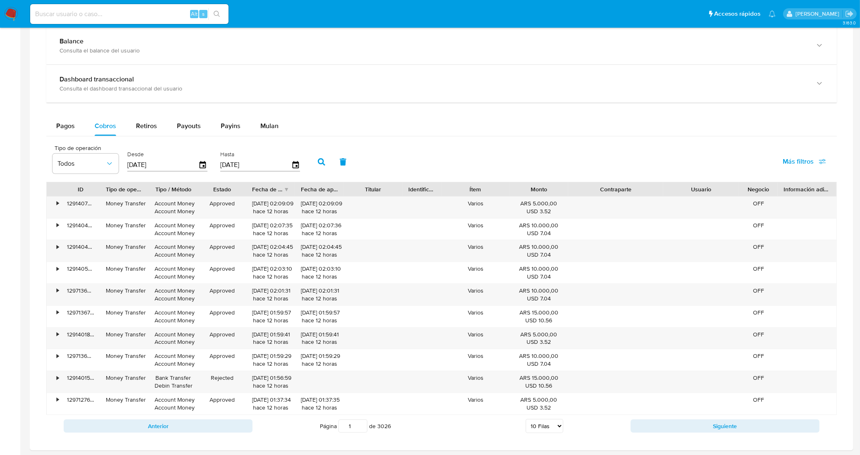
drag, startPoint x: 358, startPoint y: 430, endPoint x: 341, endPoint y: 430, distance: 16.9
click at [341, 430] on input "1" at bounding box center [352, 425] width 29 height 13
drag, startPoint x: 354, startPoint y: 430, endPoint x: 346, endPoint y: 430, distance: 7.4
click at [346, 430] on input "1" at bounding box center [352, 425] width 29 height 13
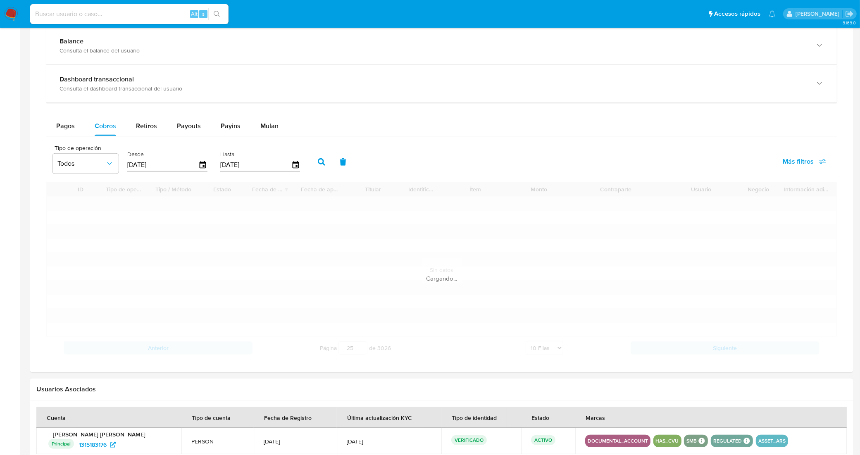
click at [443, 418] on div "Información de Usuario Ver mirada por persona Buscar Volver al orden por defect…" at bounding box center [441, 53] width 823 height 867
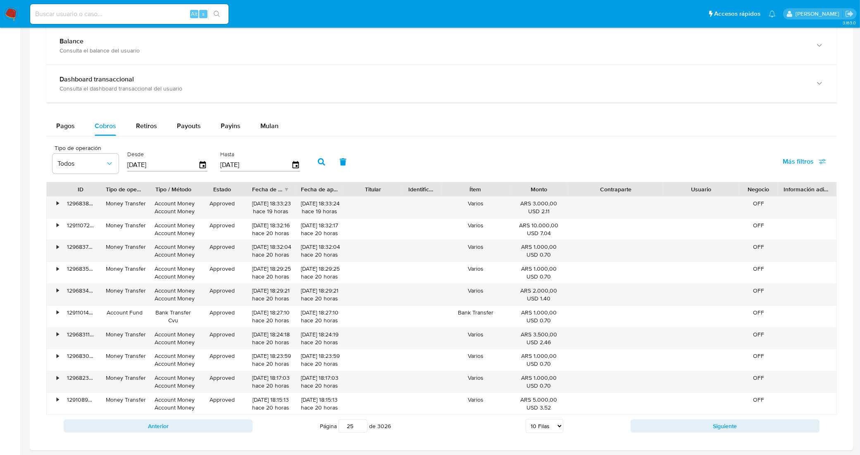
drag, startPoint x: 352, startPoint y: 430, endPoint x: 341, endPoint y: 430, distance: 11.2
click at [341, 430] on input "25" at bounding box center [352, 425] width 29 height 13
click at [458, 432] on div "Información de Usuario Ver mirada por persona Buscar Volver al orden por defect…" at bounding box center [441, 92] width 823 height 945
drag, startPoint x: 352, startPoint y: 430, endPoint x: 335, endPoint y: 430, distance: 17.3
click at [335, 430] on span "Página 40 de 3026" at bounding box center [355, 425] width 71 height 13
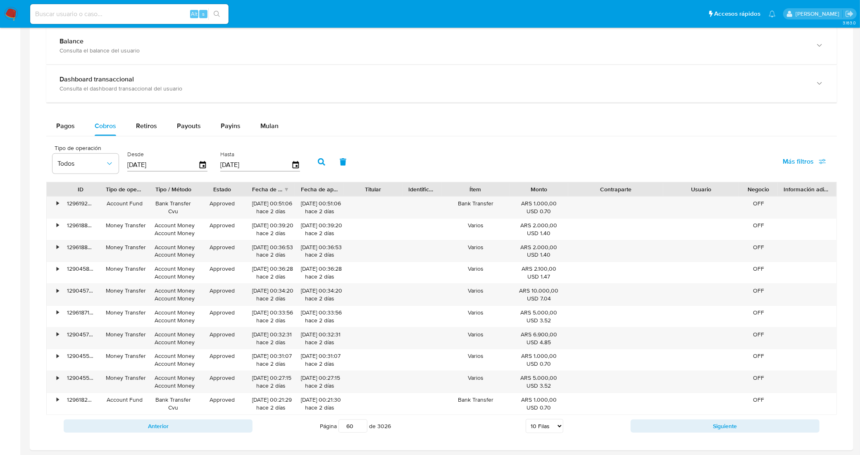
click at [455, 440] on div "Información de Usuario Ver mirada por persona Buscar Volver al orden por defect…" at bounding box center [441, 92] width 823 height 945
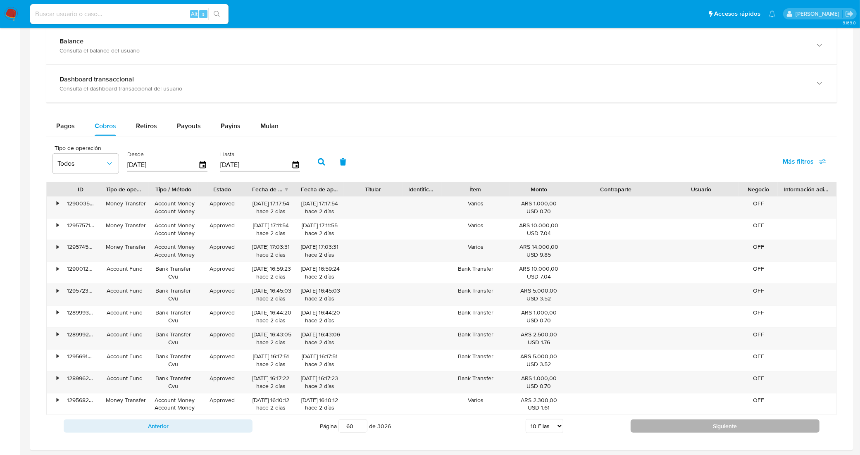
click at [660, 428] on button "Siguiente" at bounding box center [724, 425] width 189 height 13
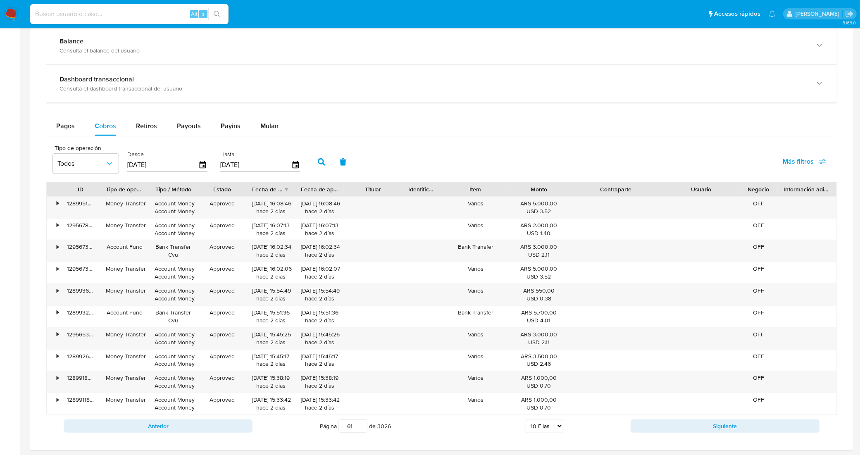
drag, startPoint x: 353, startPoint y: 429, endPoint x: 341, endPoint y: 430, distance: 12.4
click at [341, 430] on input "61" at bounding box center [352, 425] width 29 height 13
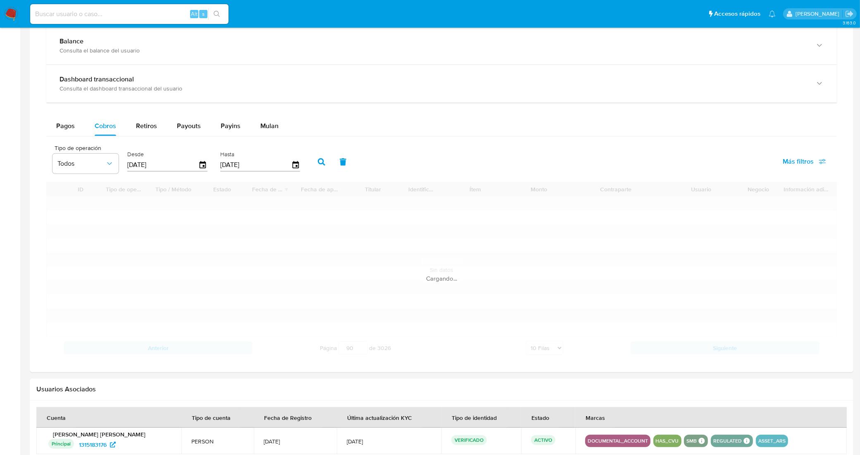
click at [447, 436] on div "Información de Usuario Ver mirada por persona Buscar Volver al orden por defect…" at bounding box center [441, 53] width 823 height 867
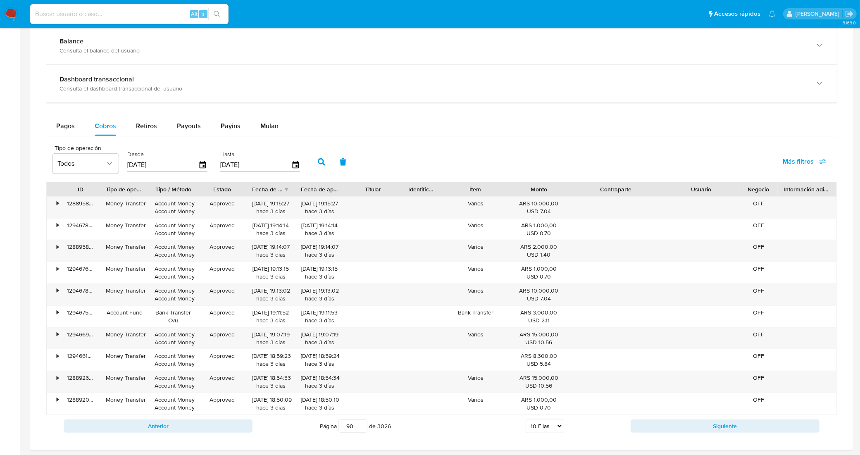
drag, startPoint x: 352, startPoint y: 427, endPoint x: 331, endPoint y: 428, distance: 21.5
click at [331, 428] on span "Página 90 de 3026" at bounding box center [355, 425] width 71 height 13
click at [451, 434] on div "Información de Usuario Ver mirada por persona Buscar Volver al orden por defect…" at bounding box center [441, 92] width 823 height 945
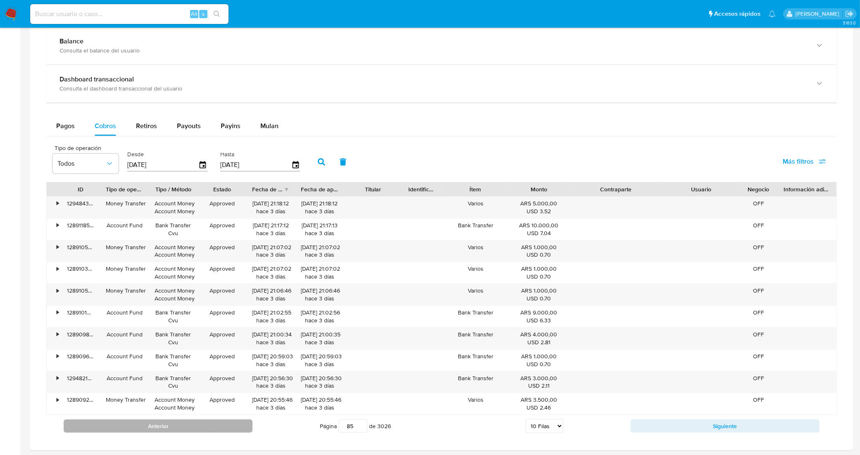
click at [198, 428] on button "Anterior" at bounding box center [158, 425] width 189 height 13
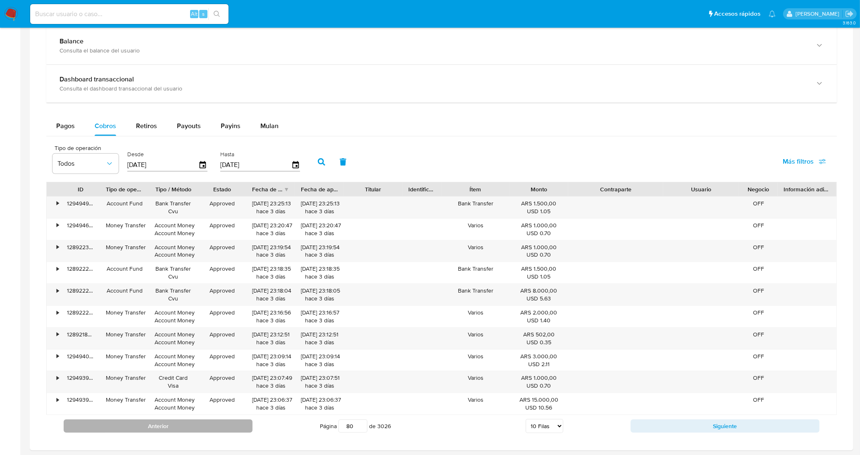
click at [198, 428] on button "Anterior" at bounding box center [158, 425] width 189 height 13
click at [174, 424] on button "Anterior" at bounding box center [158, 425] width 189 height 13
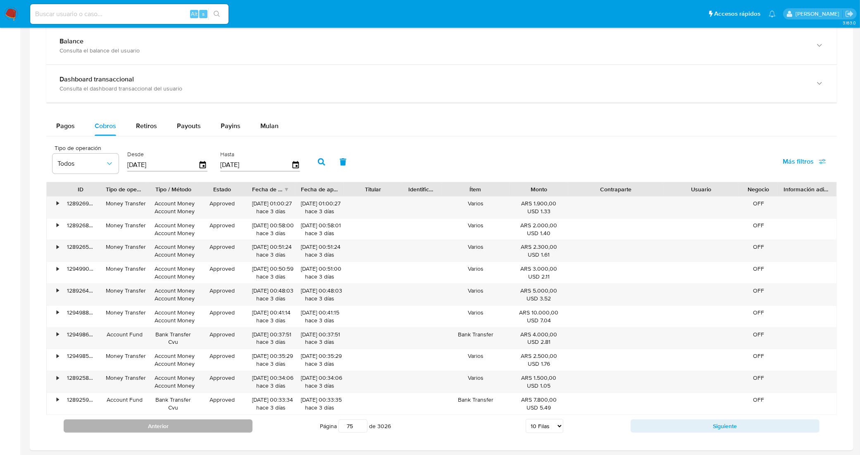
click at [174, 424] on button "Anterior" at bounding box center [158, 425] width 189 height 13
click at [230, 430] on button "Anterior" at bounding box center [158, 425] width 189 height 13
type input "73"
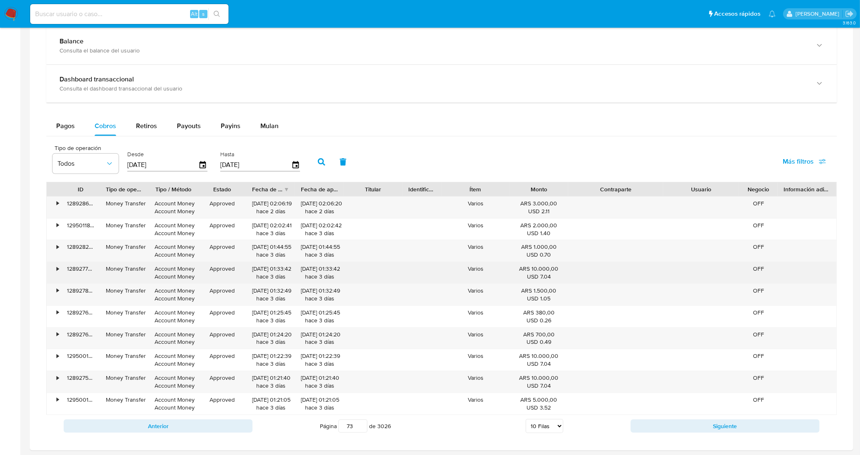
click at [54, 267] on div "•" at bounding box center [54, 272] width 14 height 21
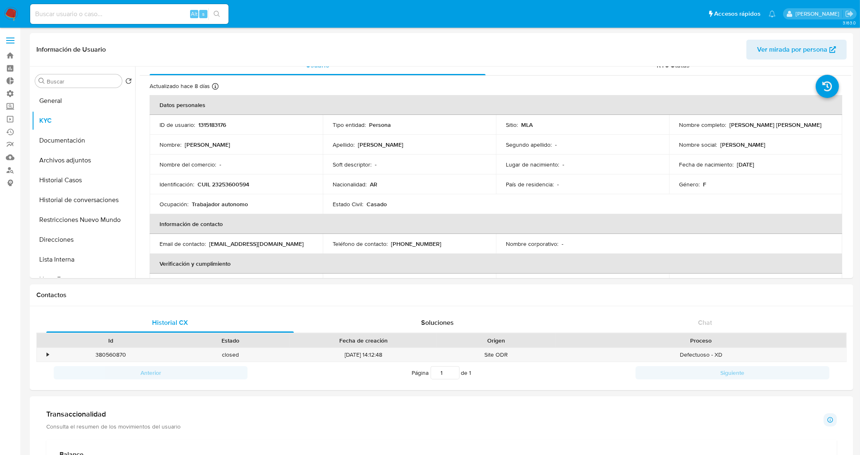
scroll to position [0, 0]
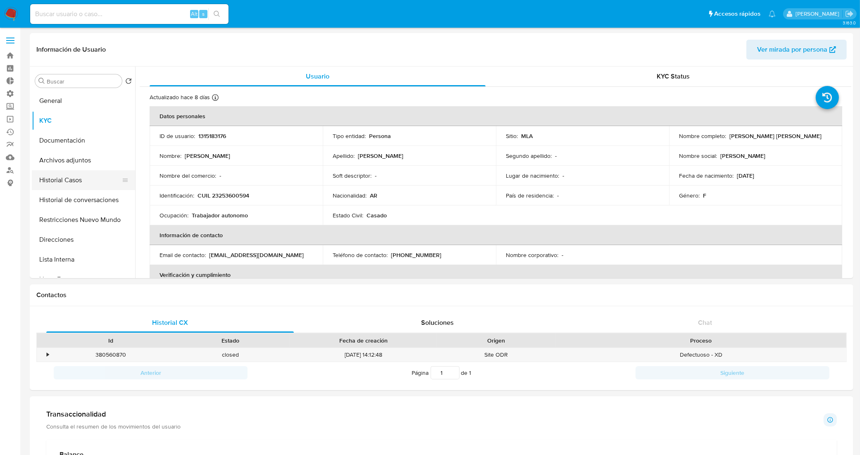
click at [78, 181] on button "Historial Casos" at bounding box center [80, 180] width 97 height 20
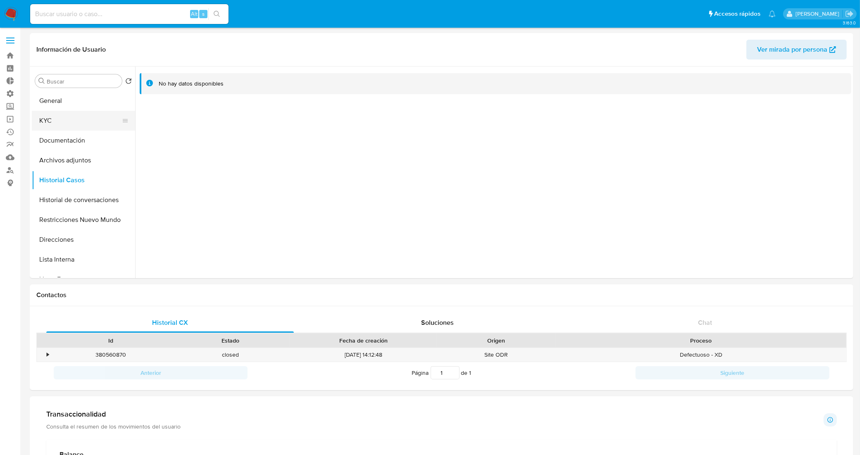
click at [57, 126] on button "KYC" at bounding box center [80, 121] width 97 height 20
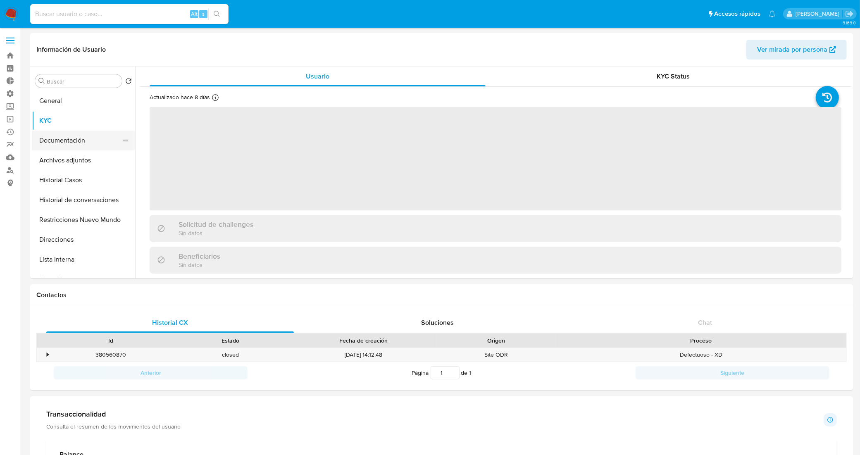
click at [87, 137] on button "Documentación" at bounding box center [80, 141] width 97 height 20
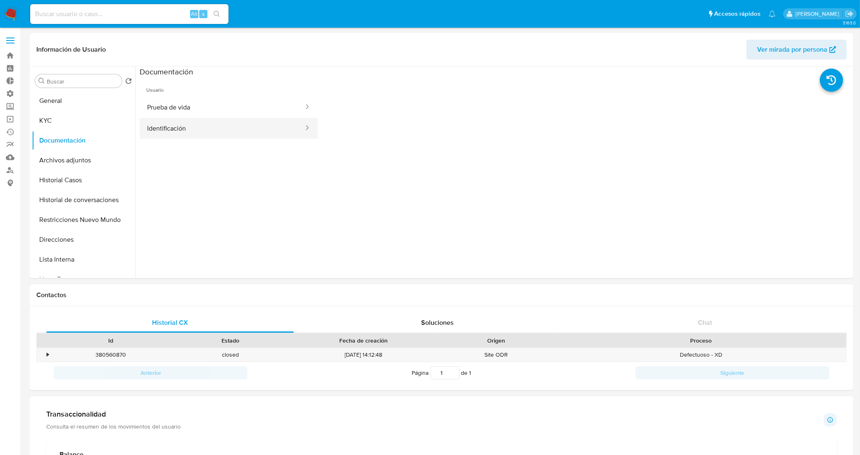
click at [216, 121] on button "Identificación" at bounding box center [222, 128] width 165 height 21
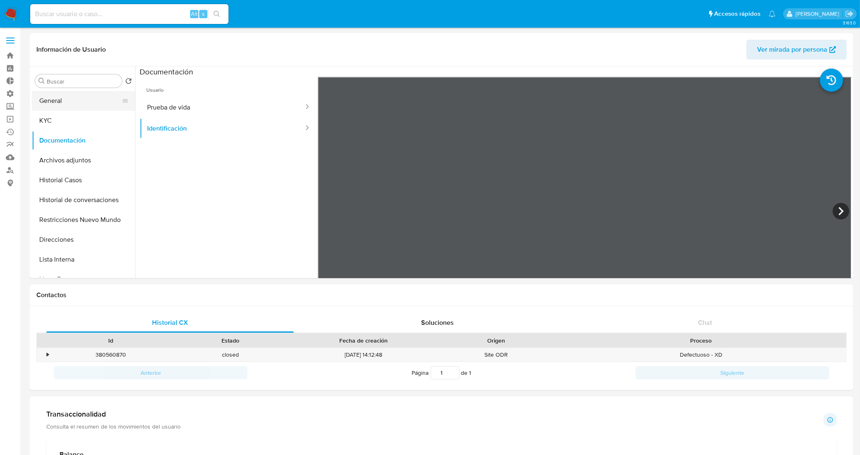
click at [83, 107] on button "General" at bounding box center [80, 101] width 97 height 20
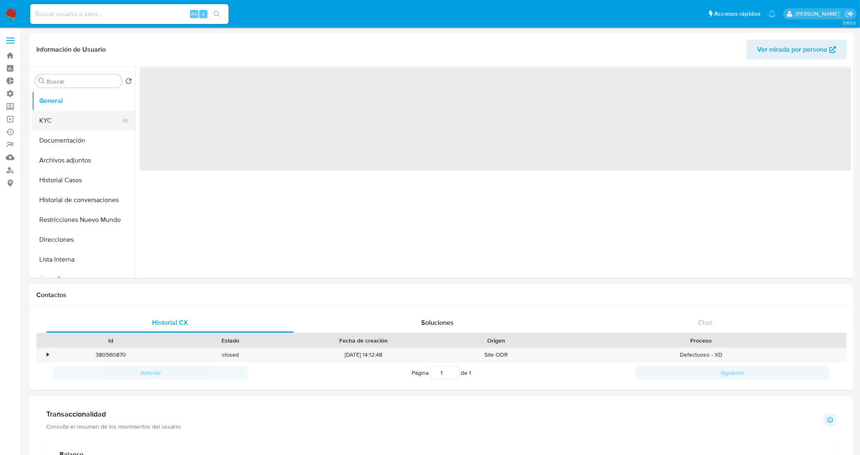
click at [93, 125] on button "KYC" at bounding box center [80, 121] width 97 height 20
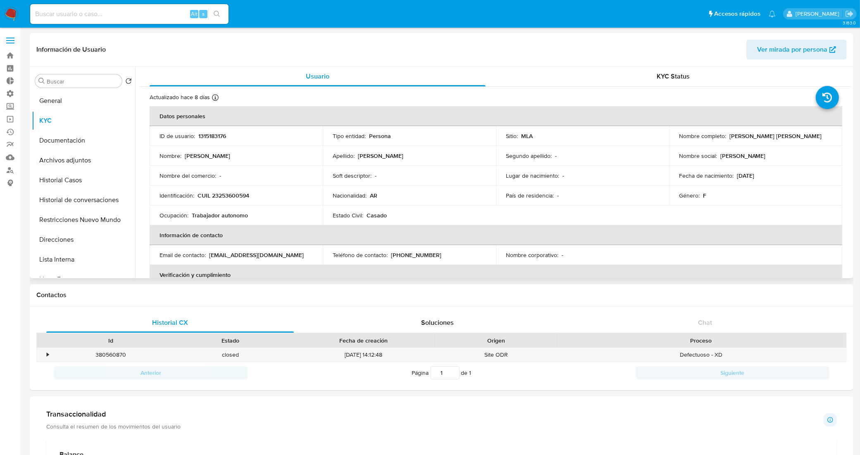
click at [227, 194] on p "CUIL 23253600594" at bounding box center [223, 195] width 52 height 7
copy p "23253600594"
click at [494, 304] on div "Contactos" at bounding box center [441, 295] width 823 height 22
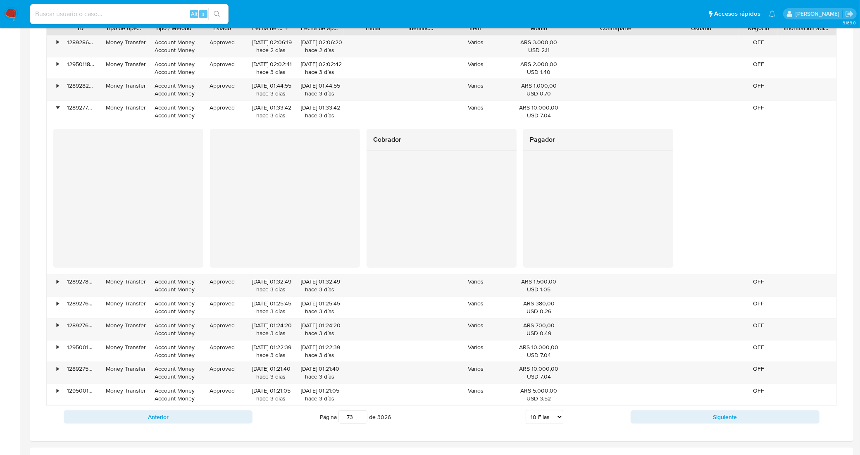
scroll to position [563, 0]
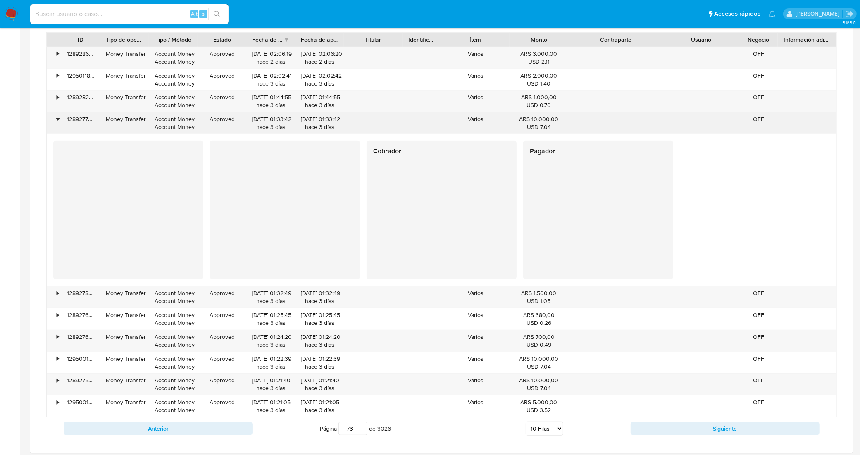
click at [54, 119] on div "•" at bounding box center [54, 122] width 14 height 21
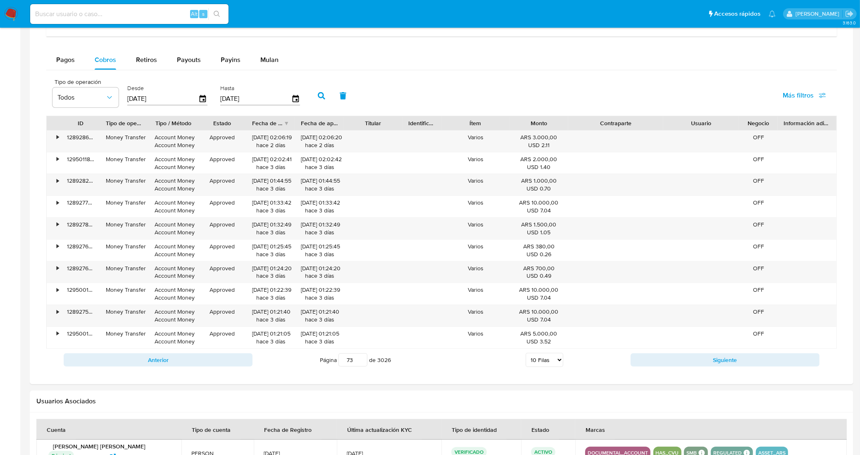
scroll to position [463, 0]
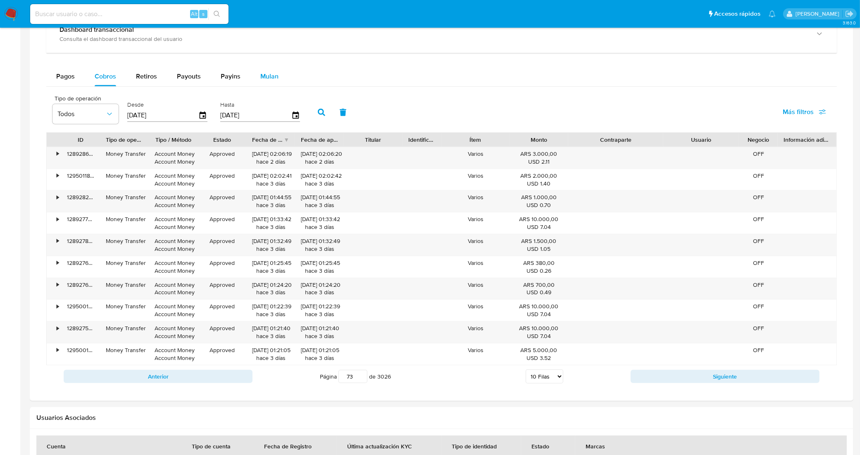
click at [266, 77] on span "Mulan" at bounding box center [269, 76] width 18 height 10
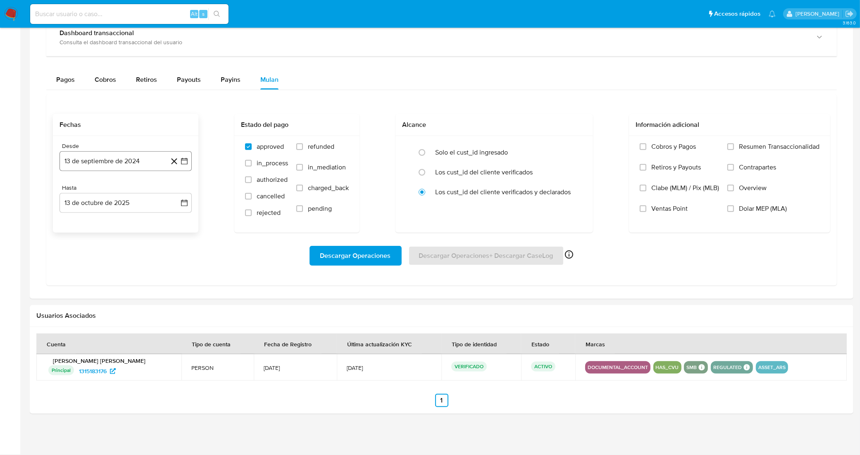
click at [187, 157] on icon "button" at bounding box center [184, 161] width 8 height 8
click at [176, 197] on div "septiembre 2024 septiembre 2024 lun lunes mar martes mié miércoles jue jueves v…" at bounding box center [125, 248] width 112 height 125
click at [176, 188] on icon "Mes siguiente" at bounding box center [177, 191] width 10 height 10
click at [178, 190] on icon "Mes siguiente" at bounding box center [177, 191] width 10 height 10
click at [143, 222] on button "1" at bounding box center [141, 221] width 13 height 13
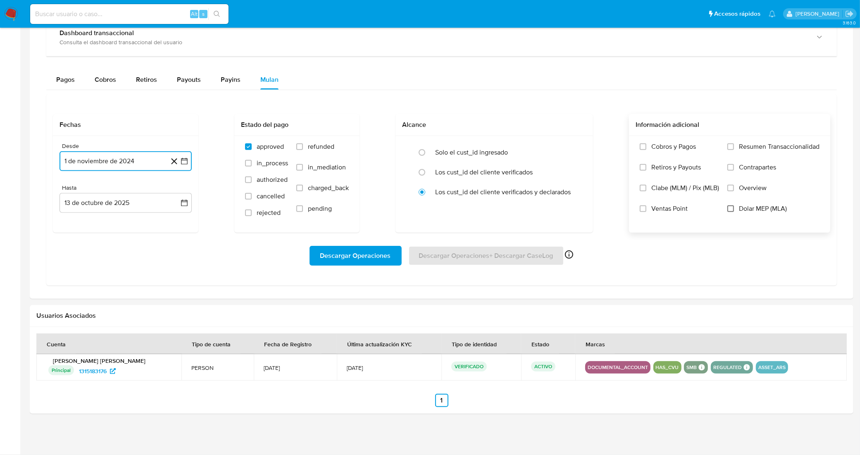
click at [727, 209] on input "Dolar MEP (MLA)" at bounding box center [730, 208] width 7 height 7
click at [380, 252] on span "Descargar Operaciones" at bounding box center [355, 256] width 71 height 18
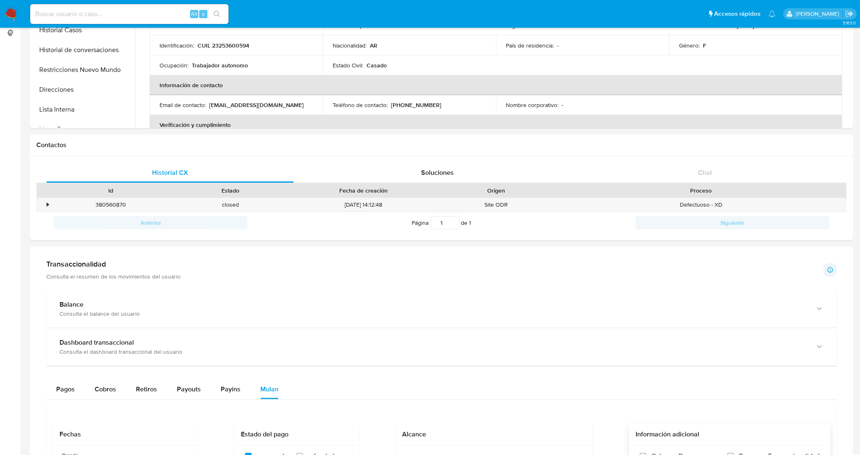
scroll to position [0, 0]
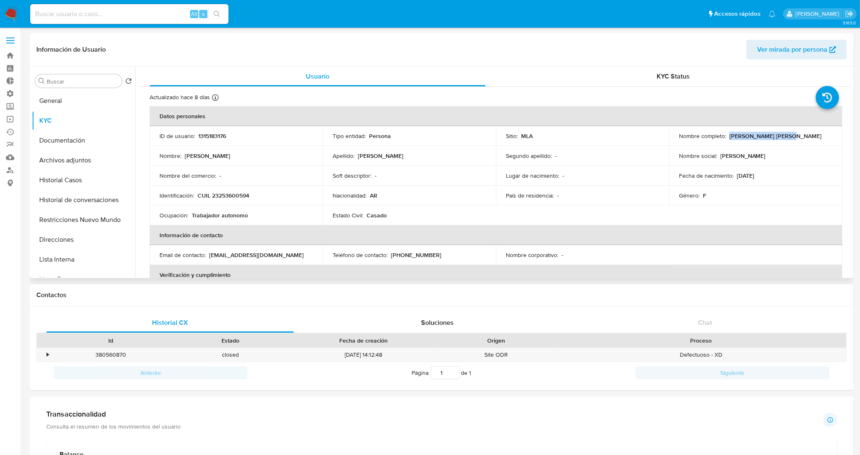
drag, startPoint x: 782, startPoint y: 135, endPoint x: 726, endPoint y: 137, distance: 55.8
click at [726, 137] on div "Nombre completo : Luz Marina Gutierrez" at bounding box center [755, 135] width 153 height 7
copy p "Luz Marina Gutierrez"
click at [65, 99] on button "General" at bounding box center [80, 101] width 97 height 20
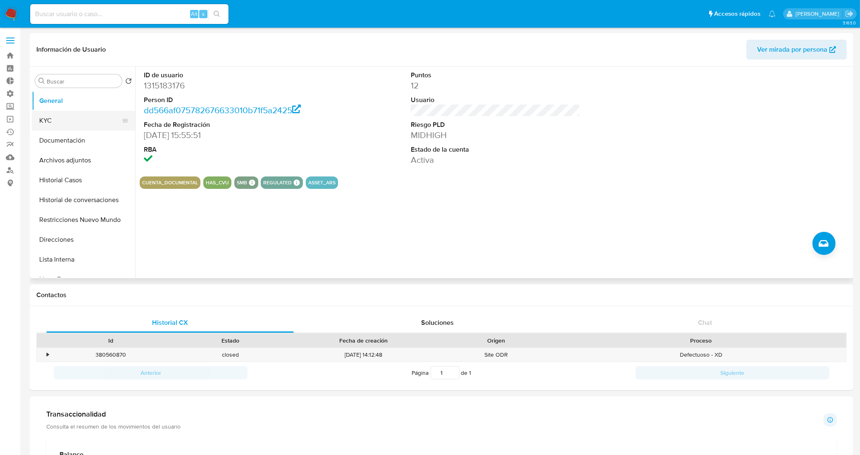
click at [62, 125] on button "KYC" at bounding box center [80, 121] width 97 height 20
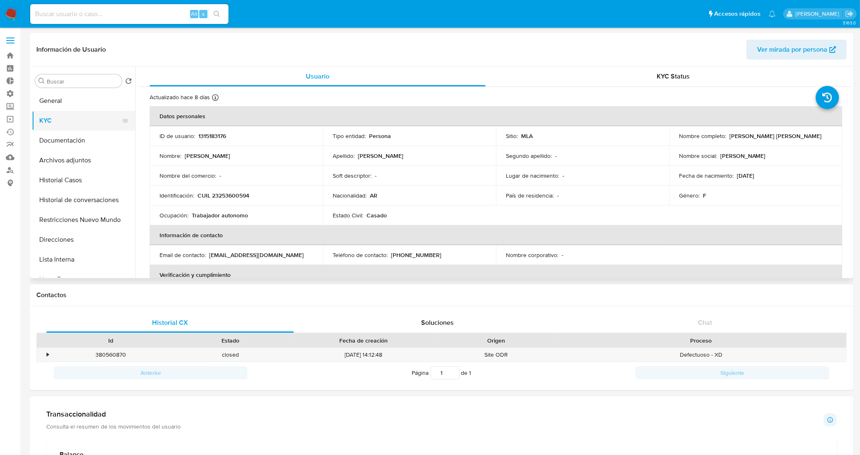
click at [79, 129] on button "KYC" at bounding box center [80, 121] width 97 height 20
click at [87, 147] on button "Documentación" at bounding box center [80, 141] width 97 height 20
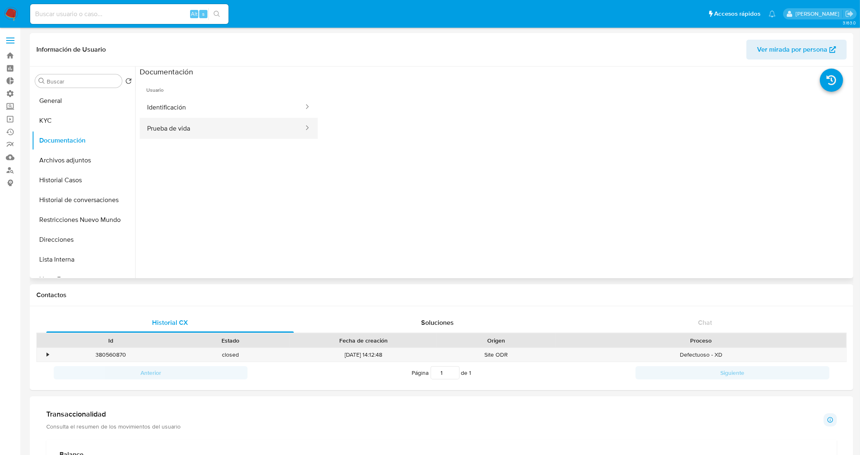
click at [189, 136] on button "Prueba de vida" at bounding box center [222, 128] width 165 height 21
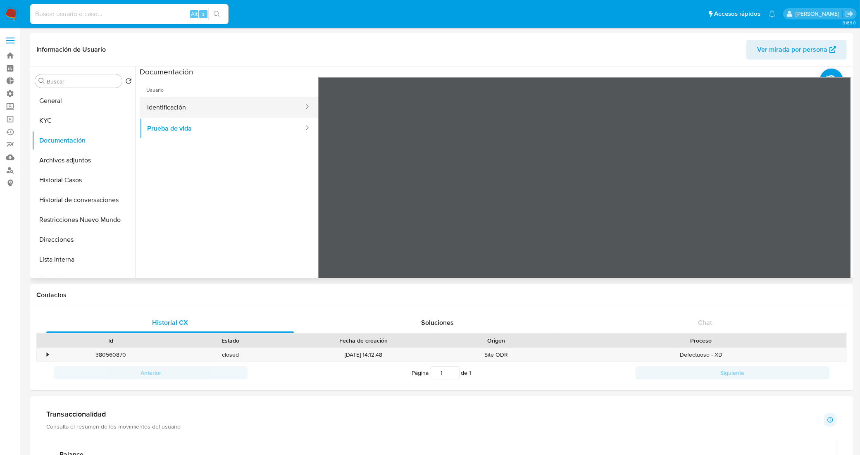
click at [275, 109] on button "Identificación" at bounding box center [222, 107] width 165 height 21
click at [843, 216] on icon at bounding box center [840, 211] width 17 height 17
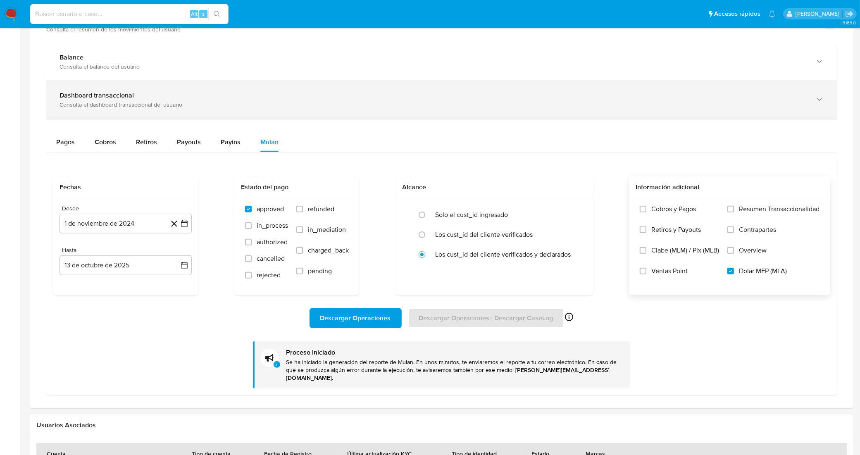
scroll to position [396, 0]
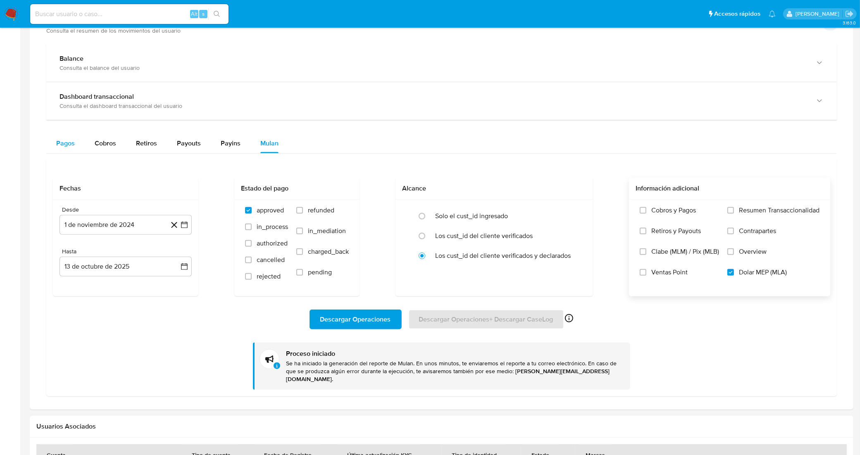
click at [63, 135] on div "Pagos" at bounding box center [65, 143] width 19 height 20
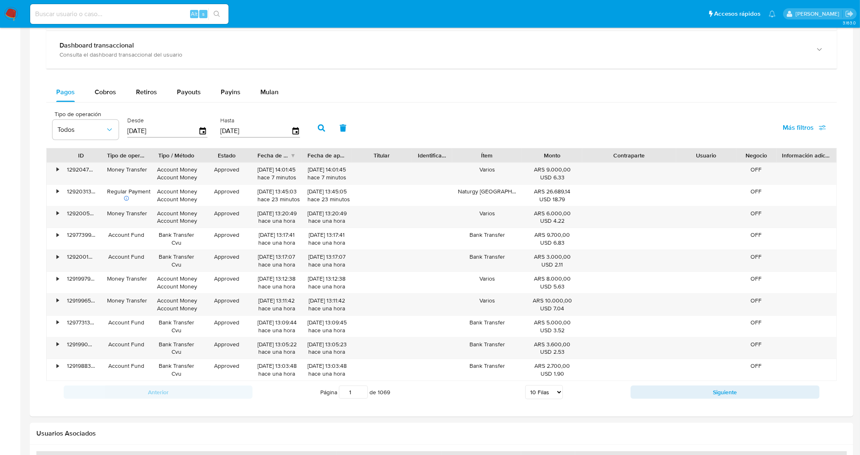
scroll to position [447, 0]
click at [100, 92] on span "Cobros" at bounding box center [105, 92] width 21 height 10
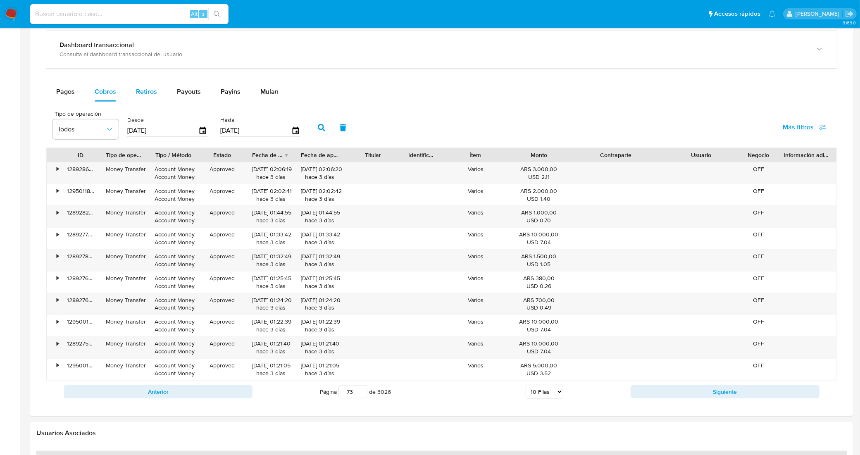
click at [140, 92] on span "Retiros" at bounding box center [146, 92] width 21 height 10
select select "10"
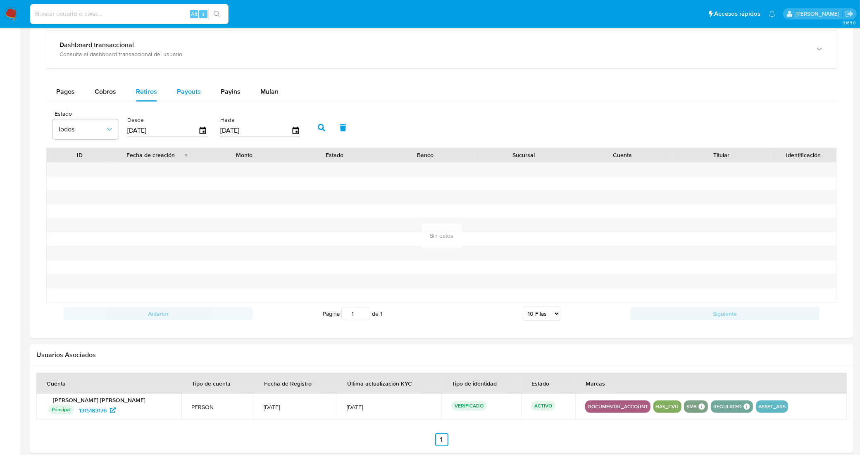
click at [183, 90] on span "Payouts" at bounding box center [189, 92] width 24 height 10
select select "10"
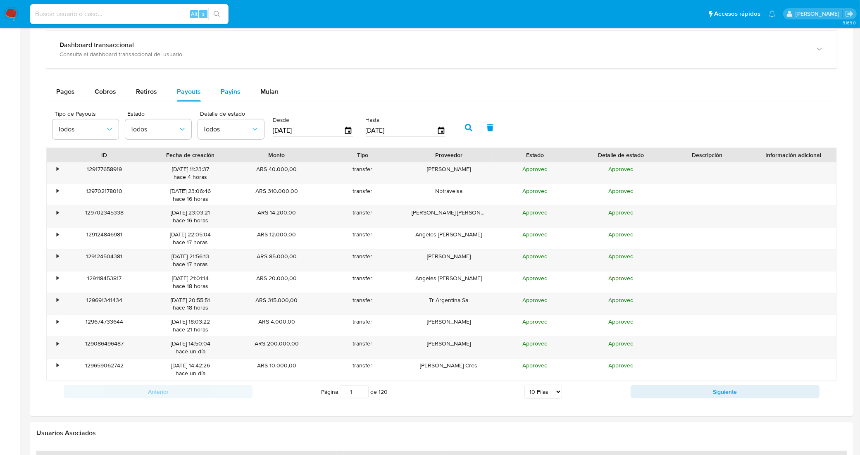
click at [216, 85] on button "Payins" at bounding box center [231, 92] width 40 height 20
select select "10"
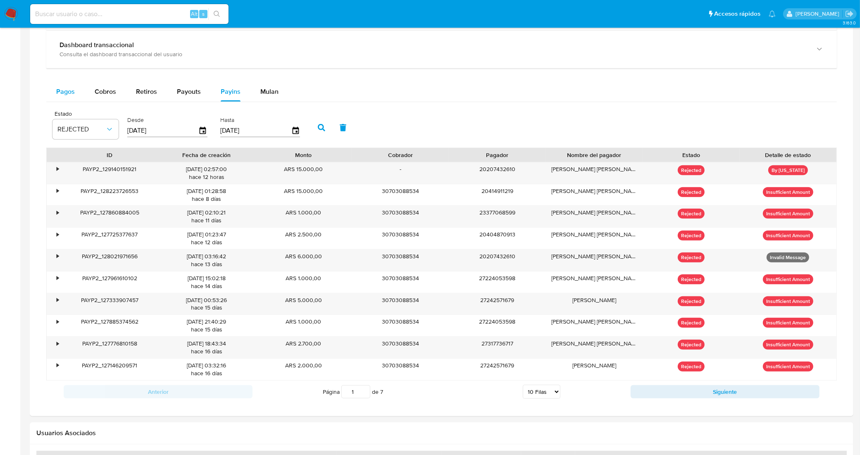
click at [67, 92] on span "Pagos" at bounding box center [65, 92] width 19 height 10
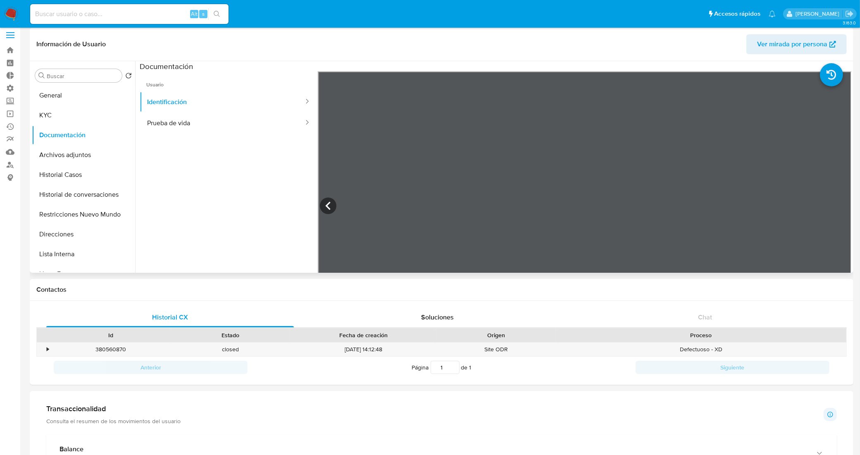
scroll to position [0, 0]
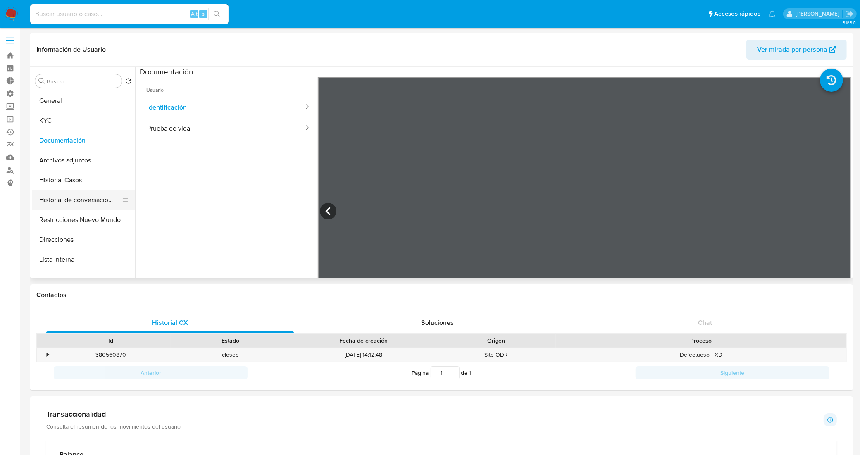
click at [73, 197] on button "Historial de conversaciones" at bounding box center [80, 200] width 97 height 20
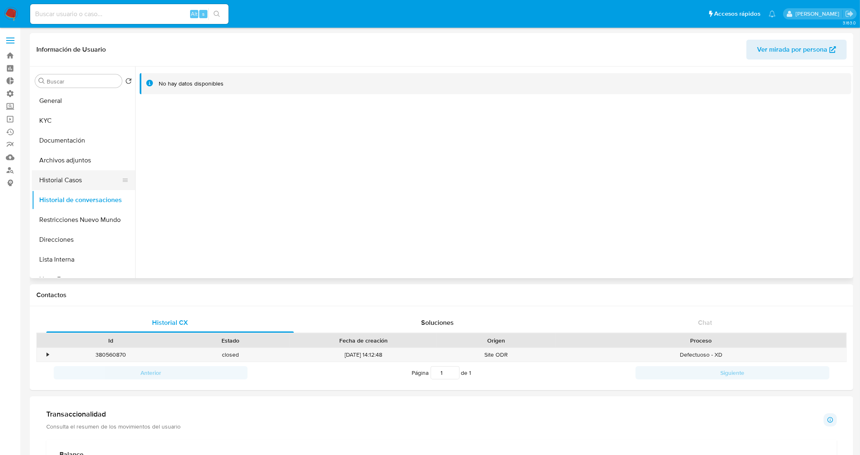
click at [79, 182] on button "Historial Casos" at bounding box center [80, 180] width 97 height 20
click at [95, 236] on button "Direcciones" at bounding box center [80, 240] width 97 height 20
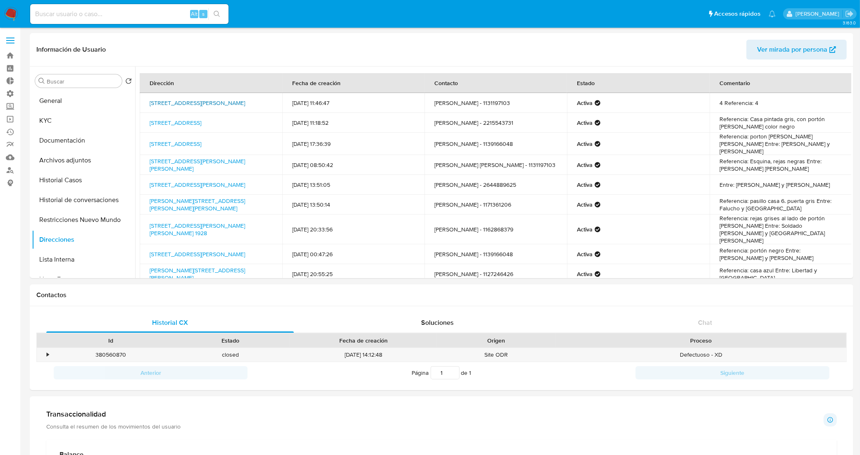
click at [222, 100] on link "Calle Garay 1254, Merlo, Buenos Aires, 1722, Argentina 1254" at bounding box center [197, 103] width 95 height 8
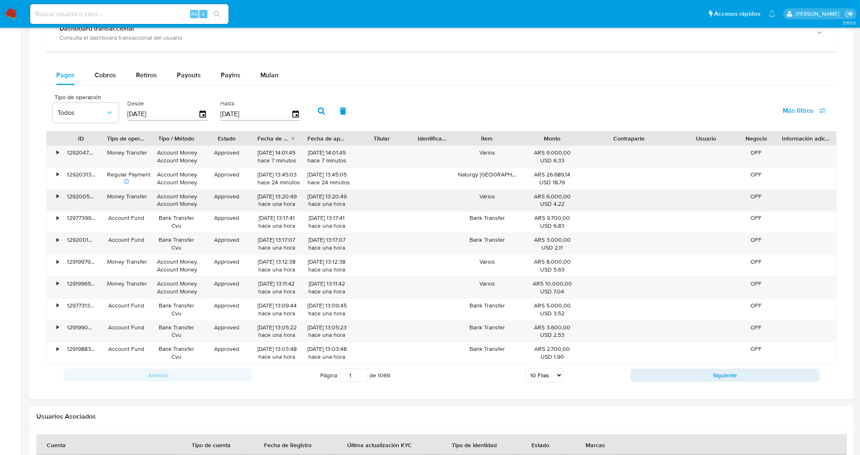
scroll to position [463, 0]
click at [691, 374] on button "Siguiente" at bounding box center [724, 375] width 189 height 13
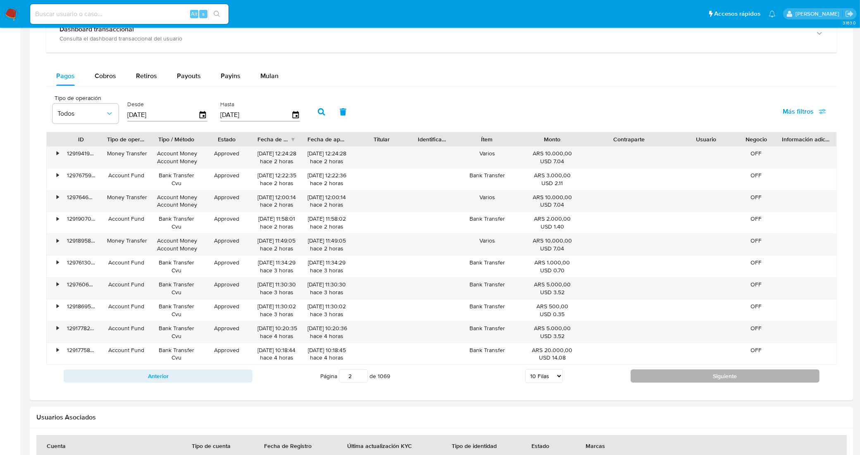
click at [690, 374] on button "Siguiente" at bounding box center [724, 375] width 189 height 13
click at [690, 374] on button "Siguiente" at bounding box center [724, 376] width 189 height 13
click at [690, 374] on button "Siguiente" at bounding box center [724, 375] width 189 height 13
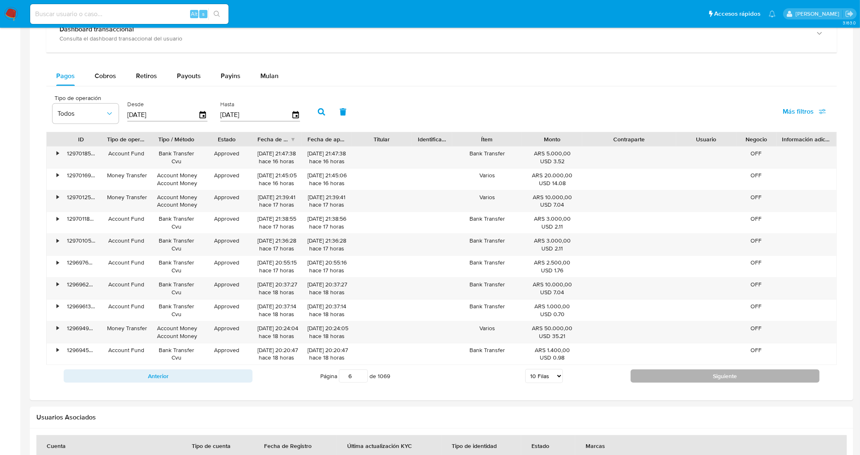
type input "7"
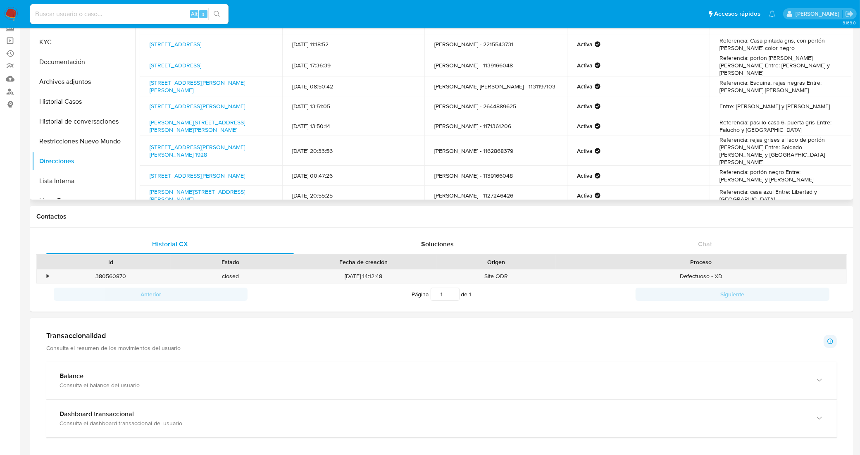
scroll to position [0, 0]
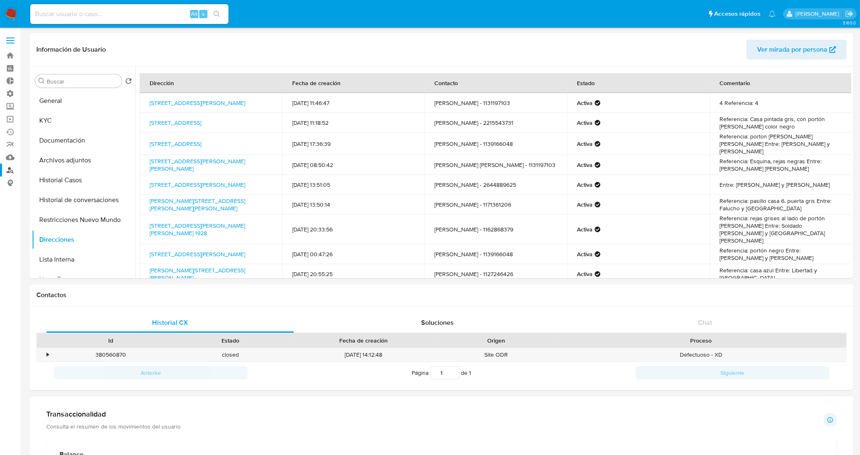
click at [11, 174] on link "Buscador de personas" at bounding box center [49, 170] width 98 height 13
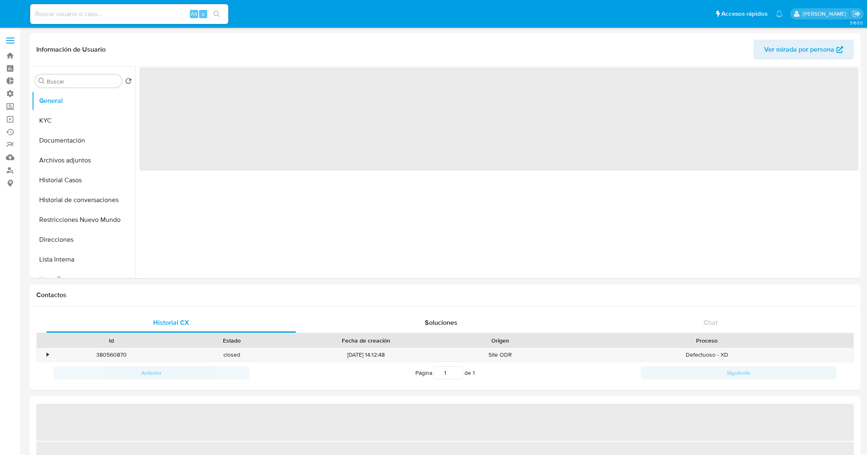
select select "10"
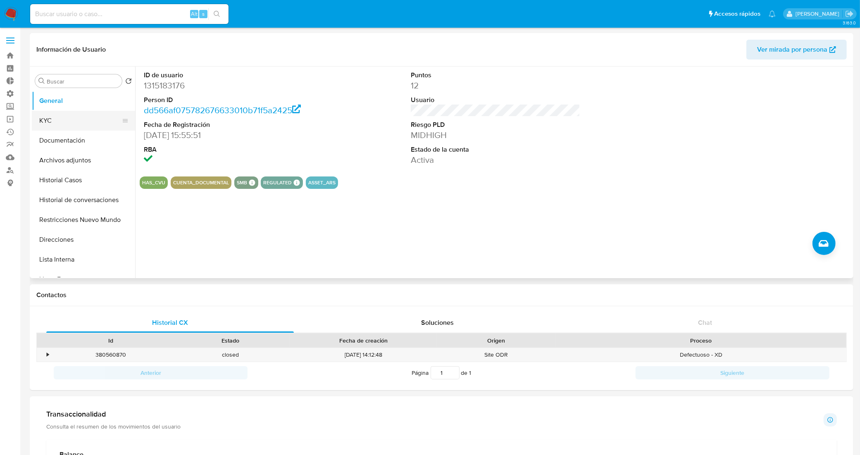
click at [67, 119] on button "KYC" at bounding box center [80, 121] width 97 height 20
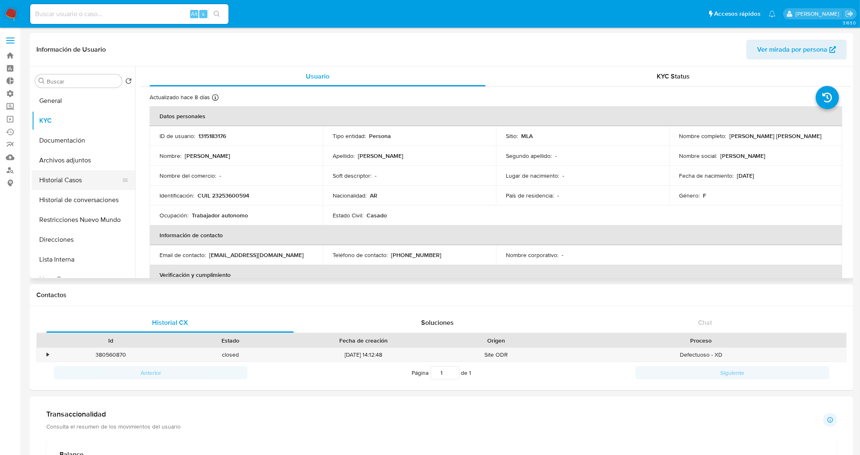
click at [75, 186] on button "Historial Casos" at bounding box center [80, 180] width 97 height 20
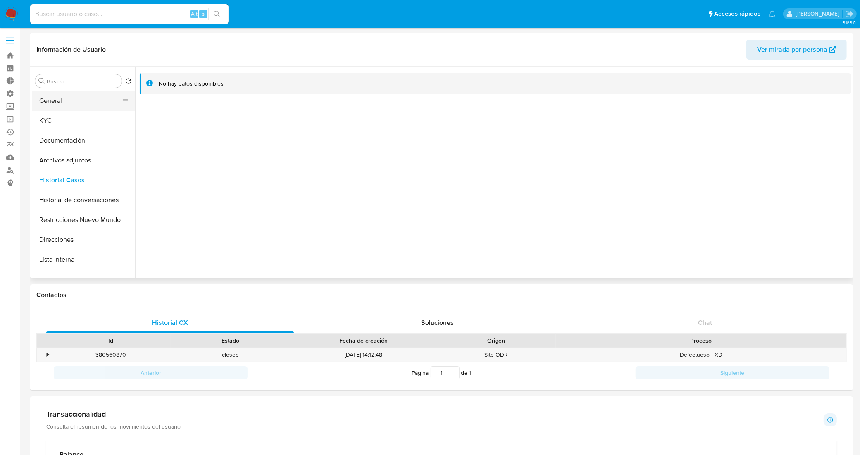
click at [62, 101] on button "General" at bounding box center [80, 101] width 97 height 20
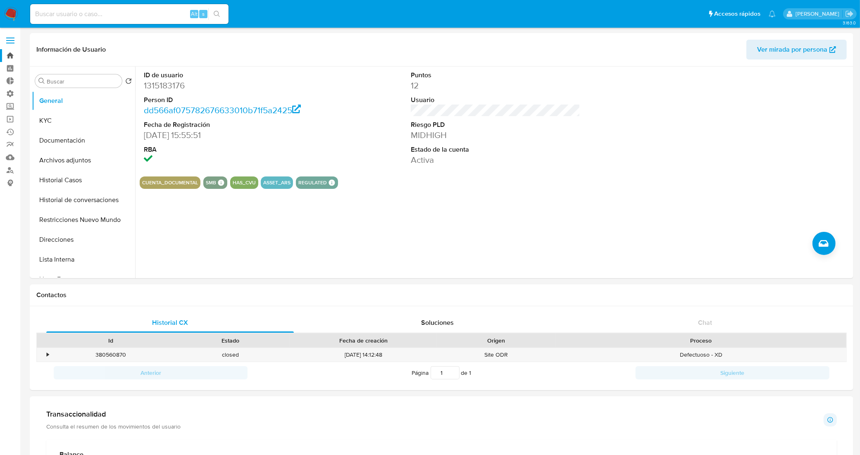
click at [3, 54] on link "Bandeja" at bounding box center [49, 55] width 98 height 13
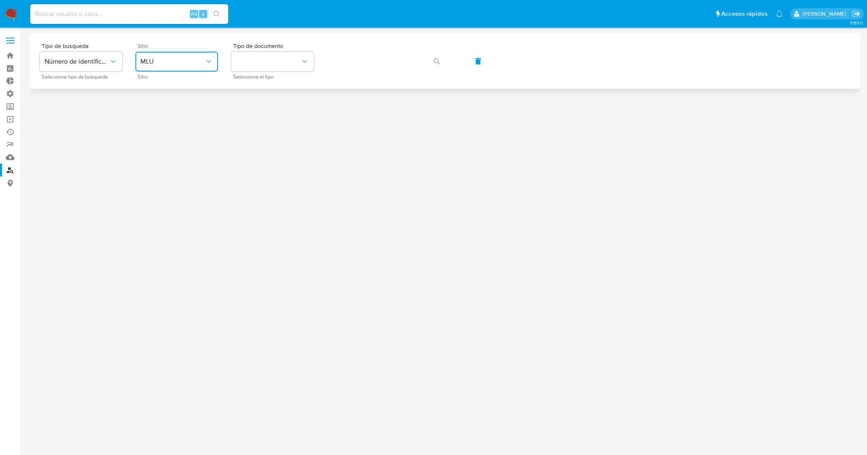
click at [173, 67] on button "MLU" at bounding box center [176, 62] width 83 height 20
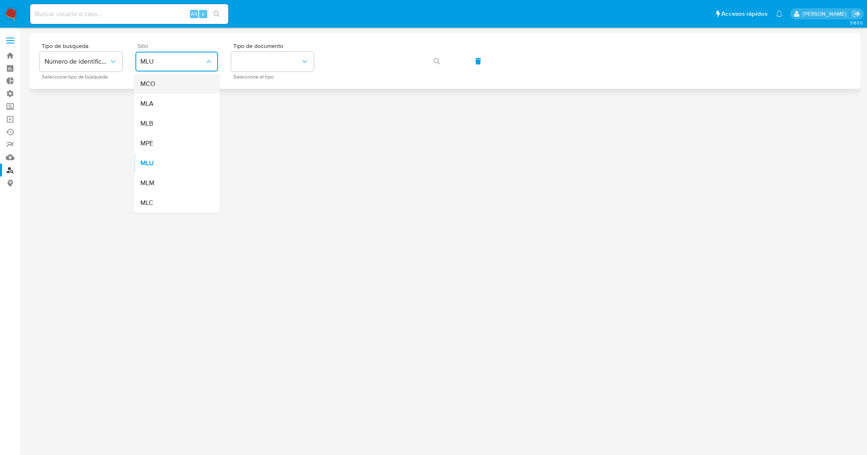
click at [180, 85] on div "MCO" at bounding box center [174, 84] width 68 height 20
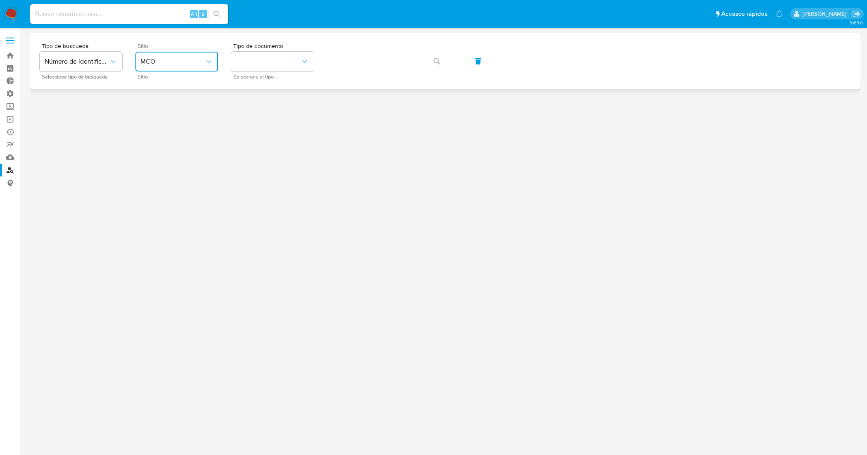
drag, startPoint x: 188, startPoint y: 55, endPoint x: 184, endPoint y: 67, distance: 13.2
click at [188, 56] on button "MCO" at bounding box center [176, 62] width 83 height 20
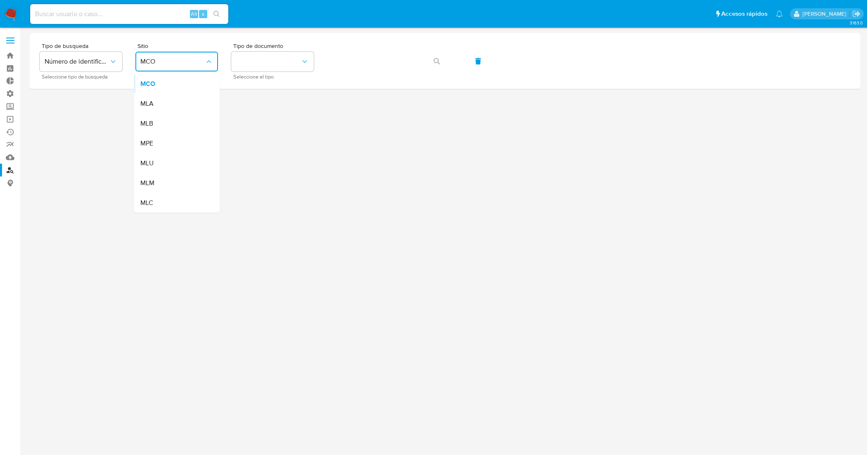
drag, startPoint x: 183, startPoint y: 102, endPoint x: 201, endPoint y: 97, distance: 19.1
click at [183, 102] on div "MLA" at bounding box center [174, 104] width 68 height 20
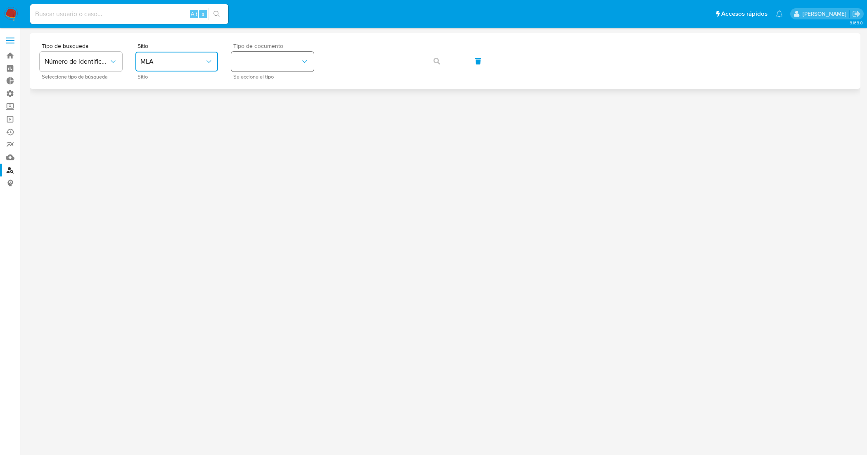
drag, startPoint x: 287, startPoint y: 59, endPoint x: 283, endPoint y: 69, distance: 10.6
click at [286, 61] on button "identificationType" at bounding box center [272, 62] width 83 height 20
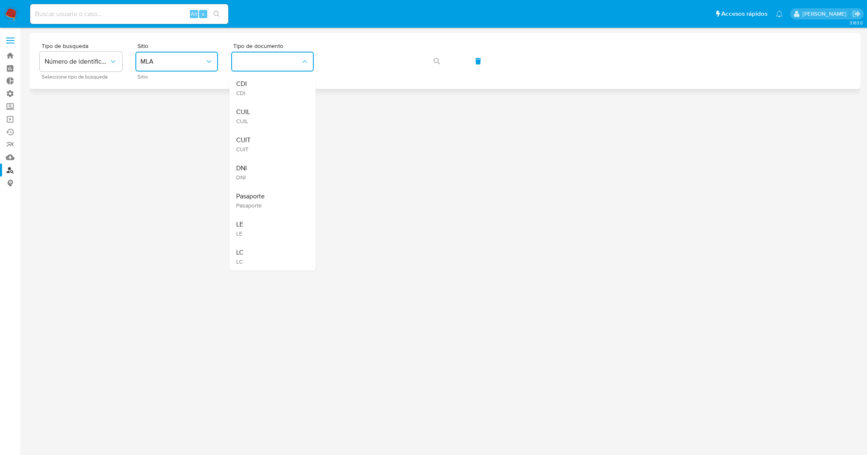
drag, startPoint x: 273, startPoint y: 135, endPoint x: 324, endPoint y: 88, distance: 70.1
click at [273, 136] on div "CUIT CUIT" at bounding box center [270, 144] width 68 height 28
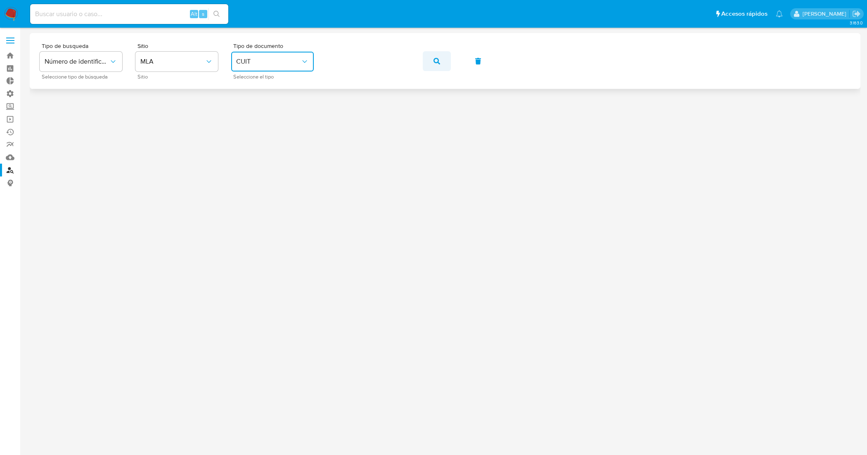
click at [436, 53] on span "button" at bounding box center [437, 61] width 7 height 18
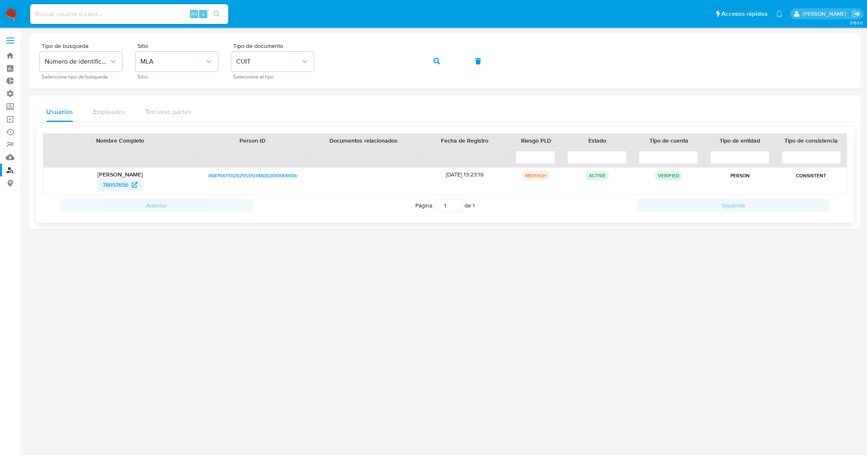
click at [114, 186] on span "78657656" at bounding box center [116, 184] width 26 height 13
click at [6, 55] on link "Bandeja" at bounding box center [49, 55] width 98 height 13
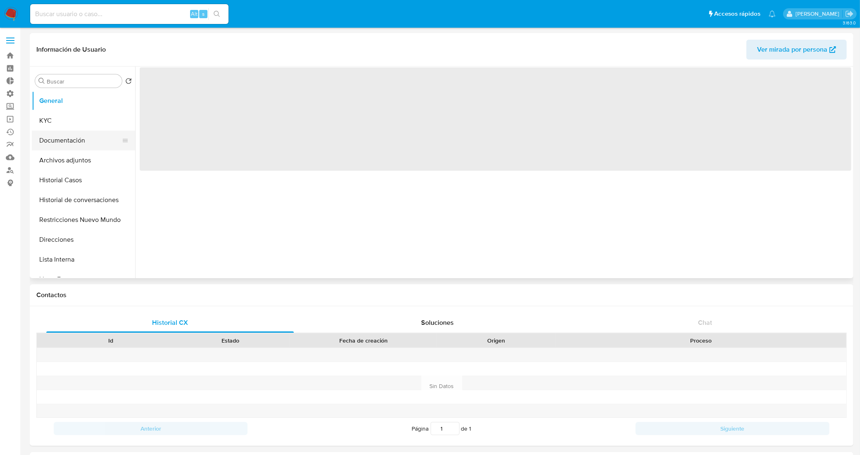
click at [76, 135] on button "Documentación" at bounding box center [80, 141] width 97 height 20
select select "10"
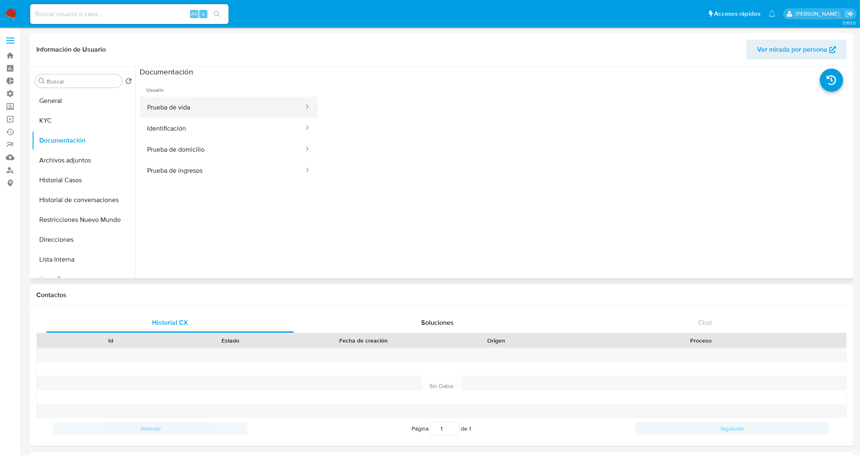
click at [193, 105] on button "Prueba de vida" at bounding box center [222, 107] width 165 height 21
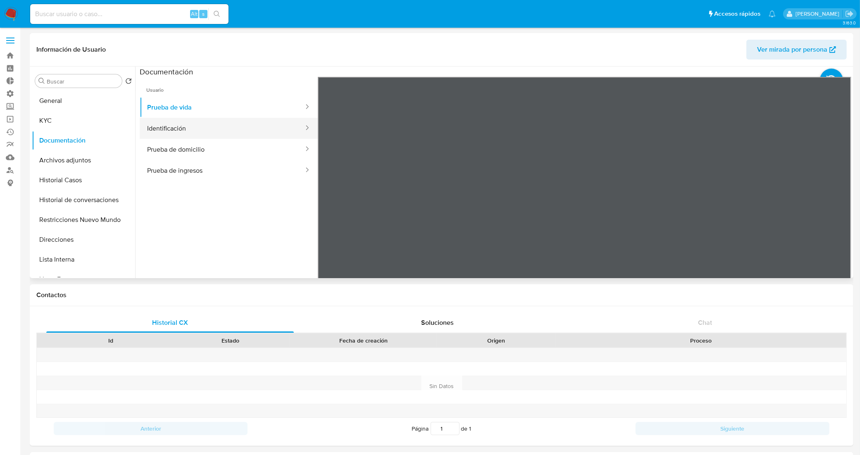
click at [207, 120] on button "Identificación" at bounding box center [222, 128] width 165 height 21
click at [841, 204] on icon at bounding box center [840, 211] width 17 height 17
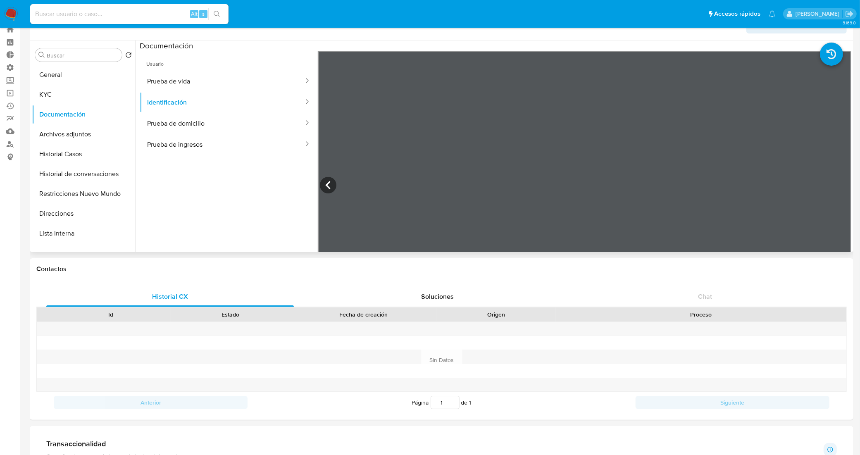
scroll to position [52, 0]
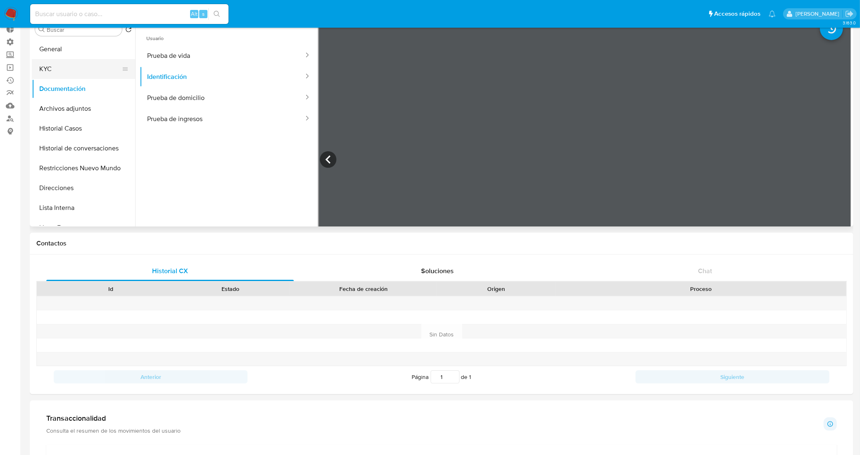
click at [65, 69] on button "KYC" at bounding box center [80, 69] width 97 height 20
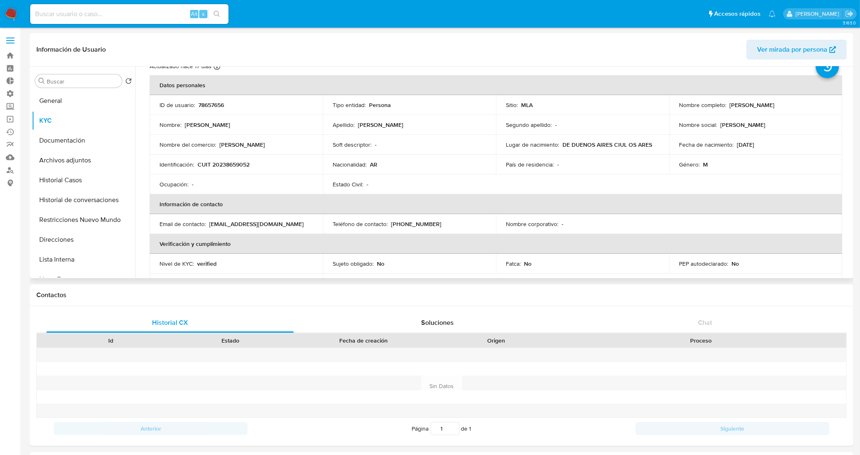
scroll to position [0, 0]
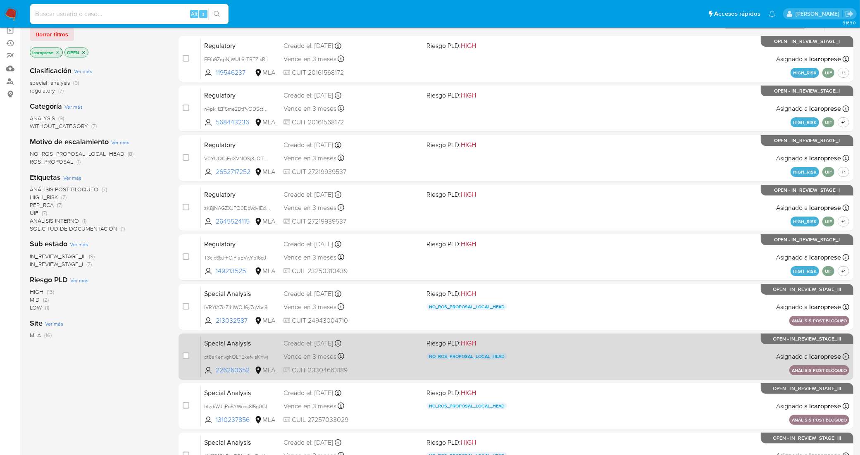
scroll to position [226, 0]
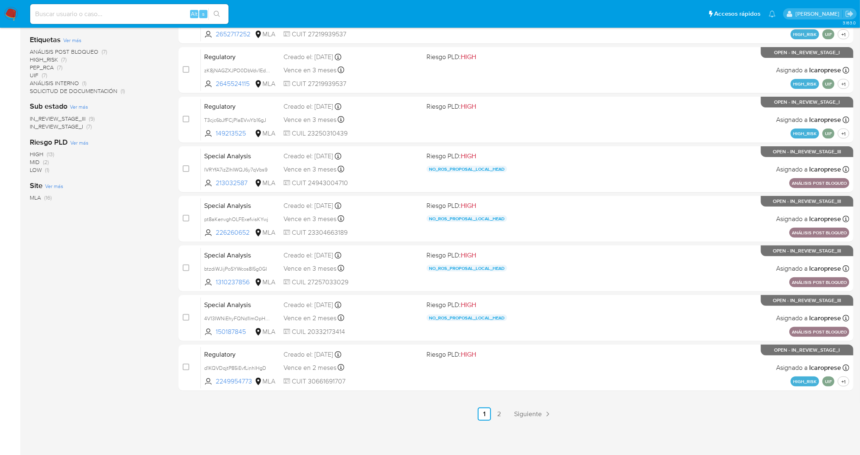
click at [527, 405] on div "select-all-cases-checkbox Asignar caso Borrar selección Agrupar por documento O…" at bounding box center [515, 144] width 675 height 553
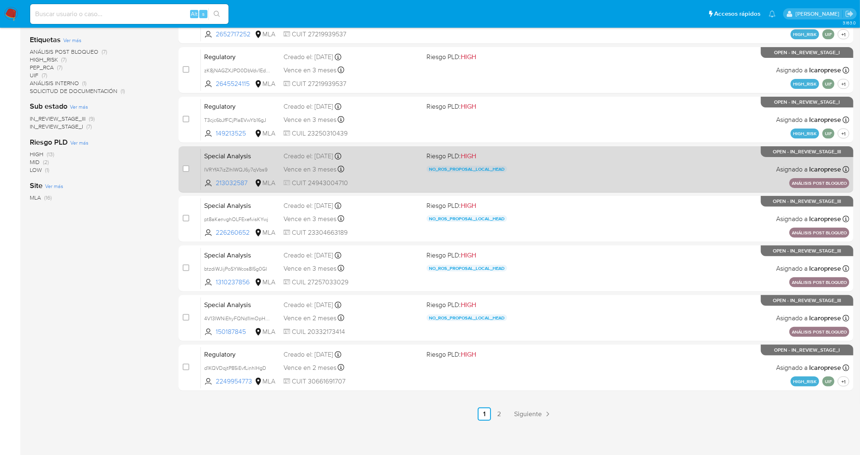
click at [530, 413] on span "Siguiente" at bounding box center [528, 414] width 28 height 7
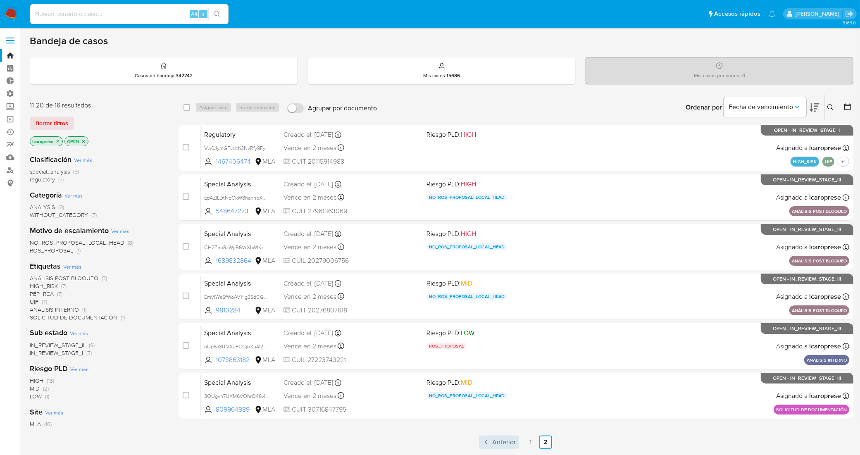
click at [508, 441] on span "Anterior" at bounding box center [504, 442] width 24 height 7
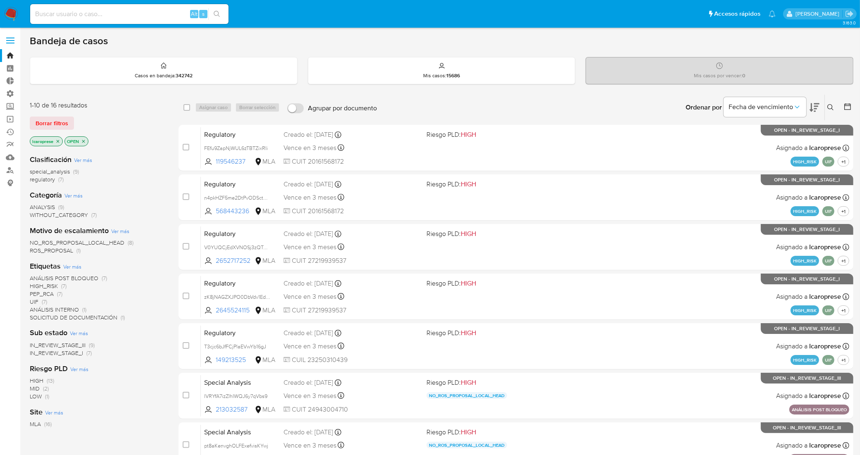
click at [296, 103] on input "Agrupar por documento" at bounding box center [295, 108] width 17 height 10
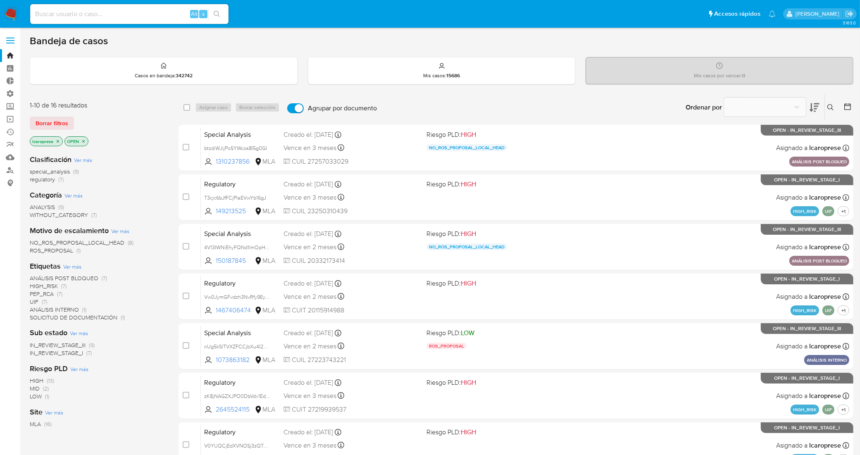
click at [302, 107] on input "Agrupar por documento" at bounding box center [295, 108] width 17 height 10
checkbox input "false"
